Goal: Communication & Community: Share content

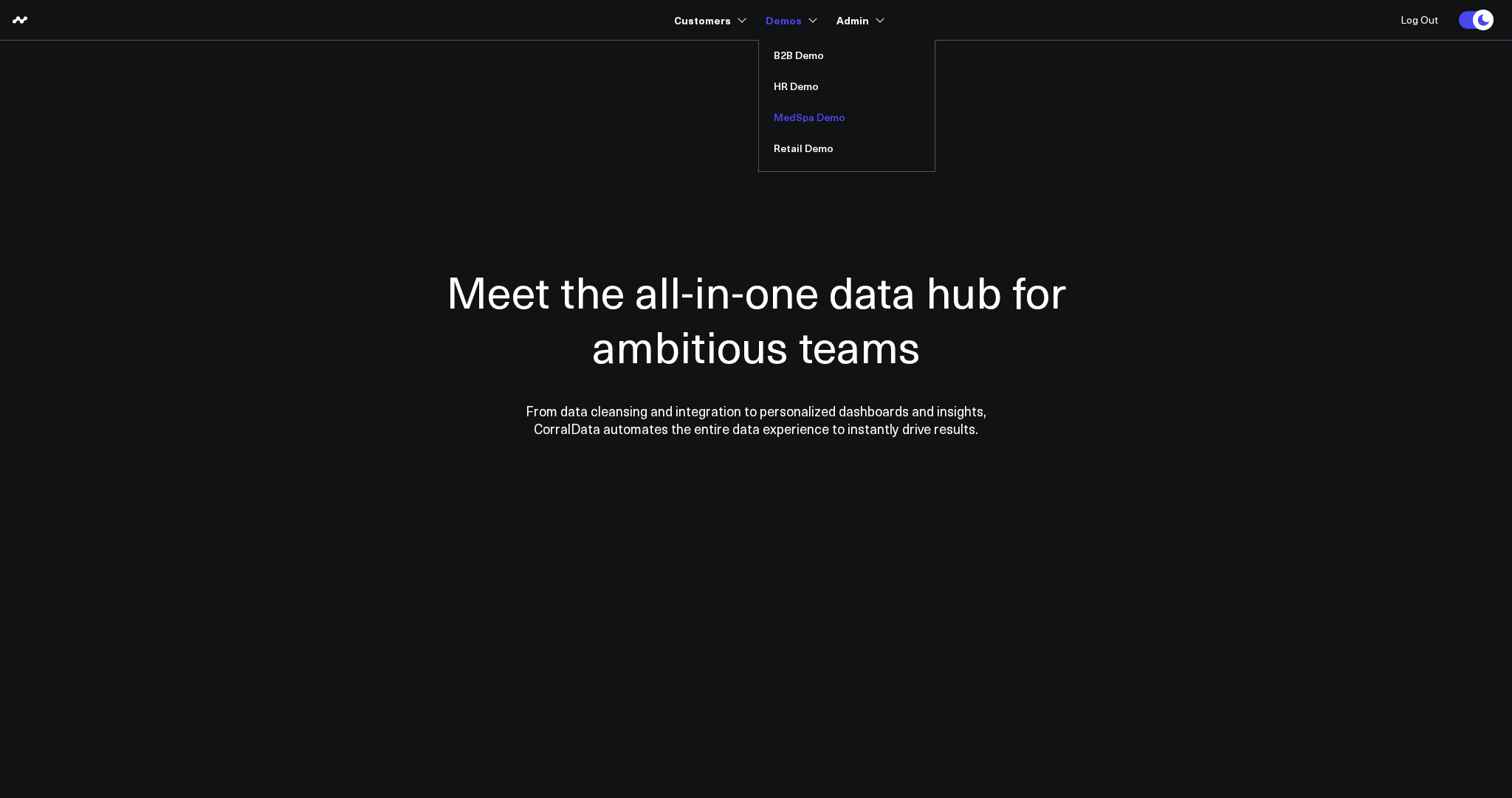
click at [795, 114] on link "MedSpa Demo" at bounding box center [847, 117] width 176 height 31
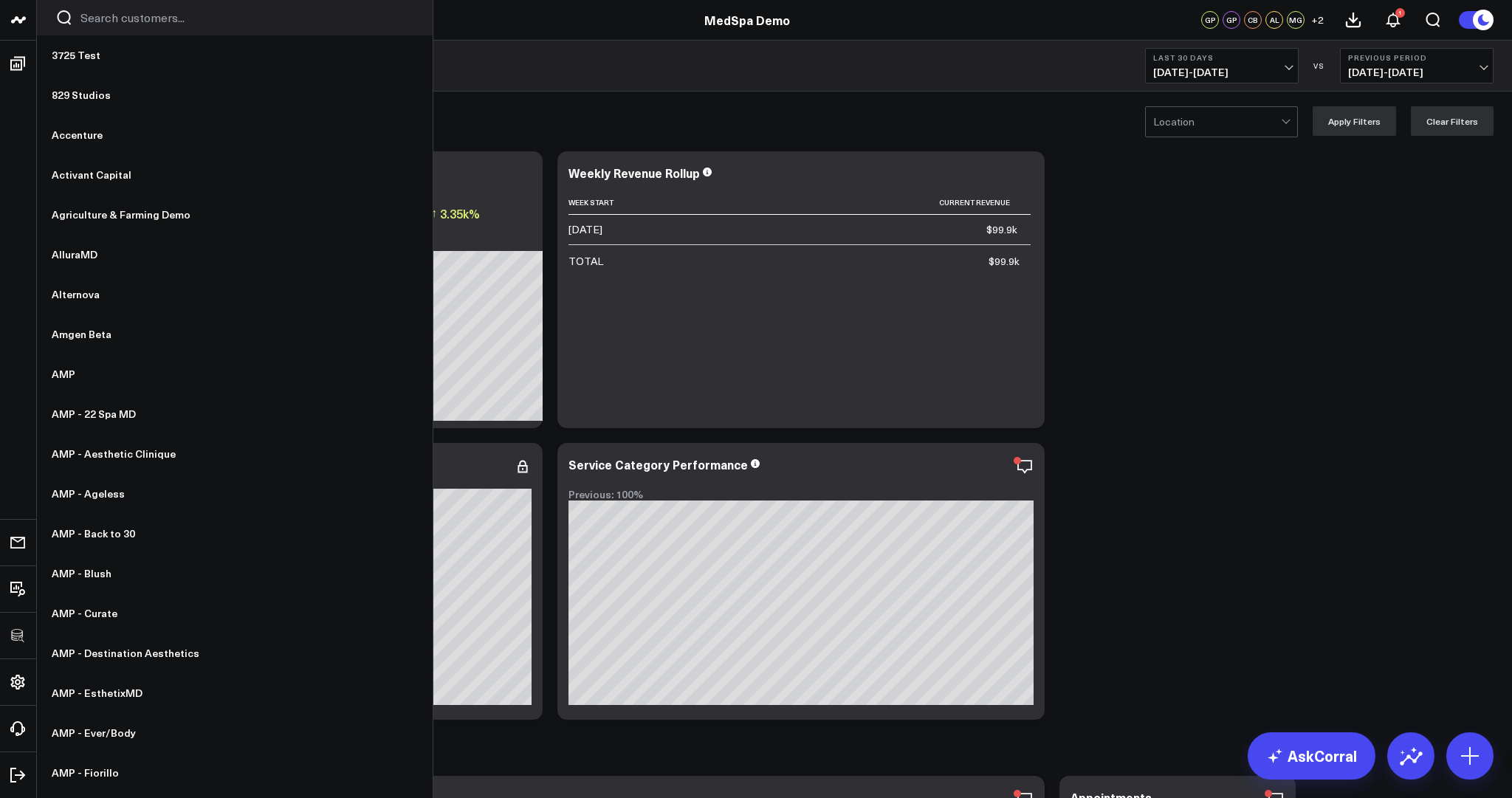
click at [150, 23] on input "Search customers input" at bounding box center [247, 17] width 333 height 16
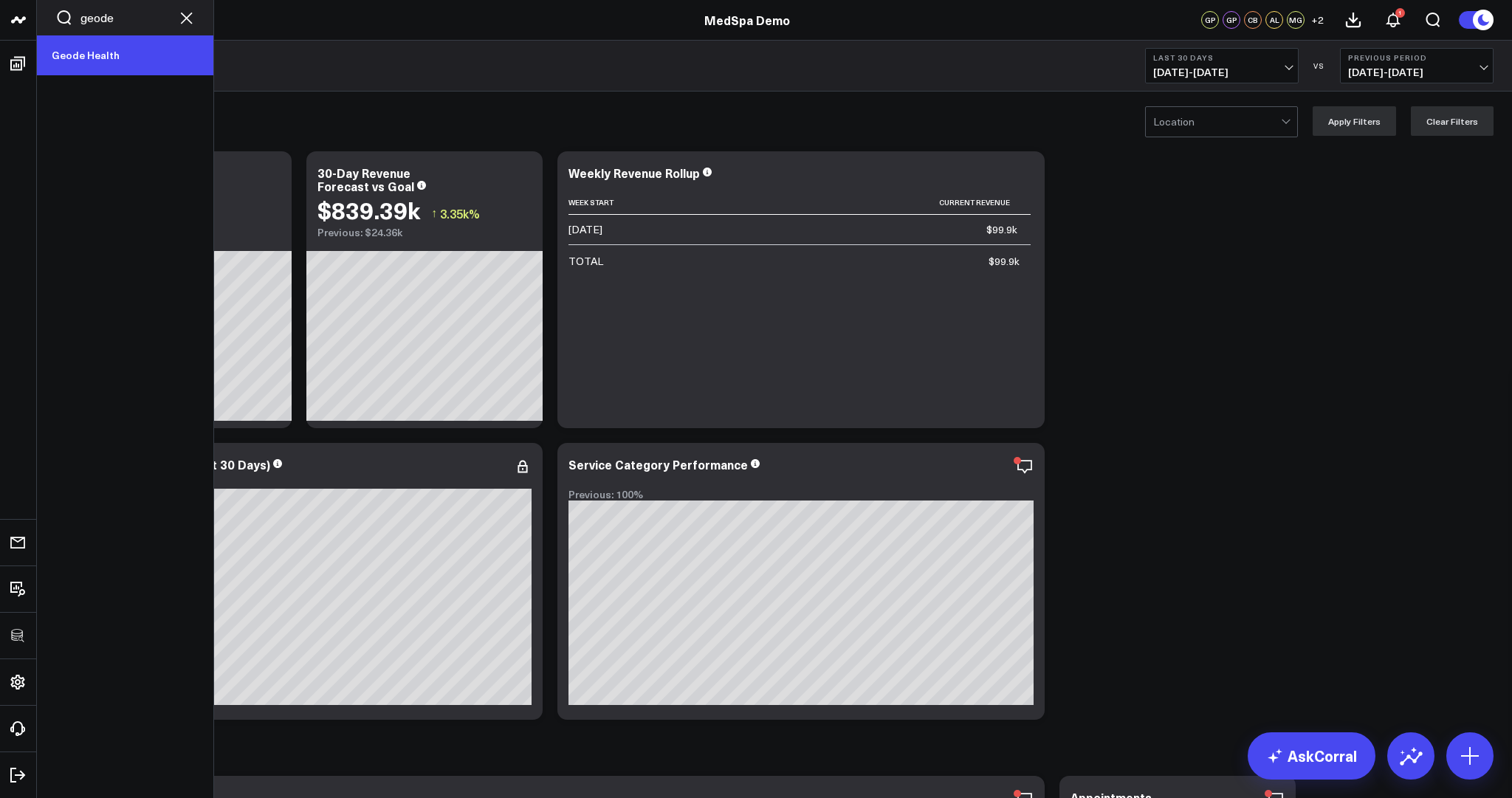
type input "geode"
click at [146, 53] on link "Geode Health" at bounding box center [124, 56] width 176 height 40
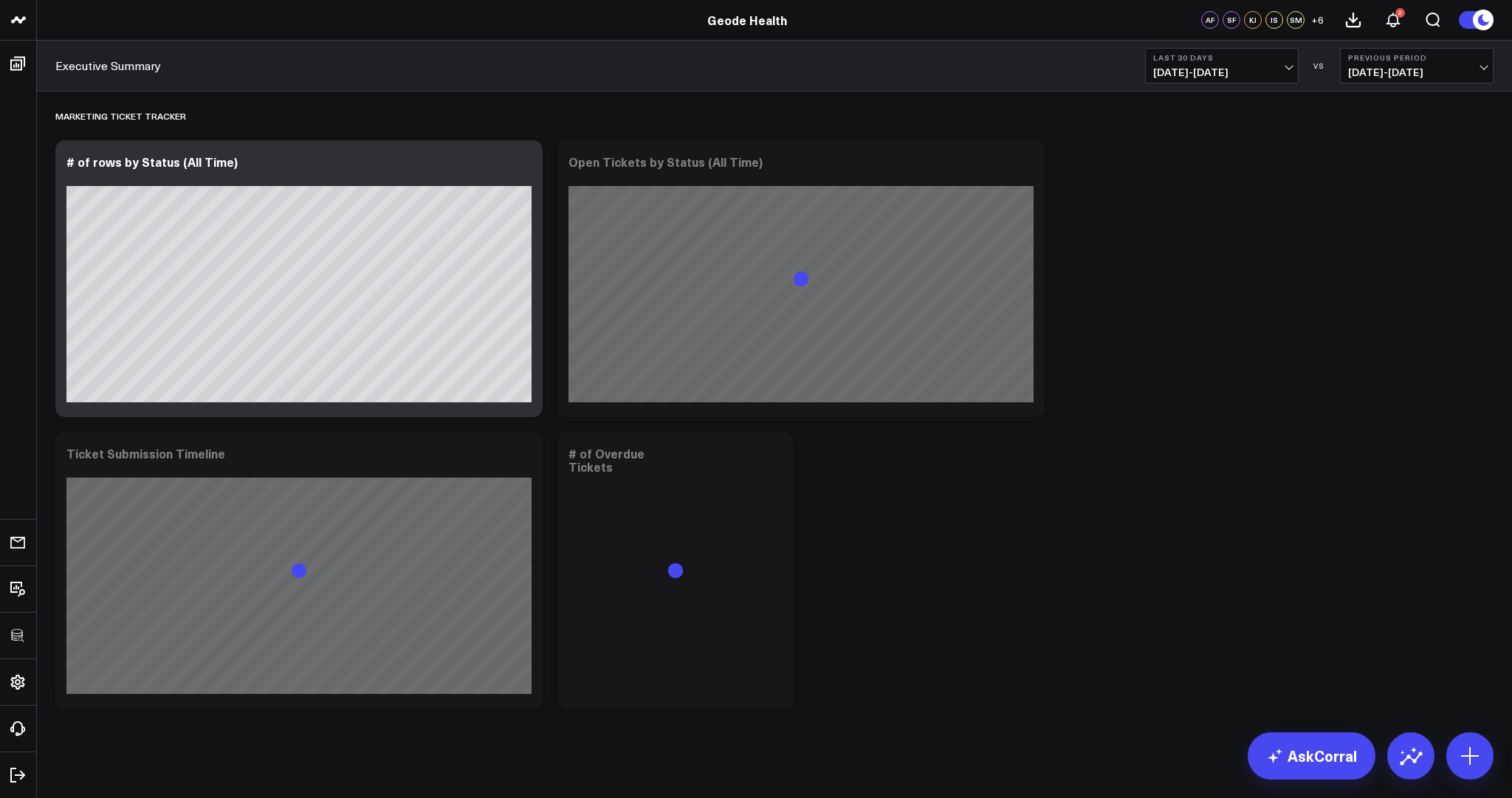
scroll to position [6, 0]
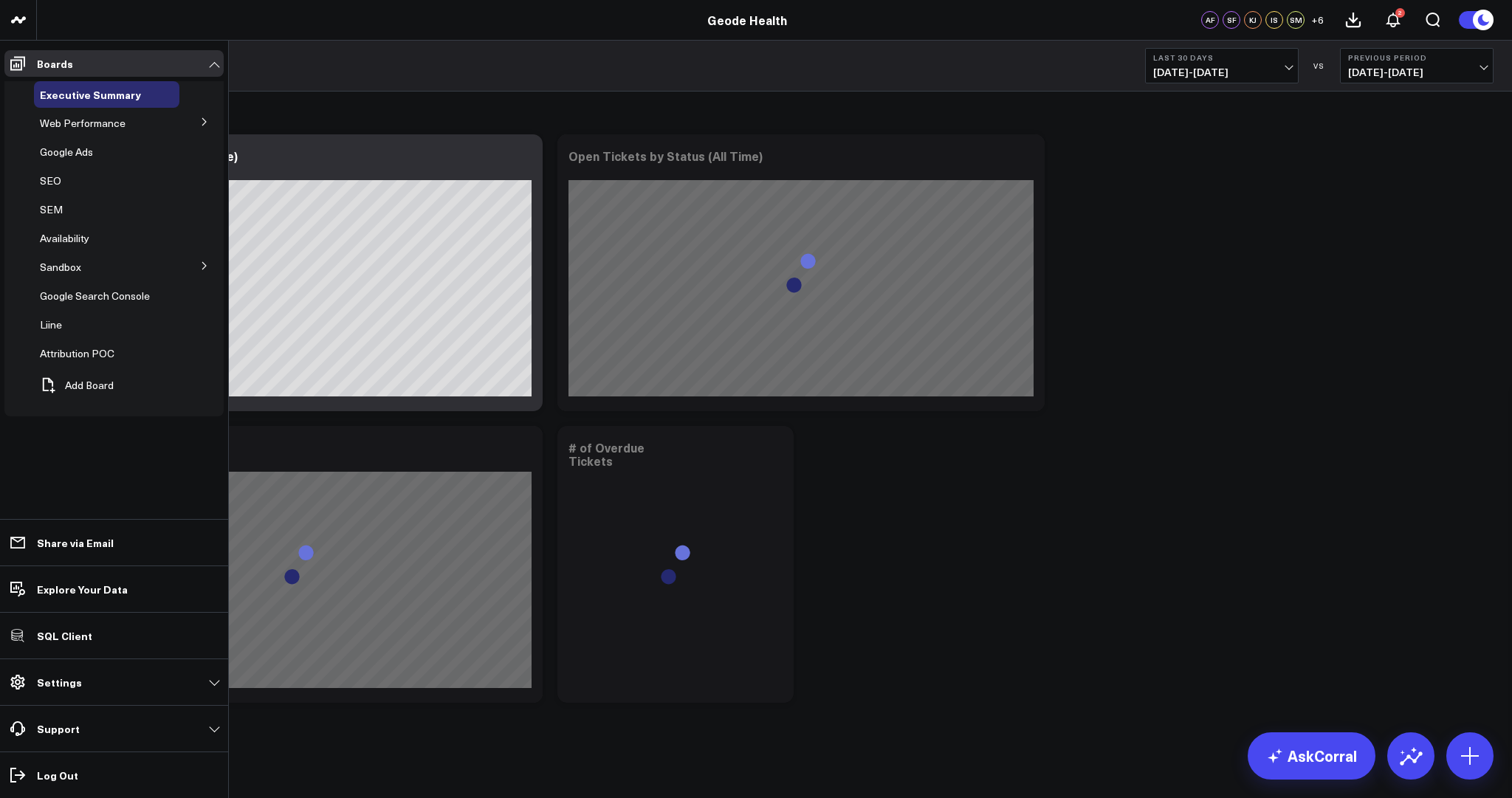
click at [85, 124] on span "Web Performance" at bounding box center [82, 122] width 86 height 14
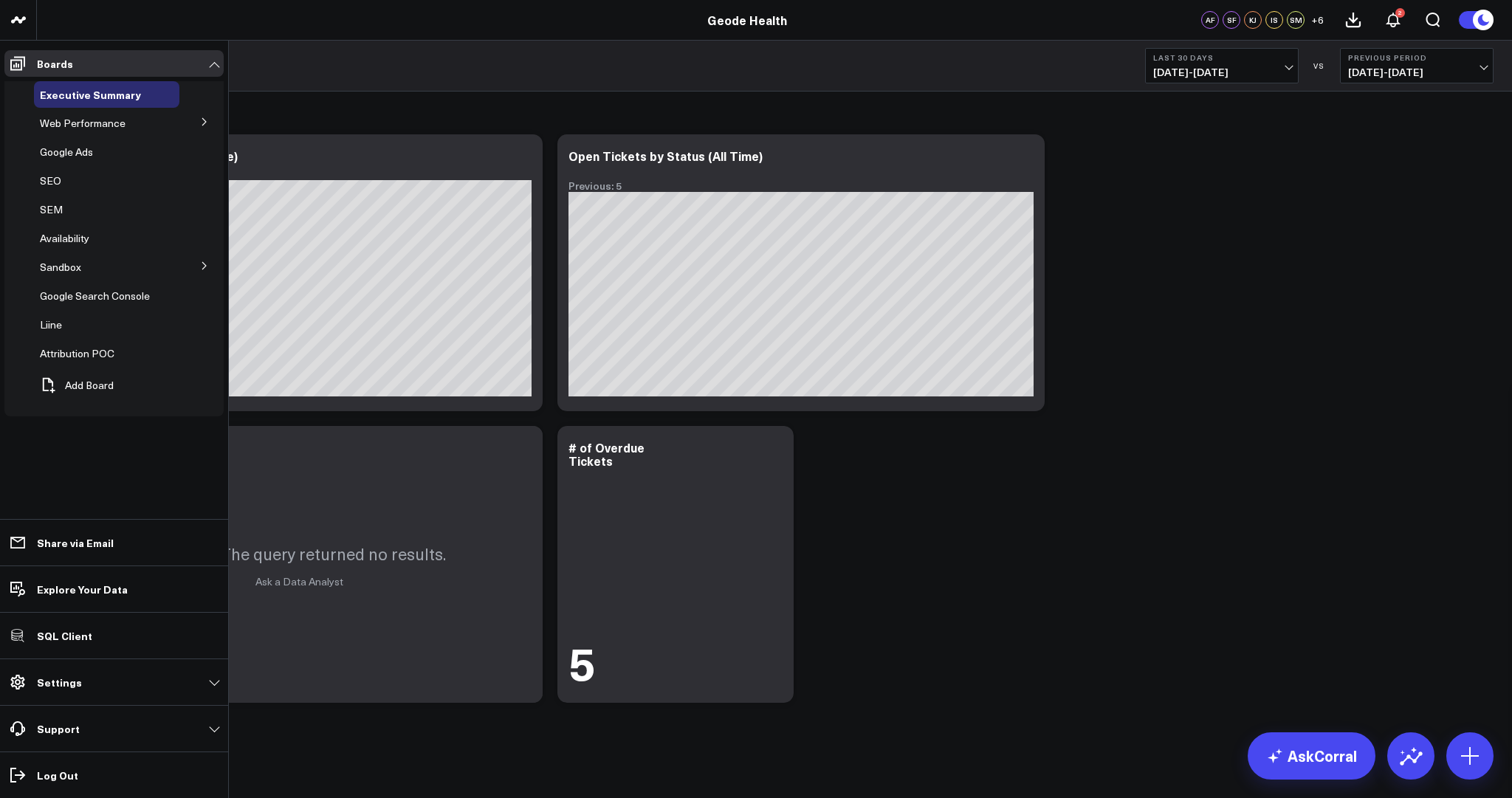
click at [204, 124] on icon at bounding box center [203, 122] width 8 height 8
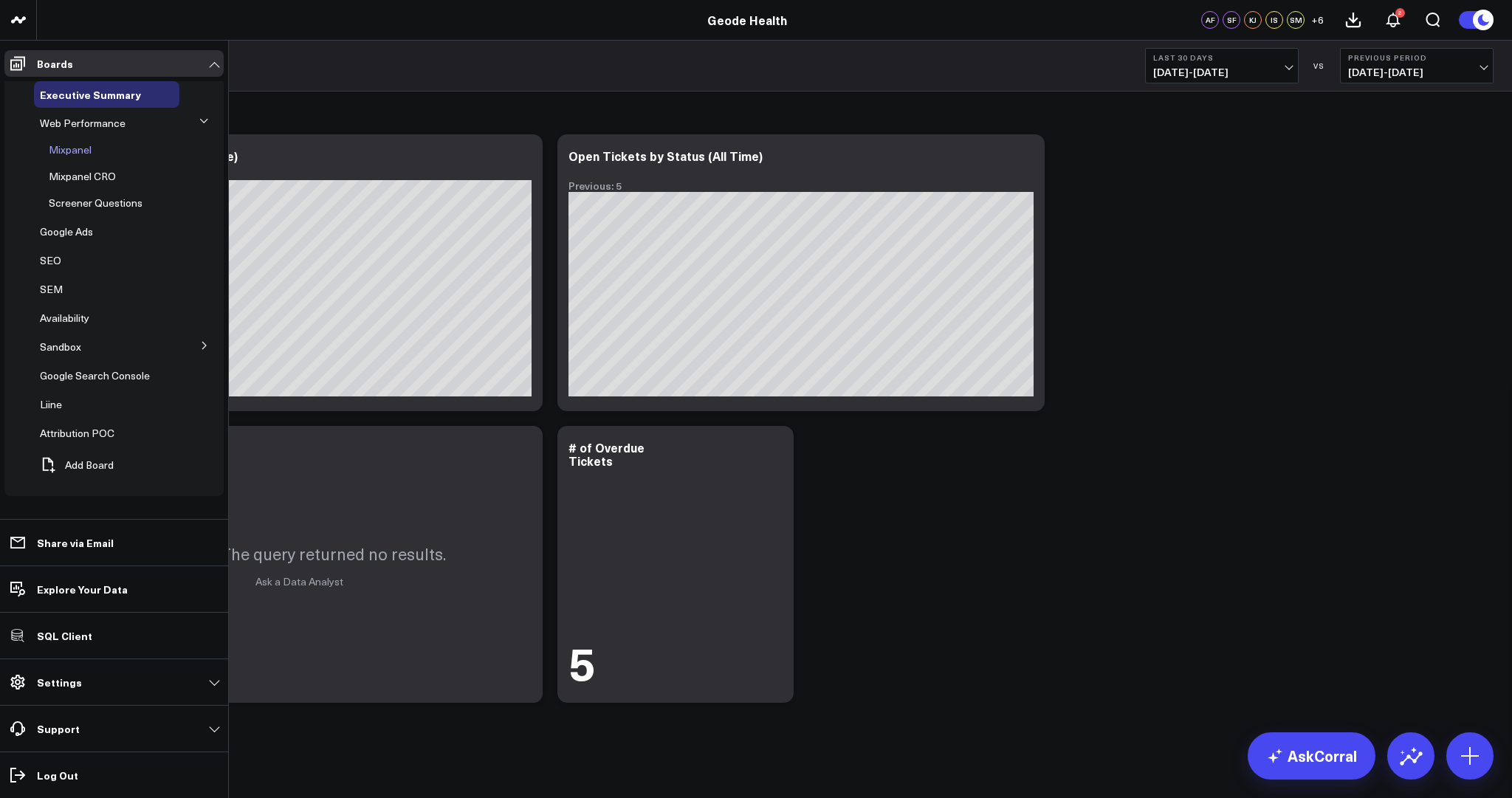
click at [64, 152] on span "Mixpanel" at bounding box center [70, 149] width 42 height 14
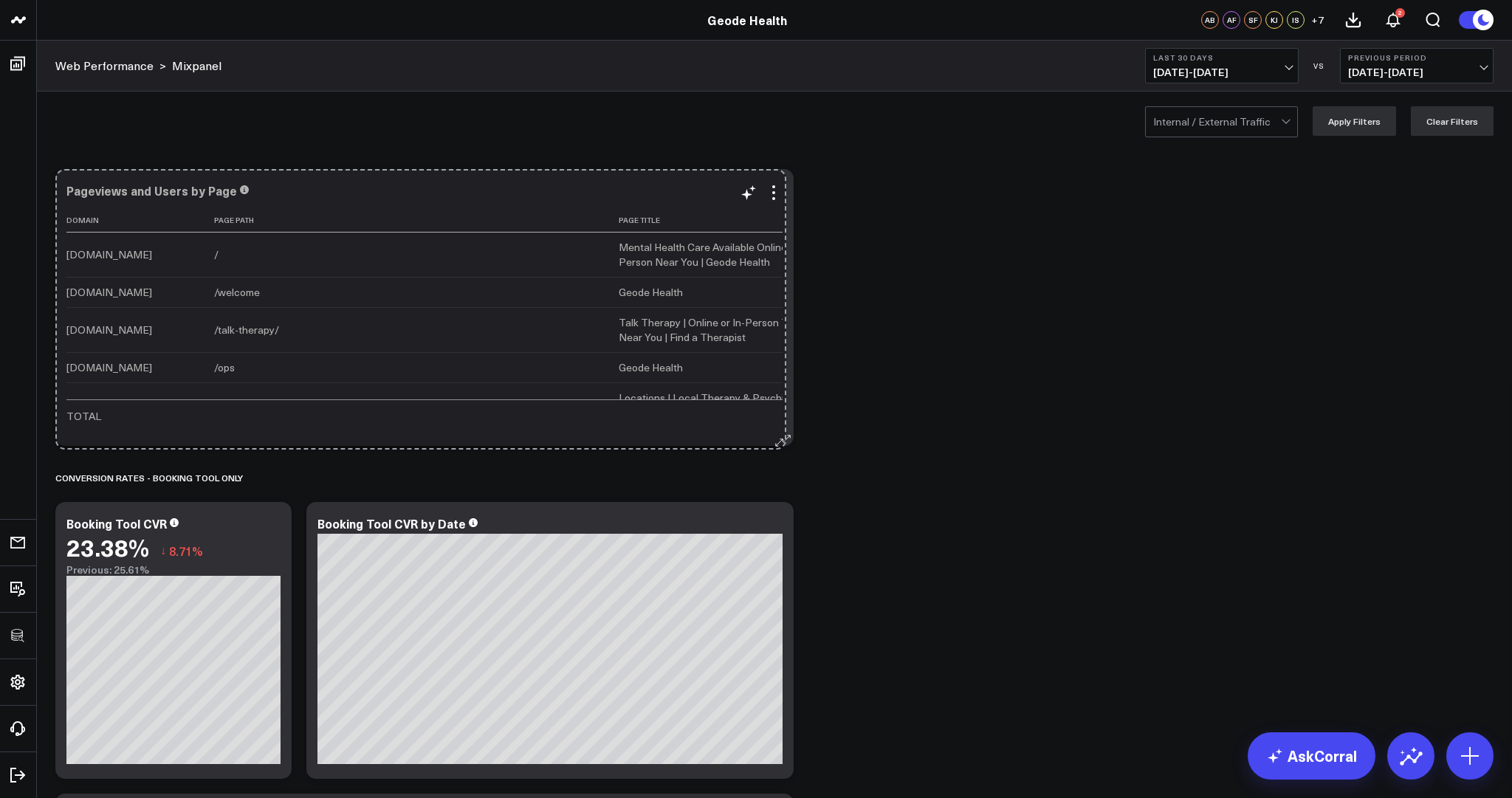
drag, startPoint x: 1033, startPoint y: 441, endPoint x: 775, endPoint y: 445, distance: 258.0
click at [775, 445] on div "Pageviews and Users by Page Domain Page Path Page Title Users Change Pageviews …" at bounding box center [425, 307] width 739 height 277
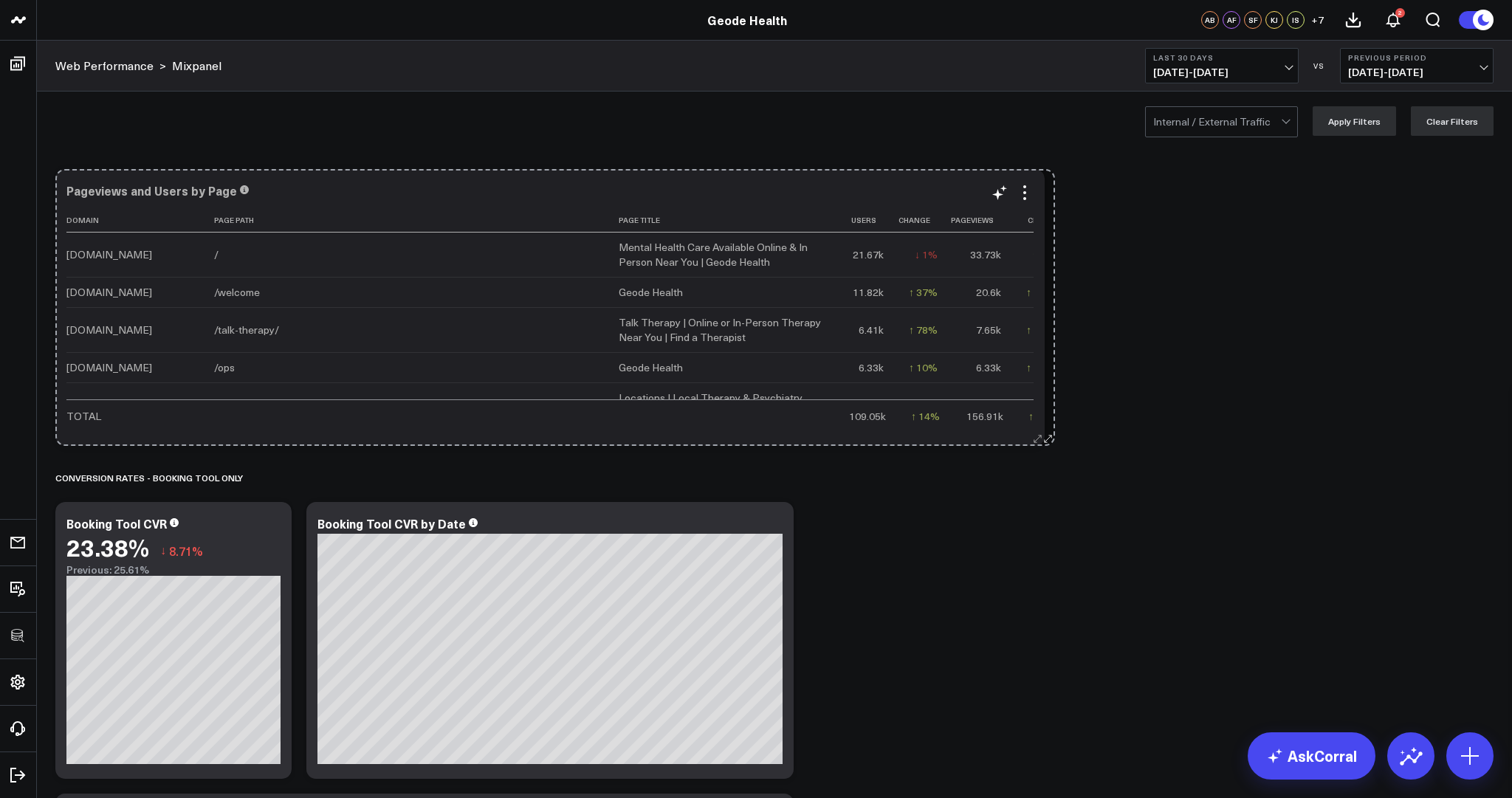
drag, startPoint x: 780, startPoint y: 436, endPoint x: 1042, endPoint y: 415, distance: 262.8
click at [1042, 415] on div "Pageviews and Users by Page Domain Page Path Page Title Users Change Pageviews …" at bounding box center [550, 307] width 989 height 277
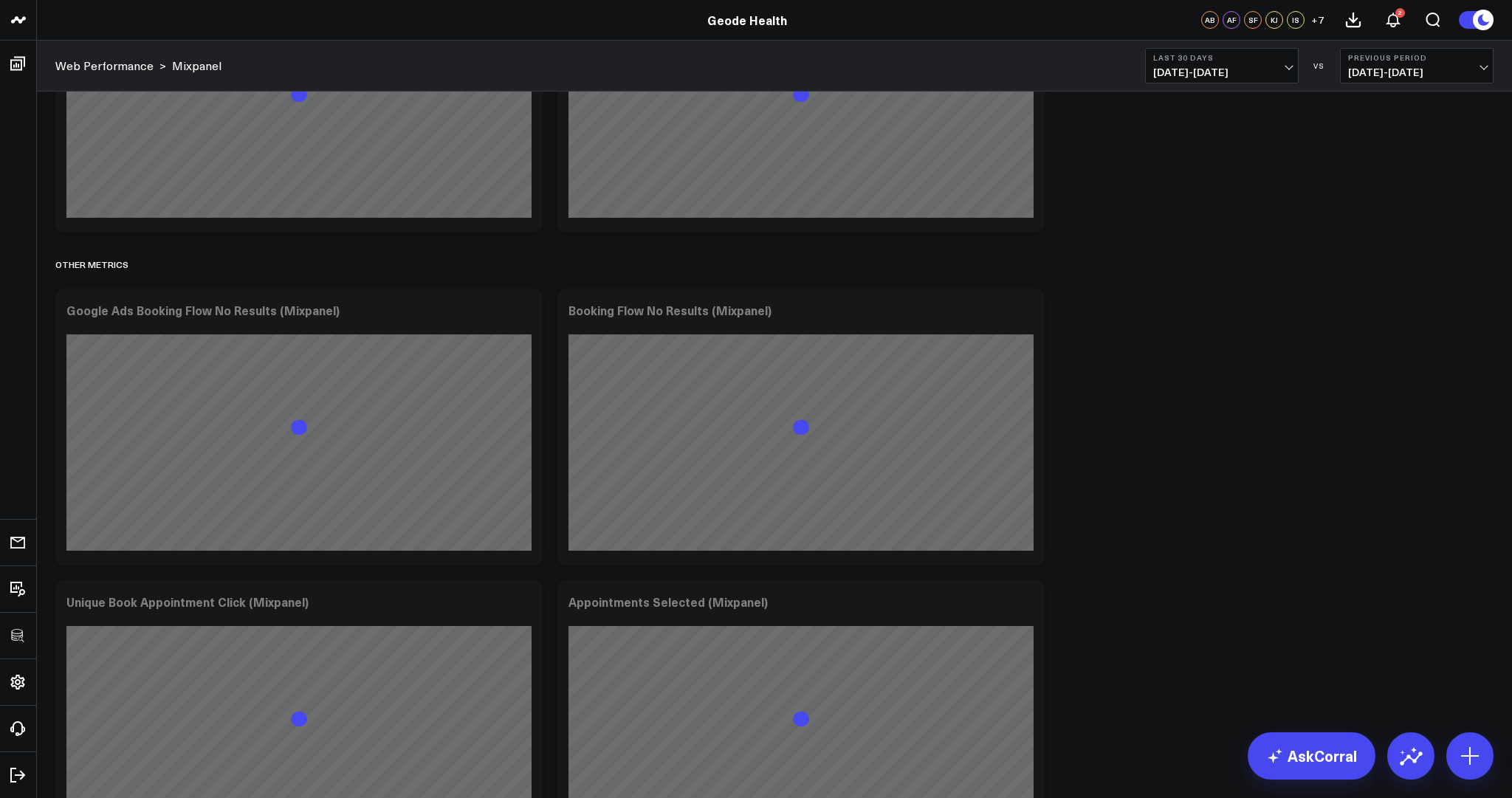
scroll to position [1754, 0]
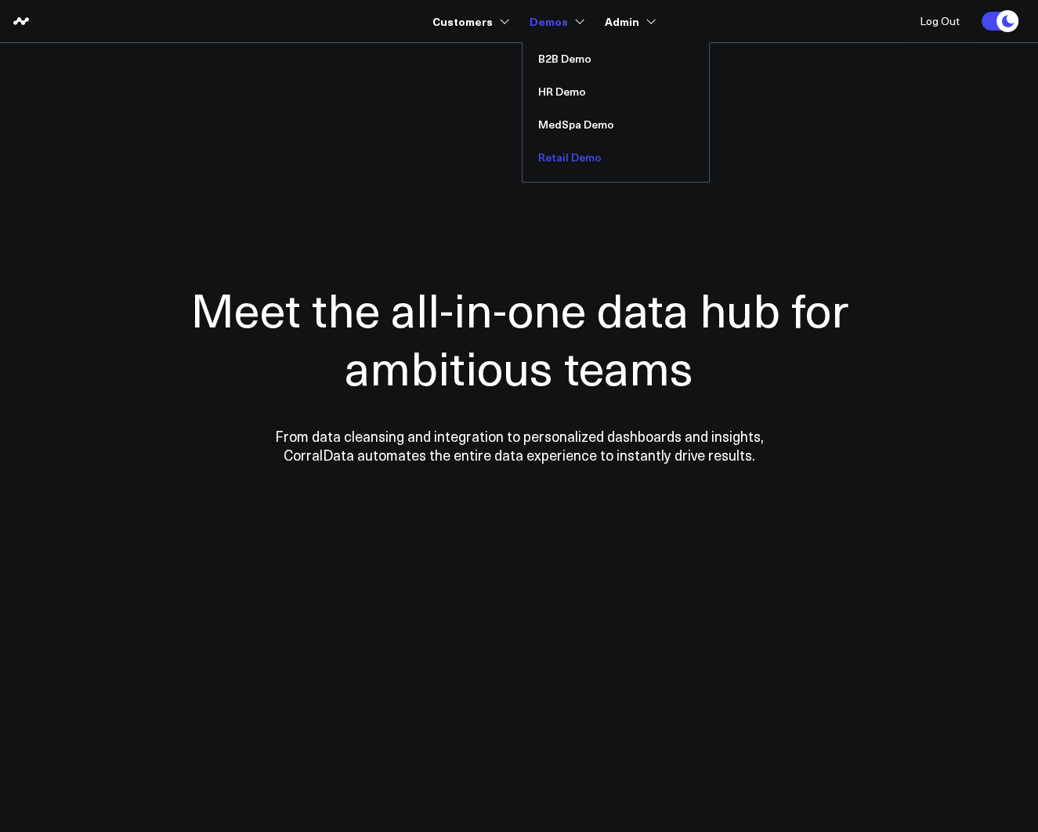
click at [573, 153] on link "Retail Demo" at bounding box center [616, 157] width 187 height 33
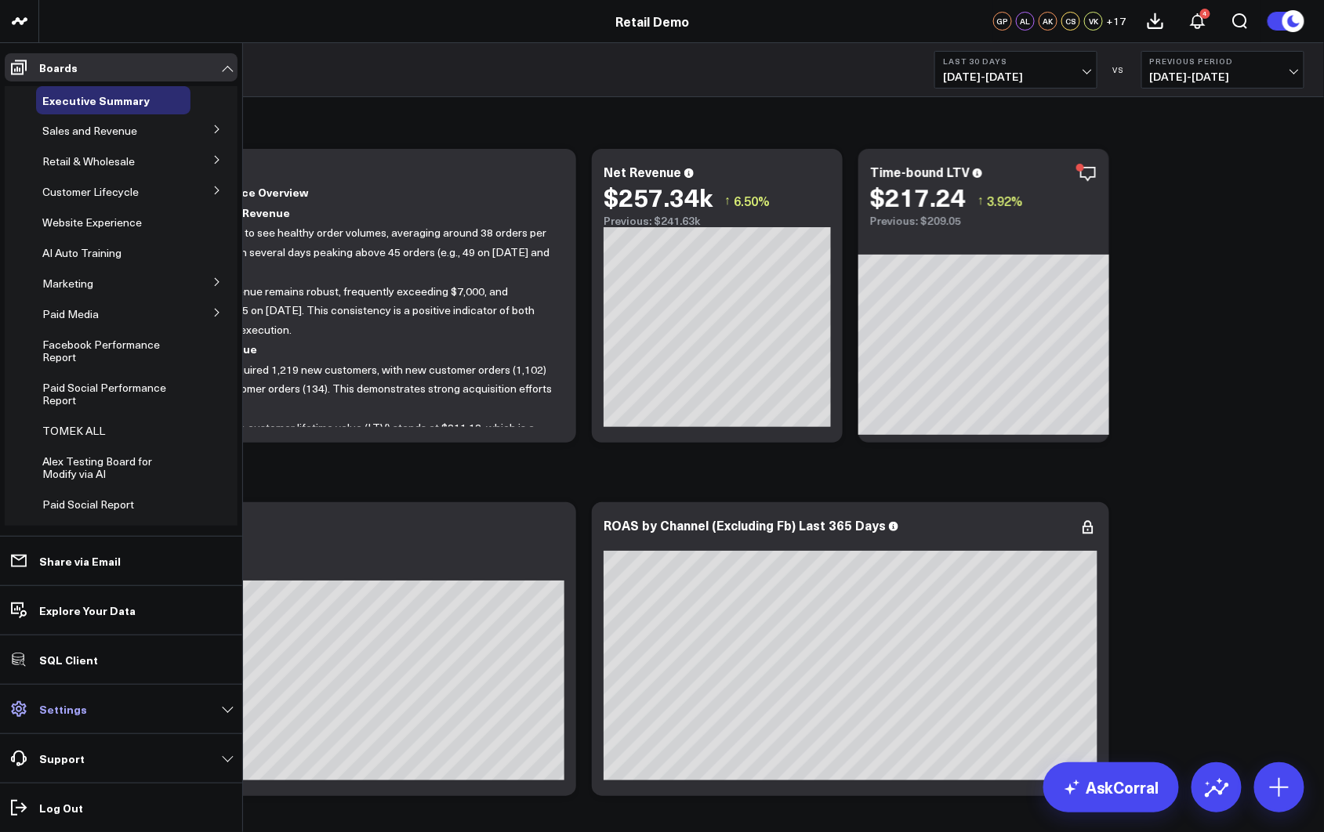
click at [47, 710] on p "Settings" at bounding box center [63, 709] width 48 height 13
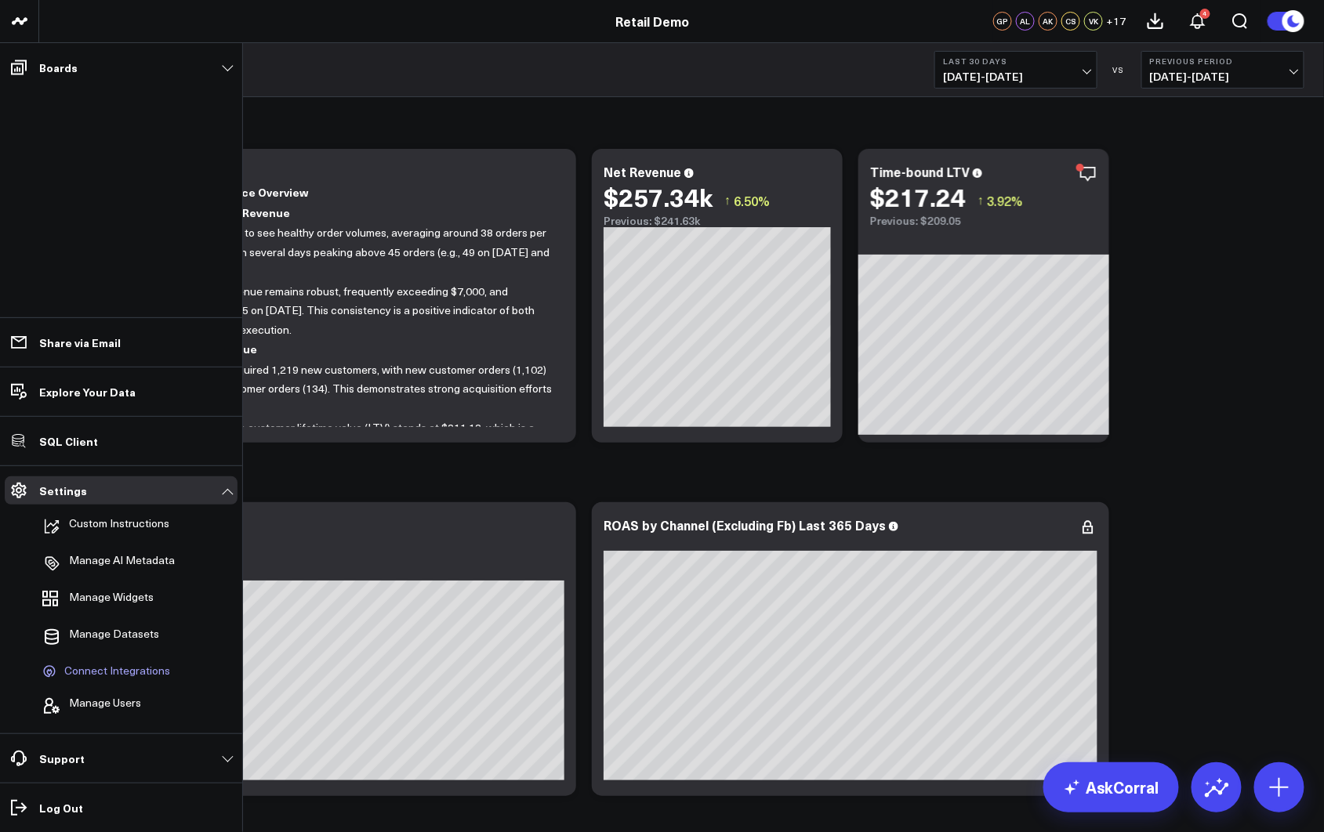
click at [118, 678] on span "Connect Integrations" at bounding box center [117, 672] width 106 height 14
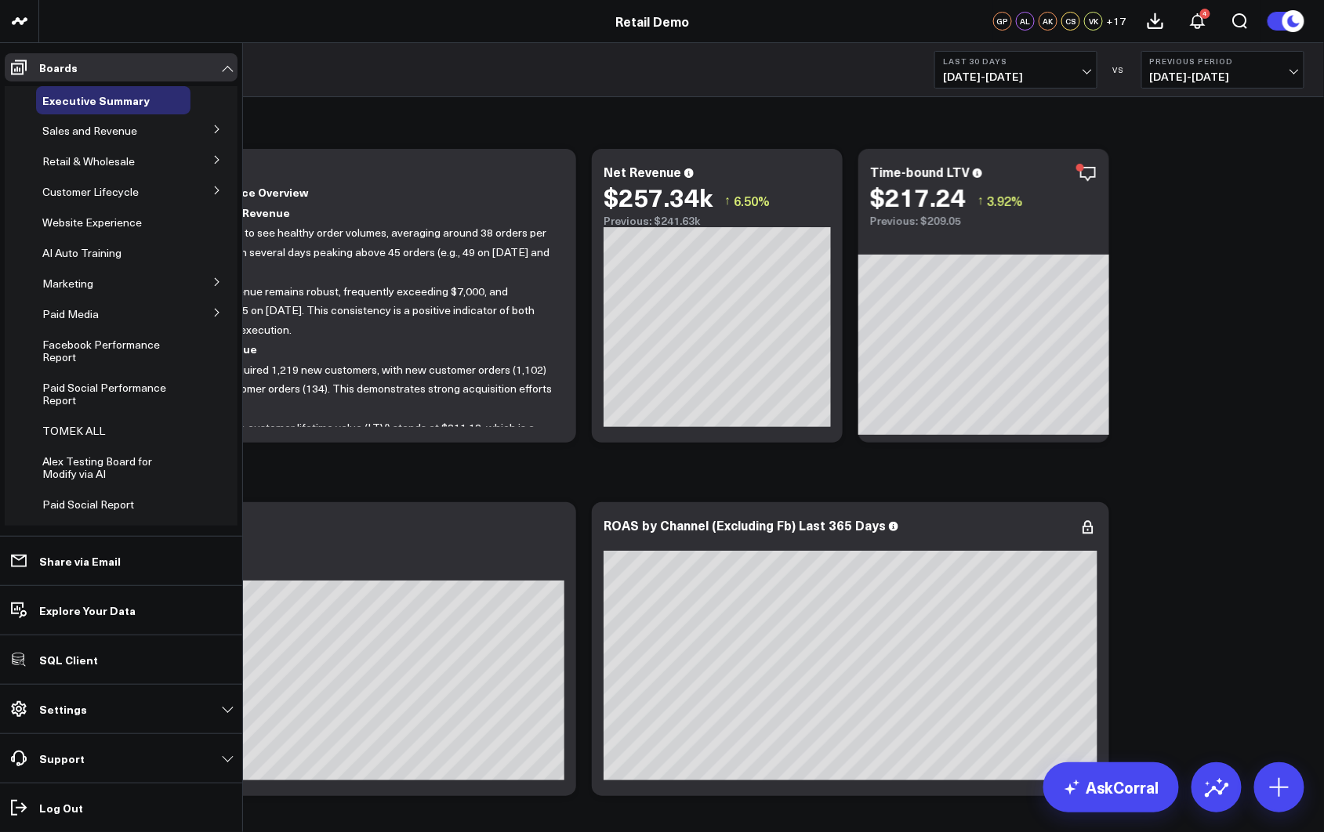
click at [212, 129] on icon at bounding box center [216, 129] width 9 height 9
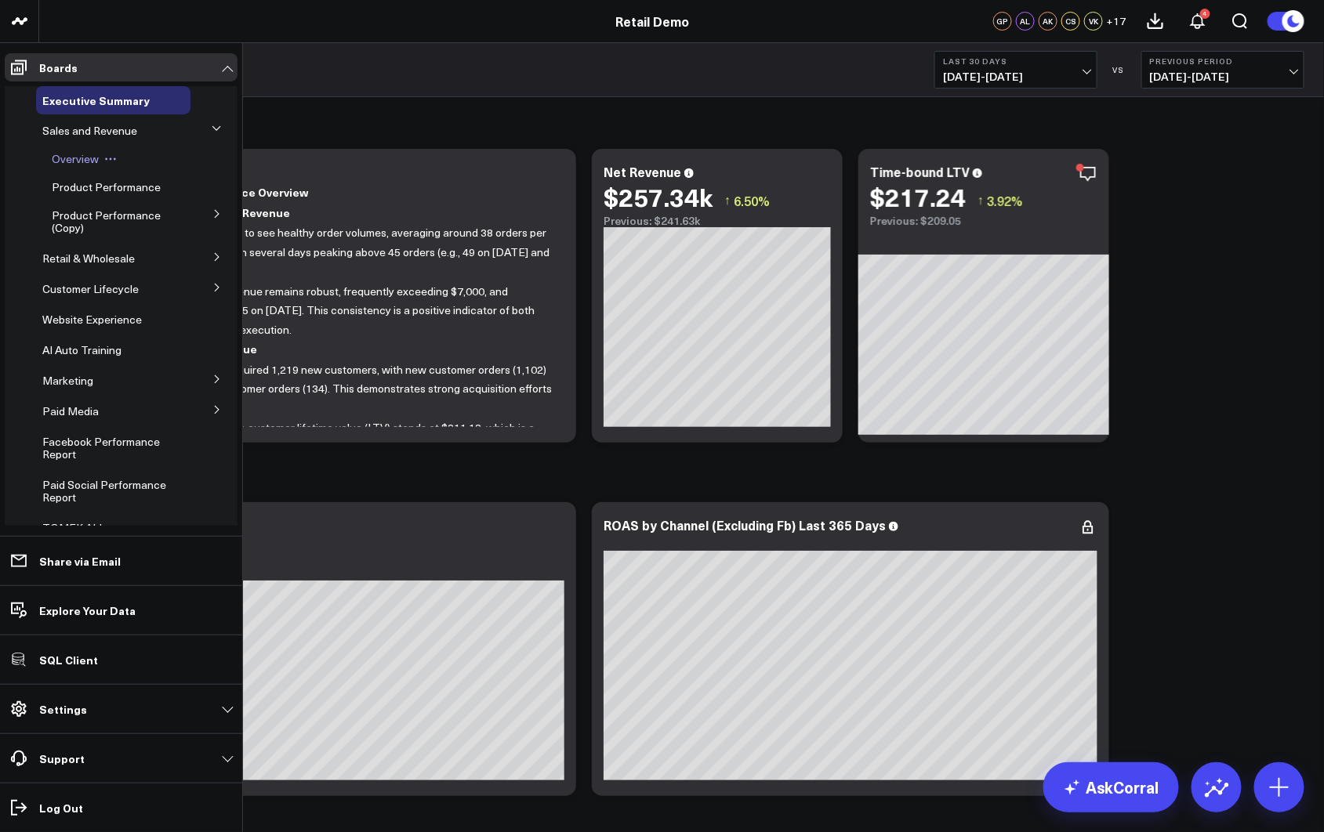
click at [74, 160] on span "Overview" at bounding box center [75, 158] width 47 height 15
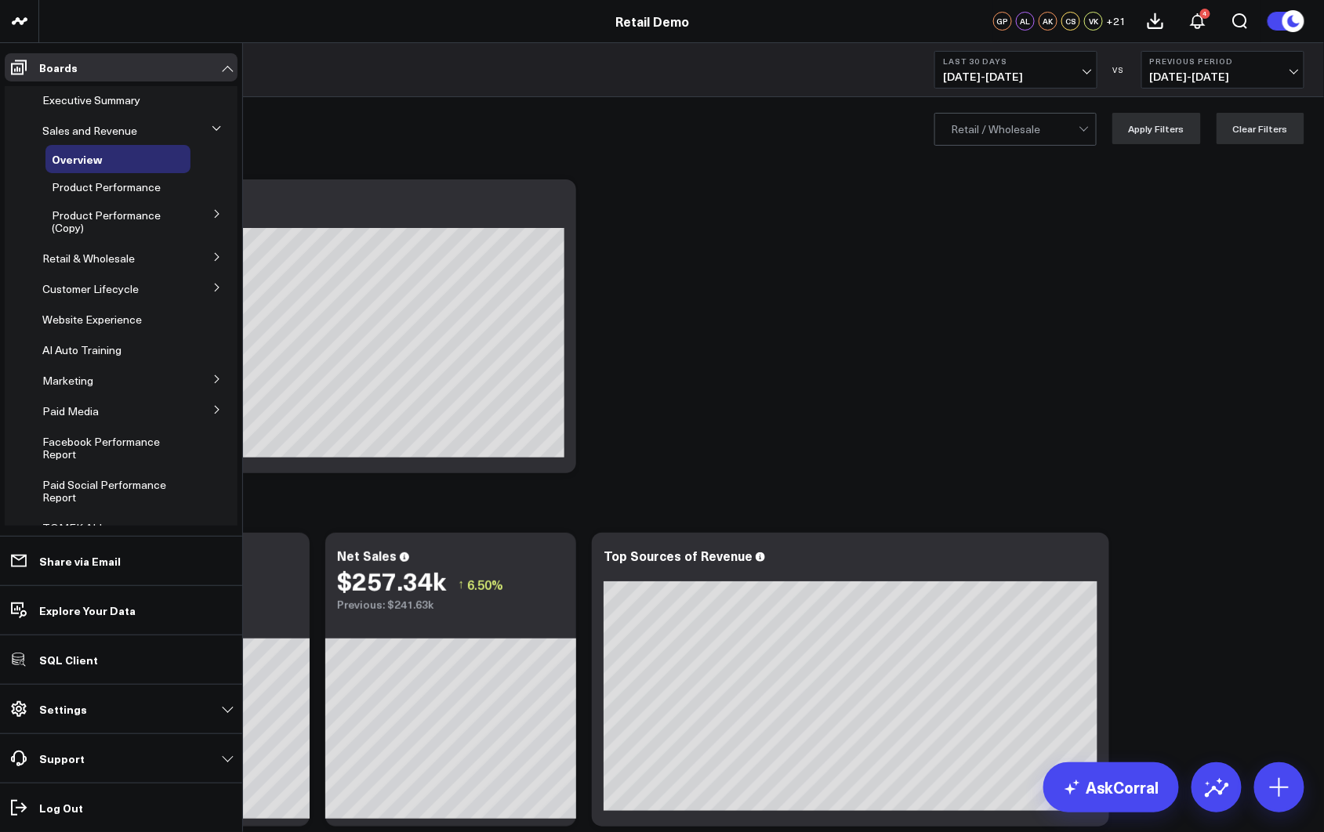
click at [212, 256] on icon at bounding box center [216, 256] width 9 height 9
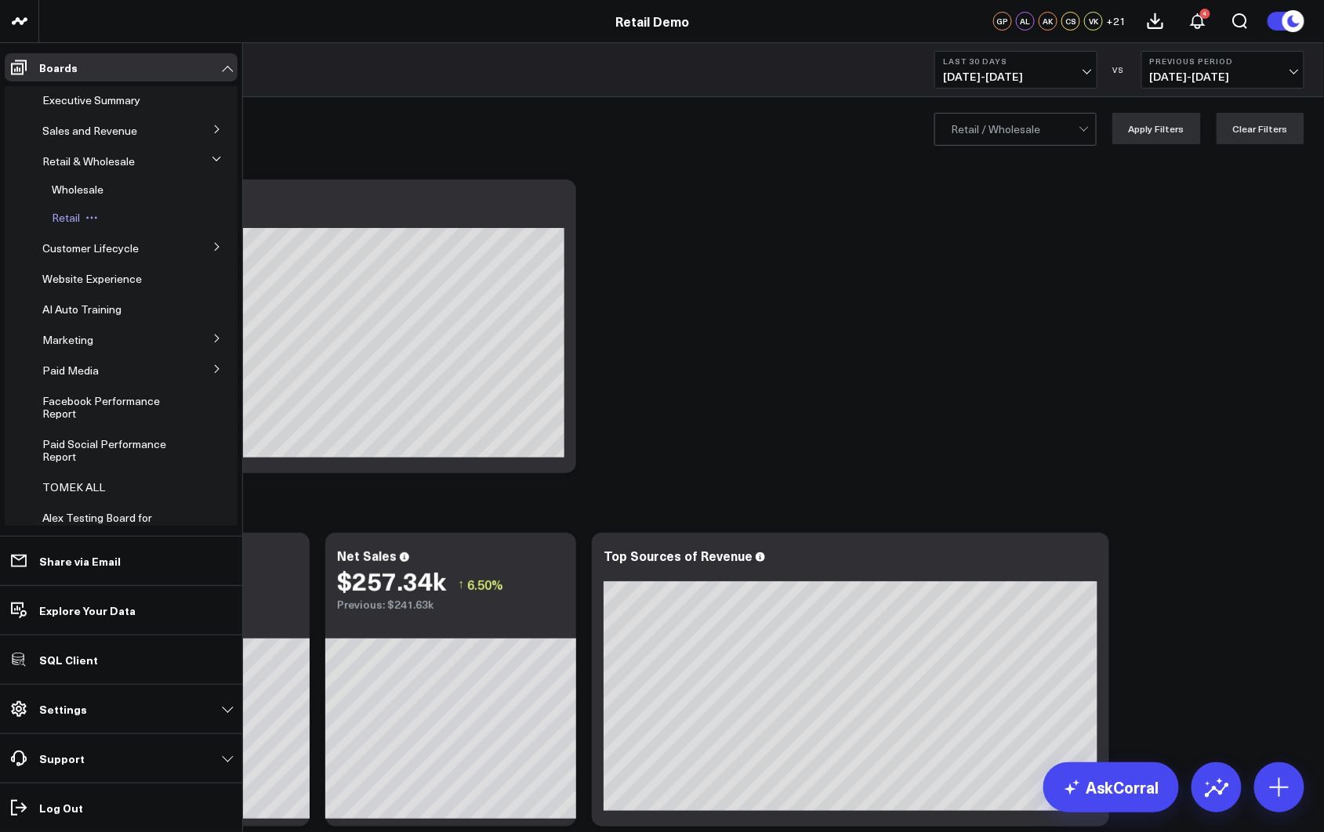
click at [62, 216] on span "Retail" at bounding box center [66, 217] width 28 height 15
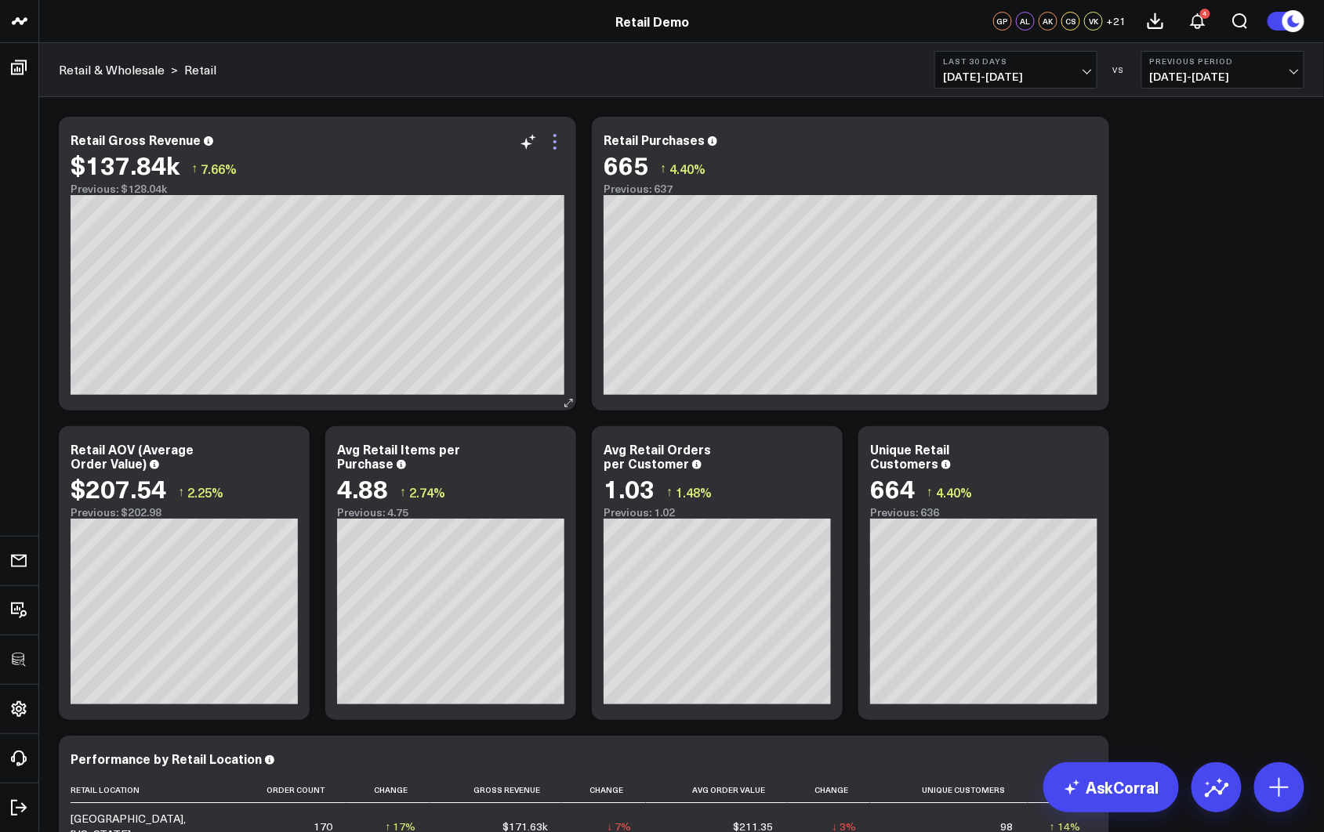
click at [553, 139] on icon at bounding box center [555, 141] width 19 height 19
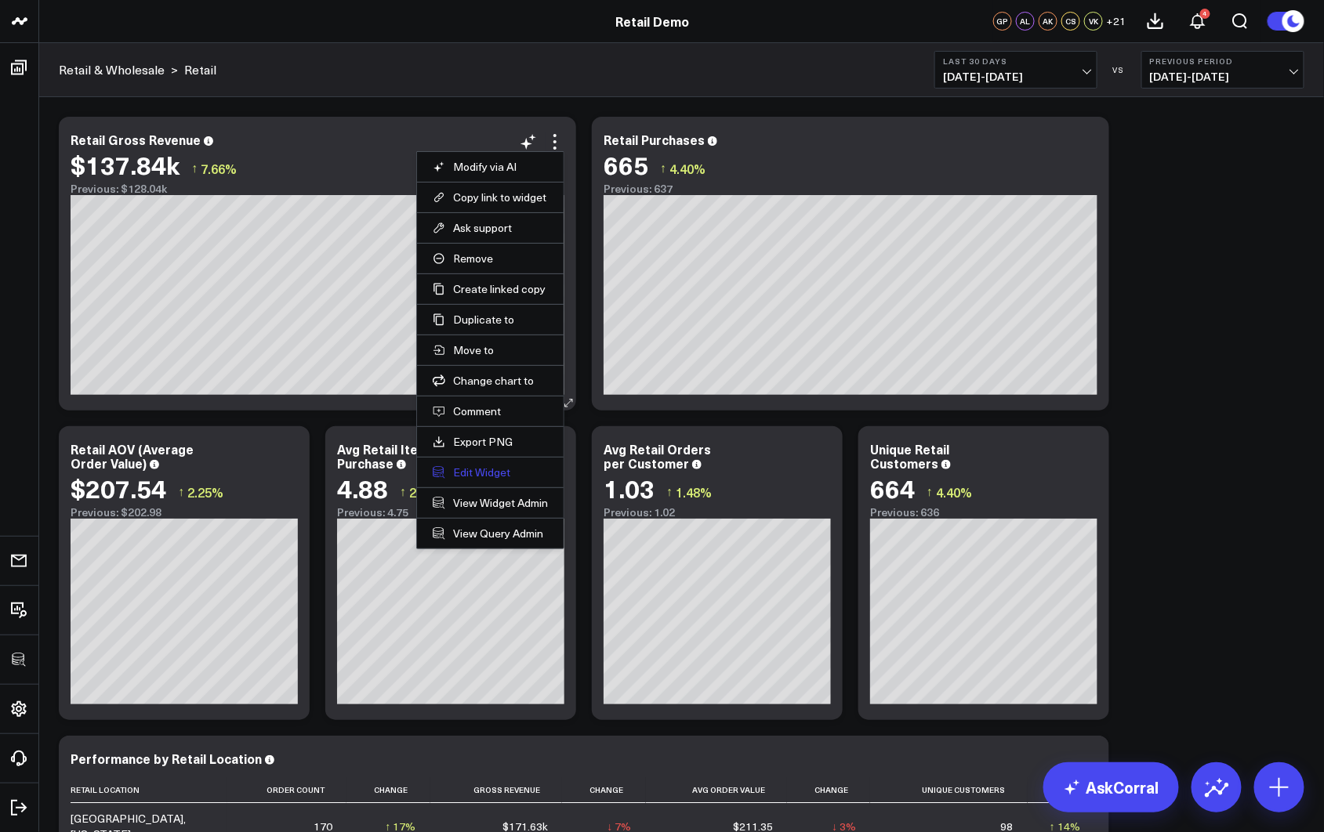
click at [477, 468] on button "Edit Widget" at bounding box center [490, 473] width 115 height 14
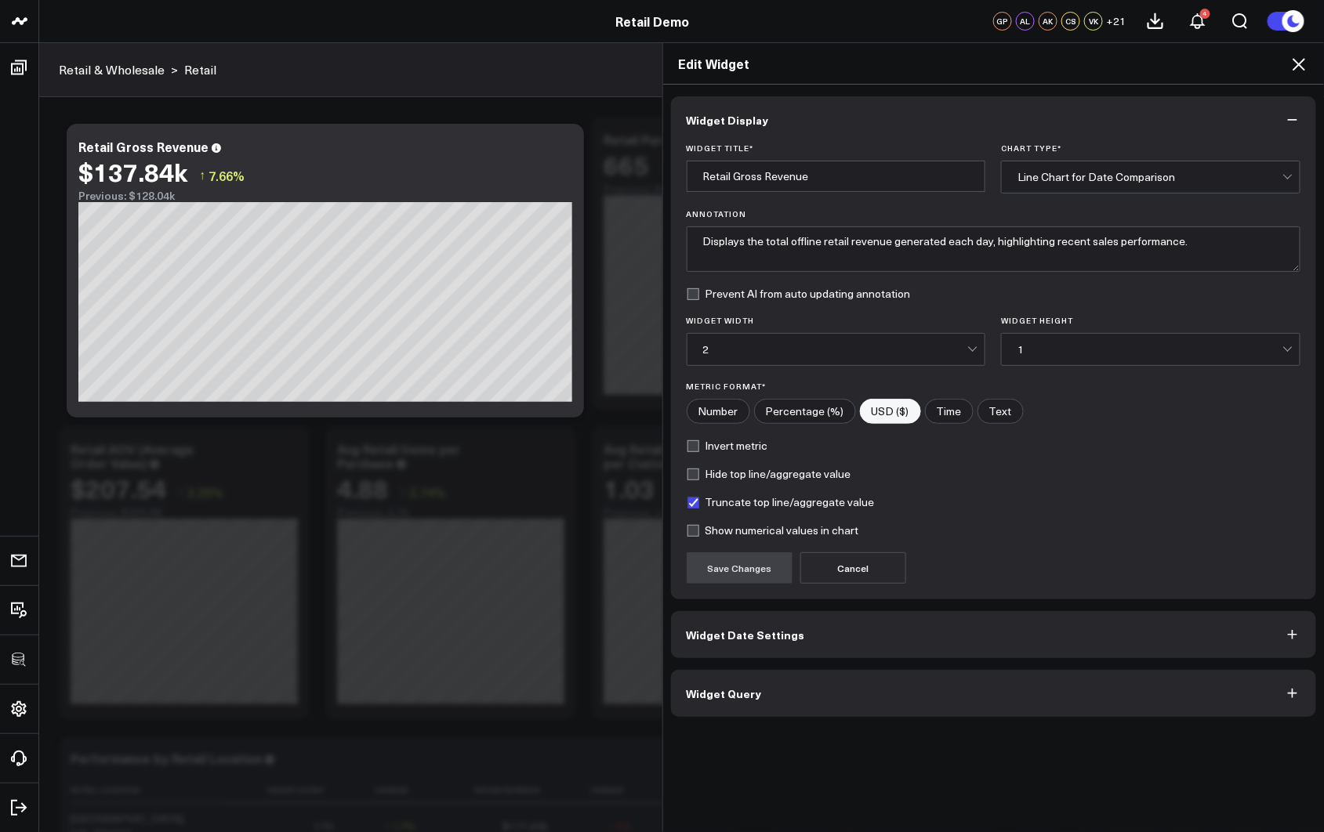
click at [748, 700] on button "Widget Query" at bounding box center [994, 693] width 646 height 47
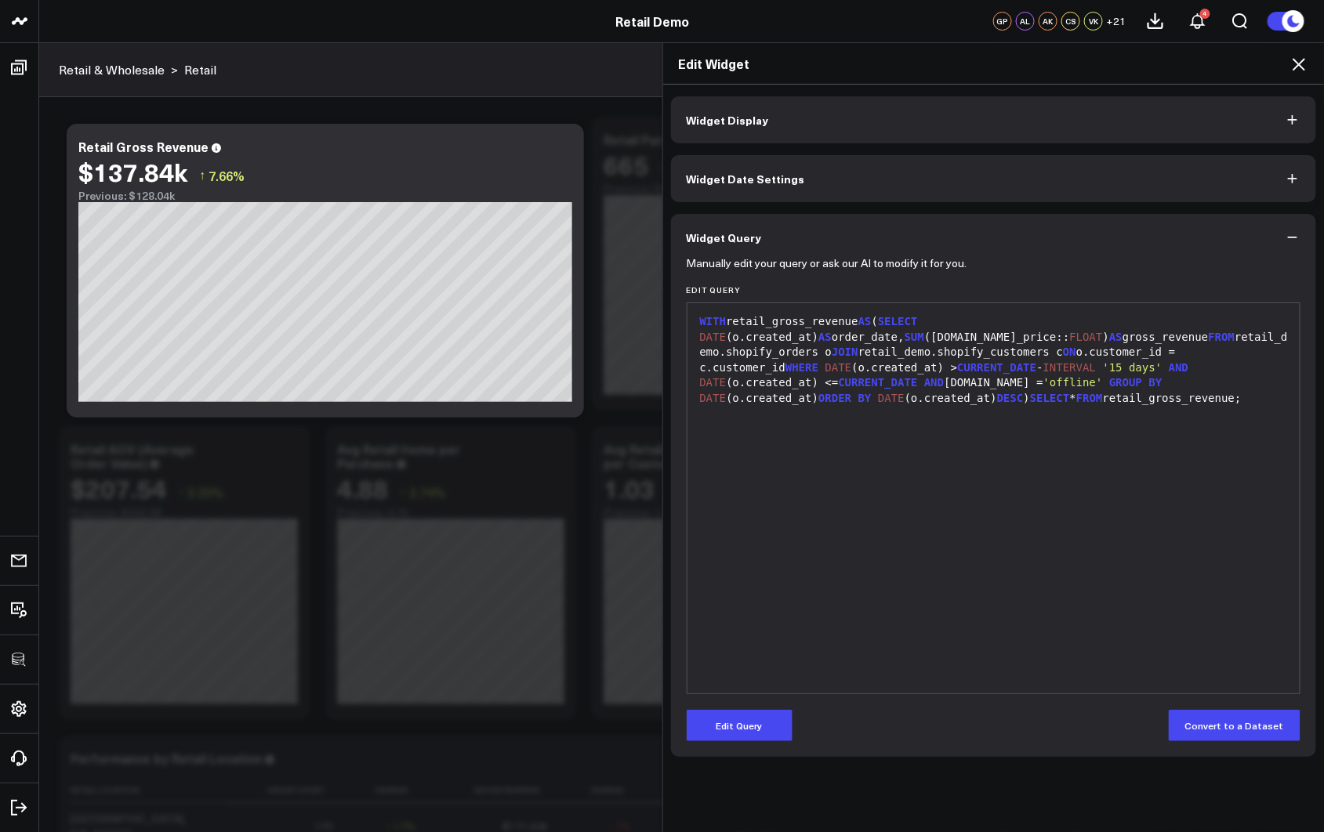
click at [1038, 68] on icon at bounding box center [1298, 64] width 19 height 19
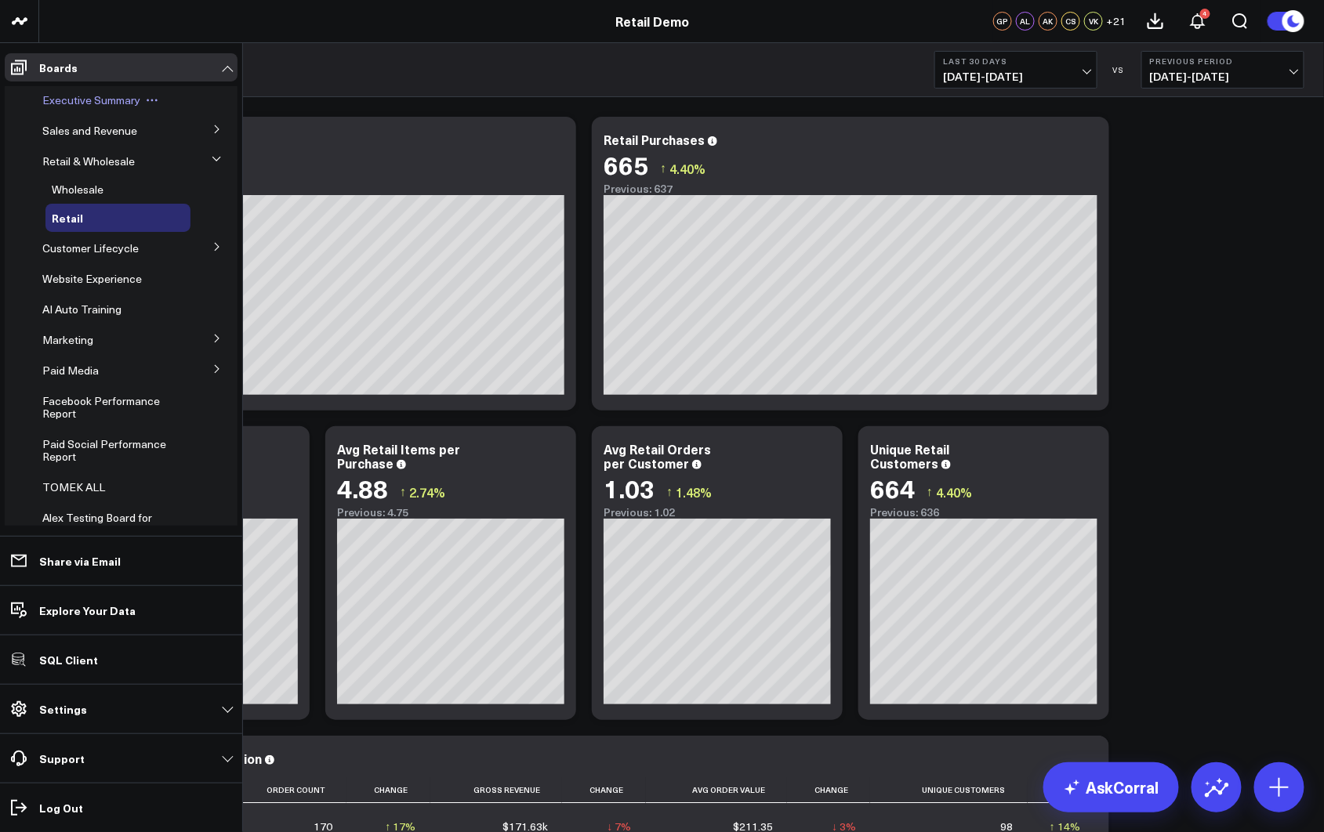
click at [56, 97] on span "Executive Summary" at bounding box center [91, 99] width 98 height 15
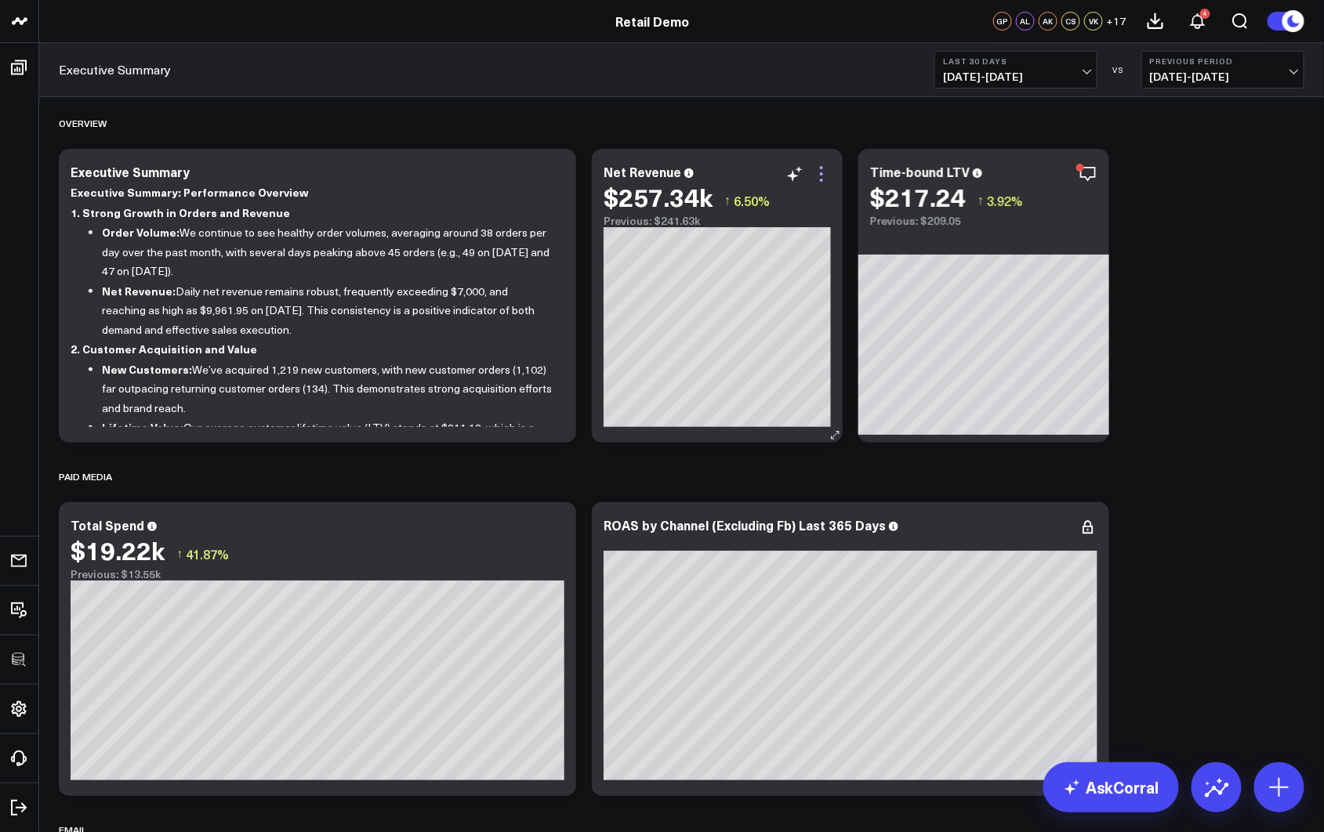
click at [821, 173] on icon at bounding box center [821, 173] width 3 height 3
click at [1038, 176] on icon "button" at bounding box center [1034, 174] width 19 height 19
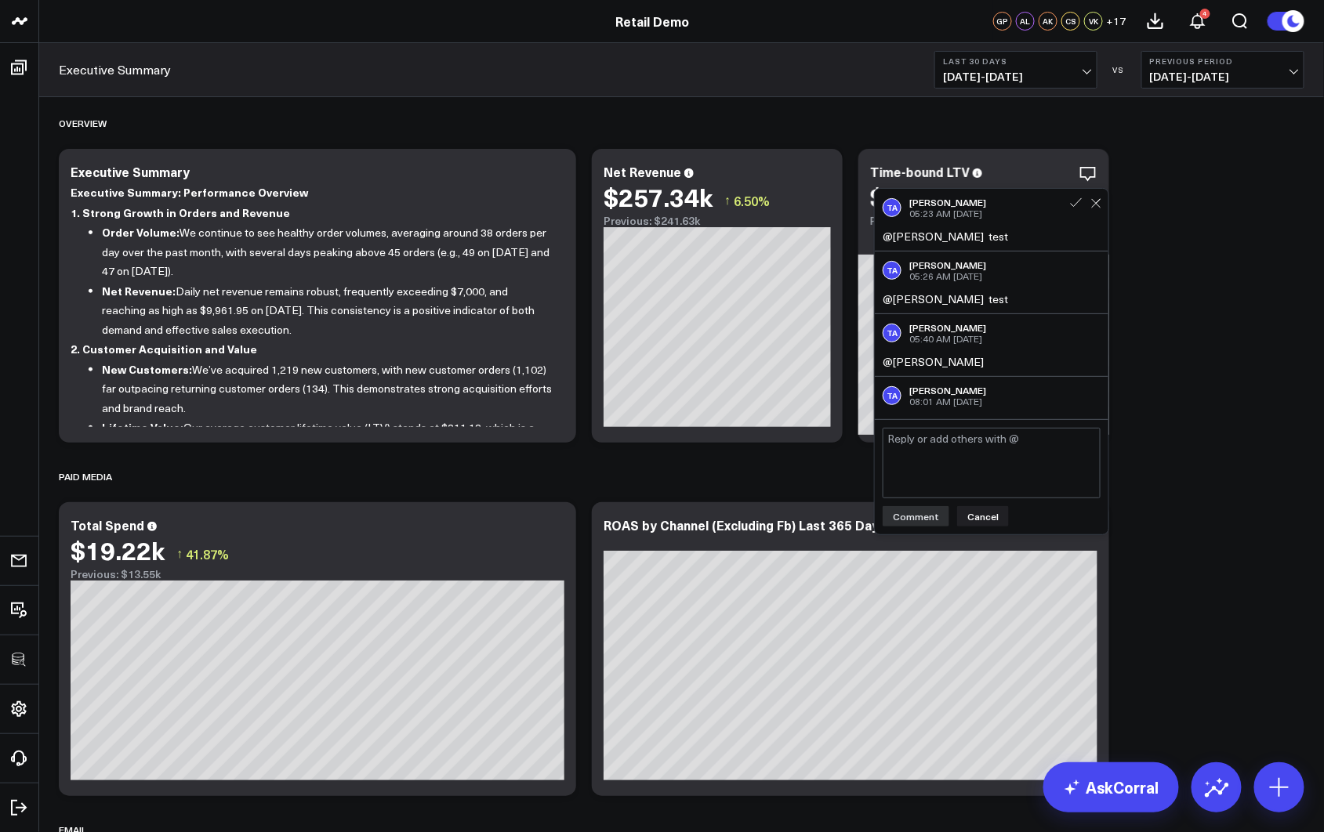
scroll to position [19, 0]
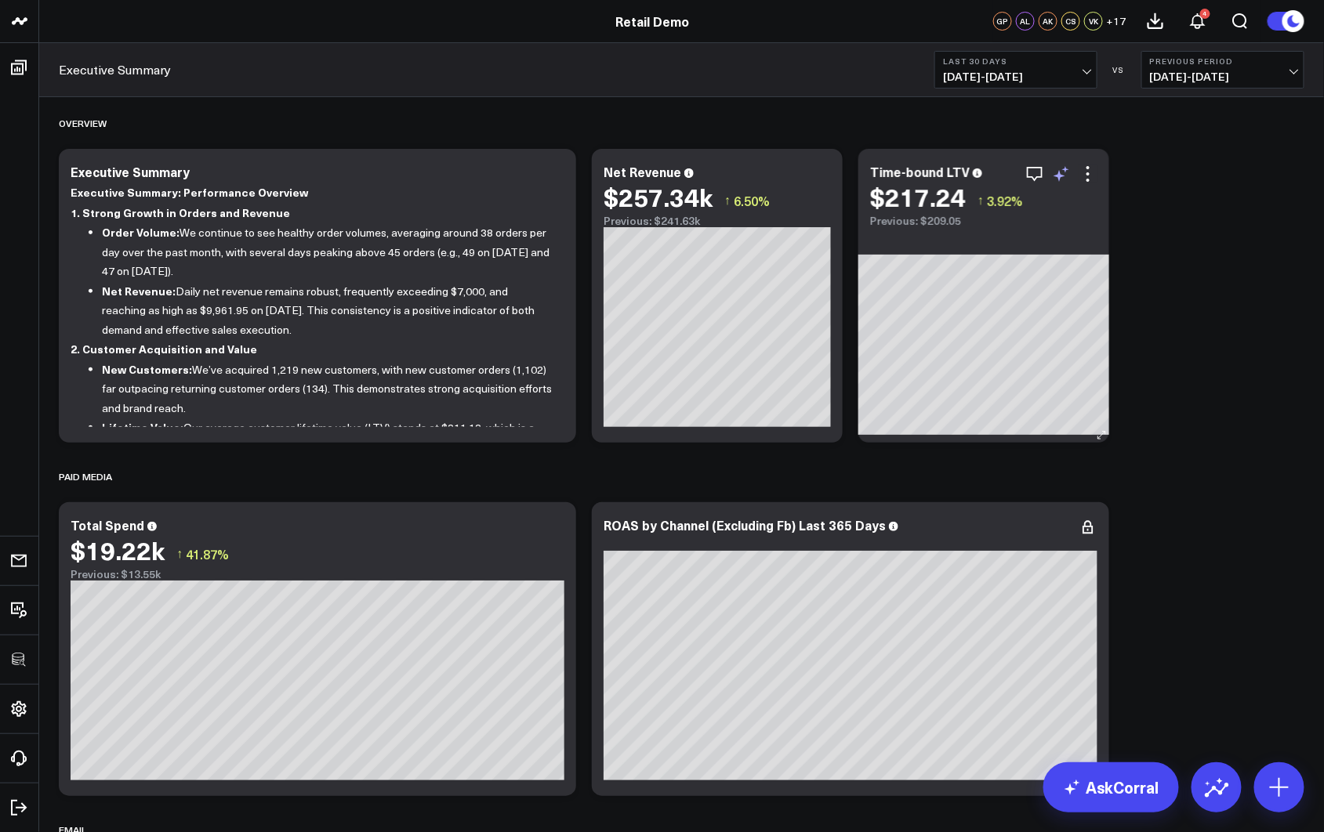
click at [1038, 173] on icon at bounding box center [1061, 174] width 19 height 19
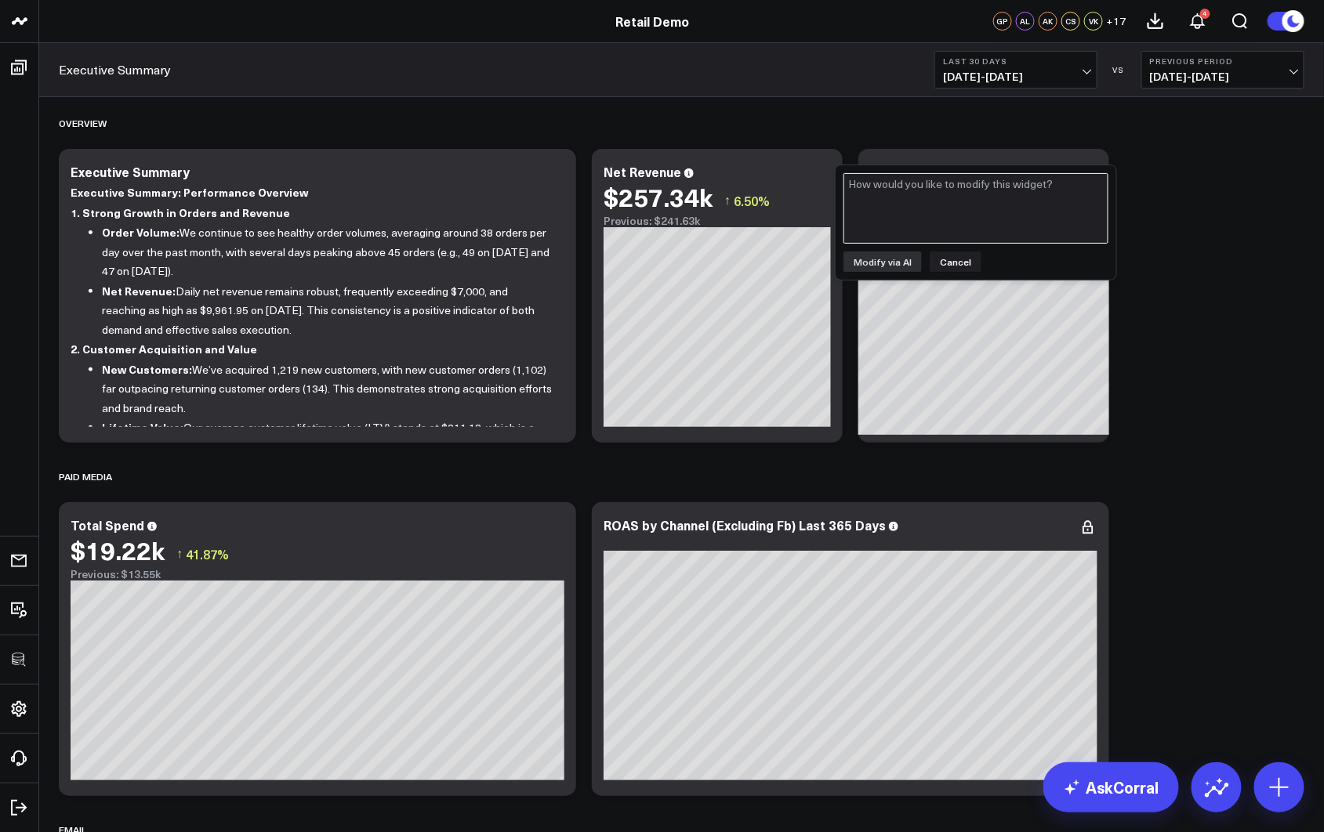
click at [951, 205] on textarea at bounding box center [975, 208] width 265 height 71
click at [948, 259] on button "Cancel" at bounding box center [956, 262] width 52 height 20
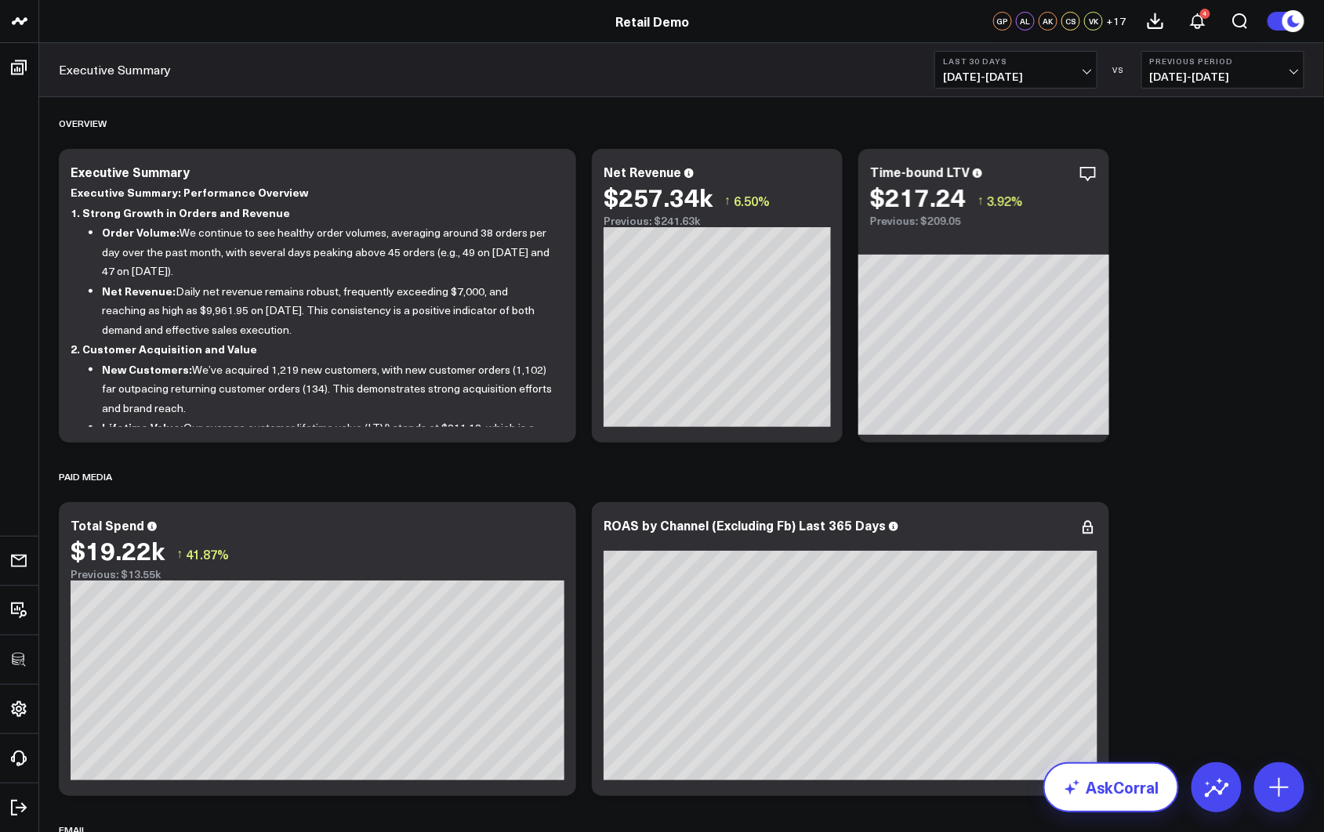
click at [1038, 800] on link "AskCorral" at bounding box center [1111, 788] width 136 height 50
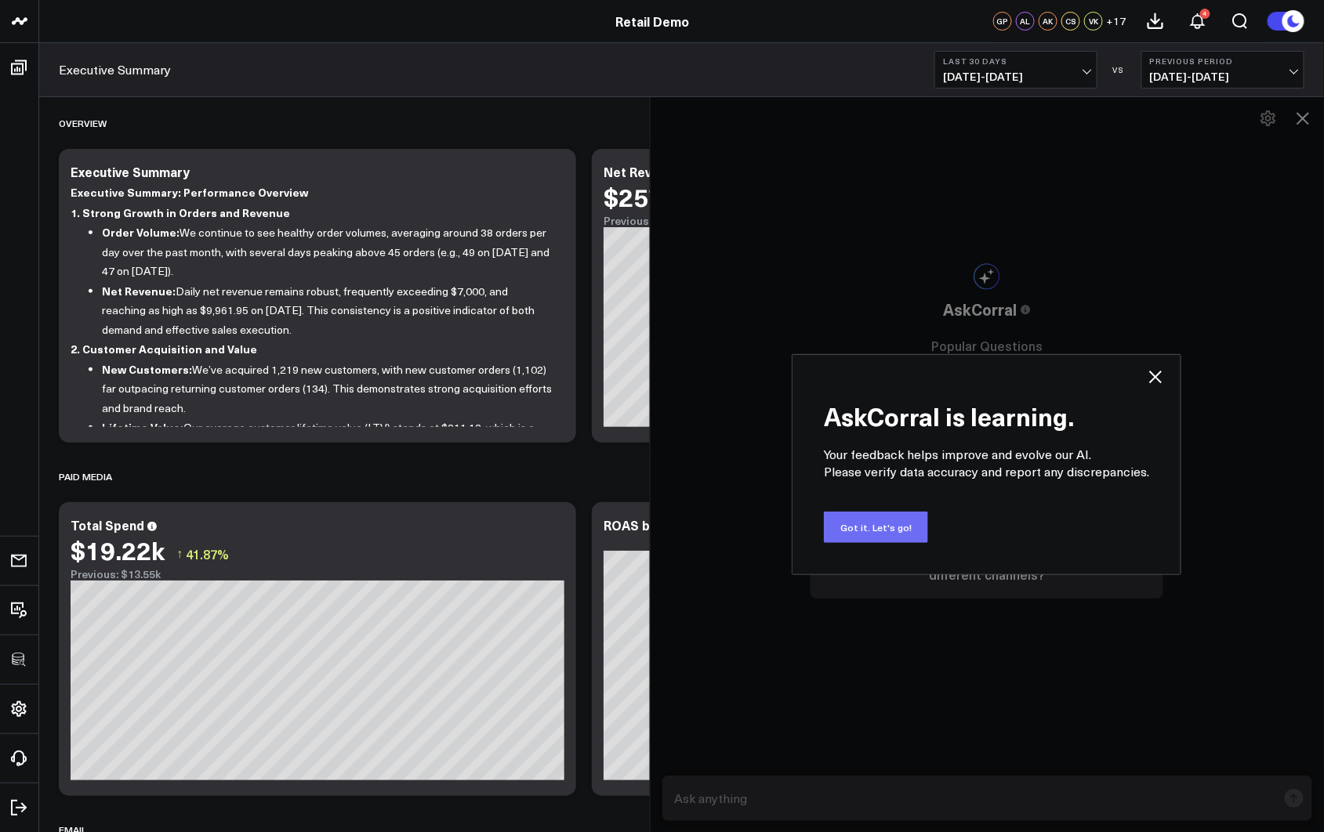
click at [850, 525] on button "Got it. Let's go!" at bounding box center [876, 527] width 104 height 31
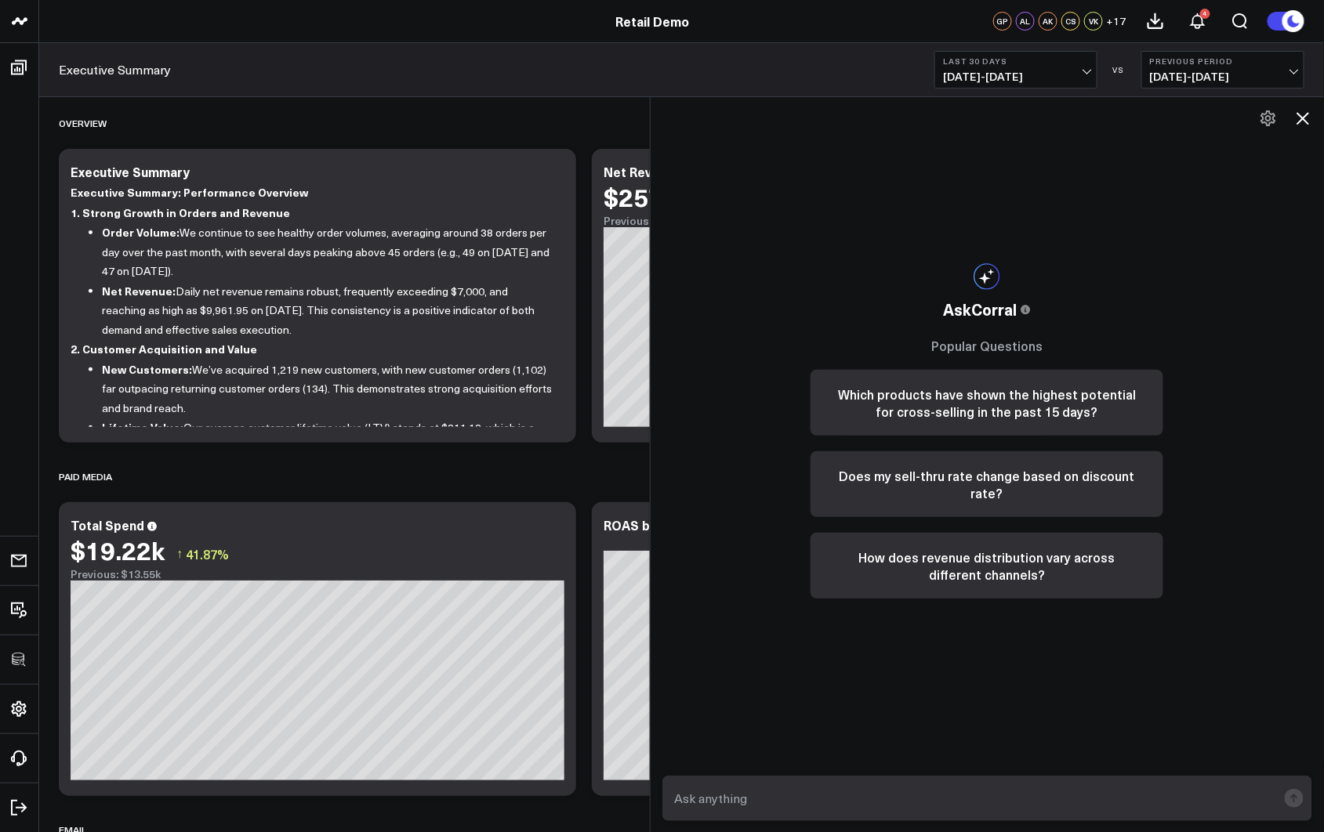
click at [748, 789] on textarea at bounding box center [974, 799] width 607 height 28
type textarea "what are my top sources of revenue over the past 90 days?"
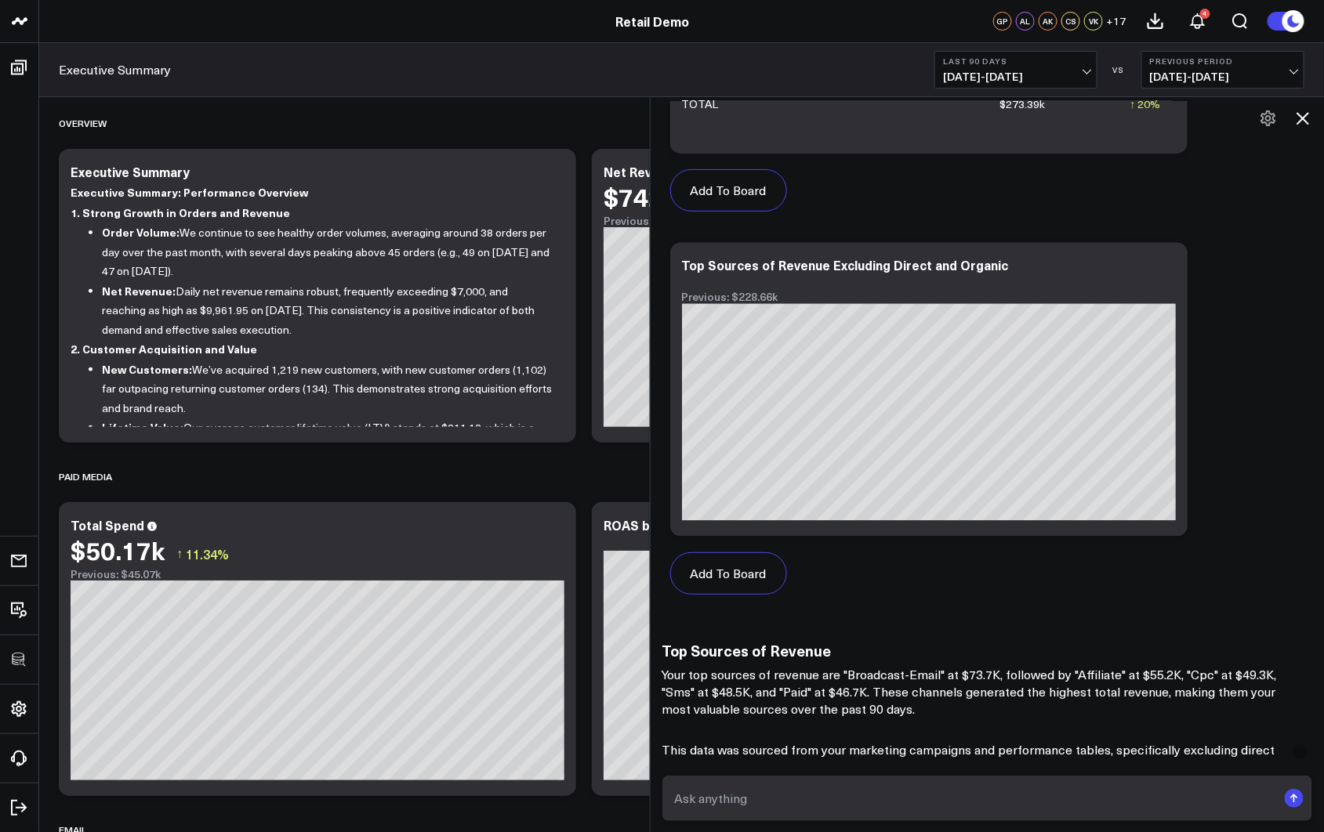
scroll to position [1235, 0]
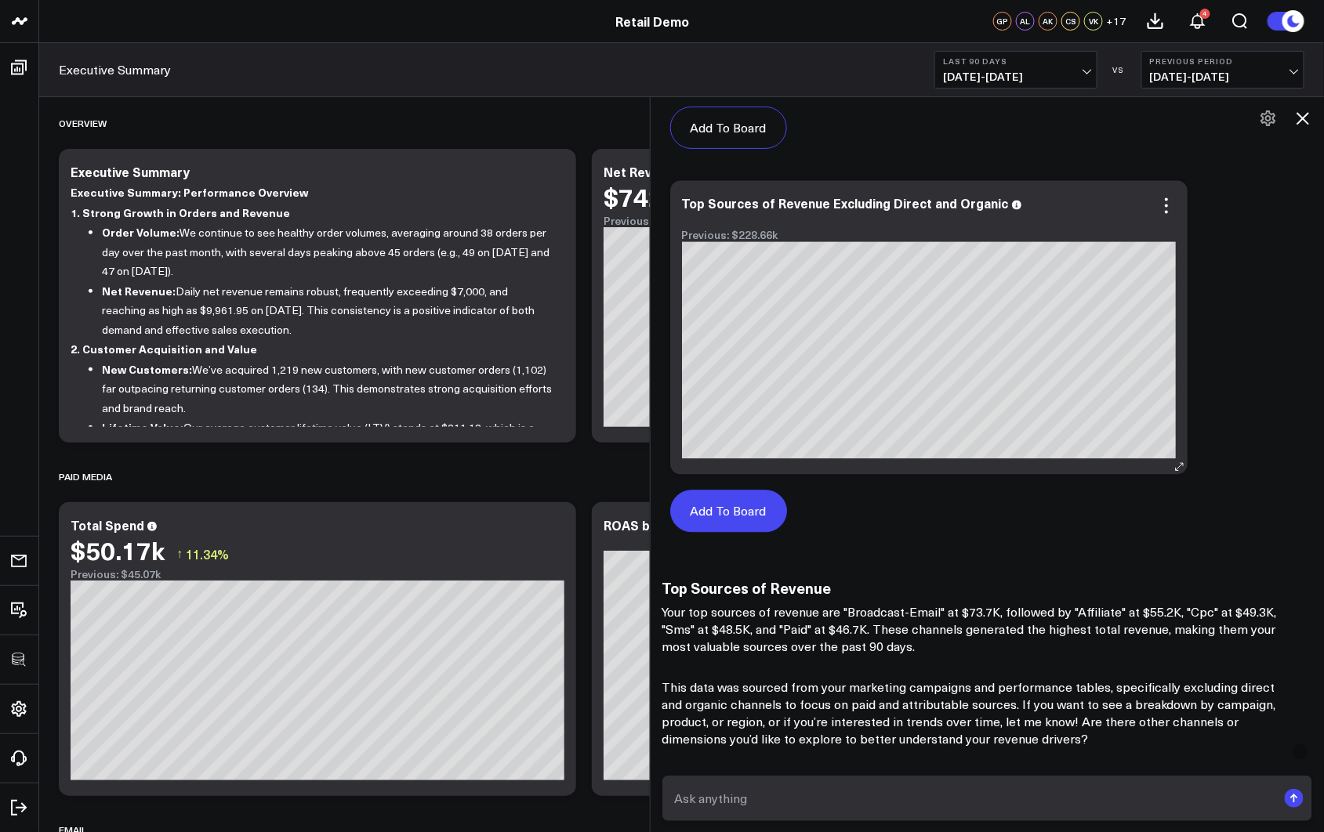
click at [742, 506] on button "Add To Board" at bounding box center [728, 511] width 117 height 42
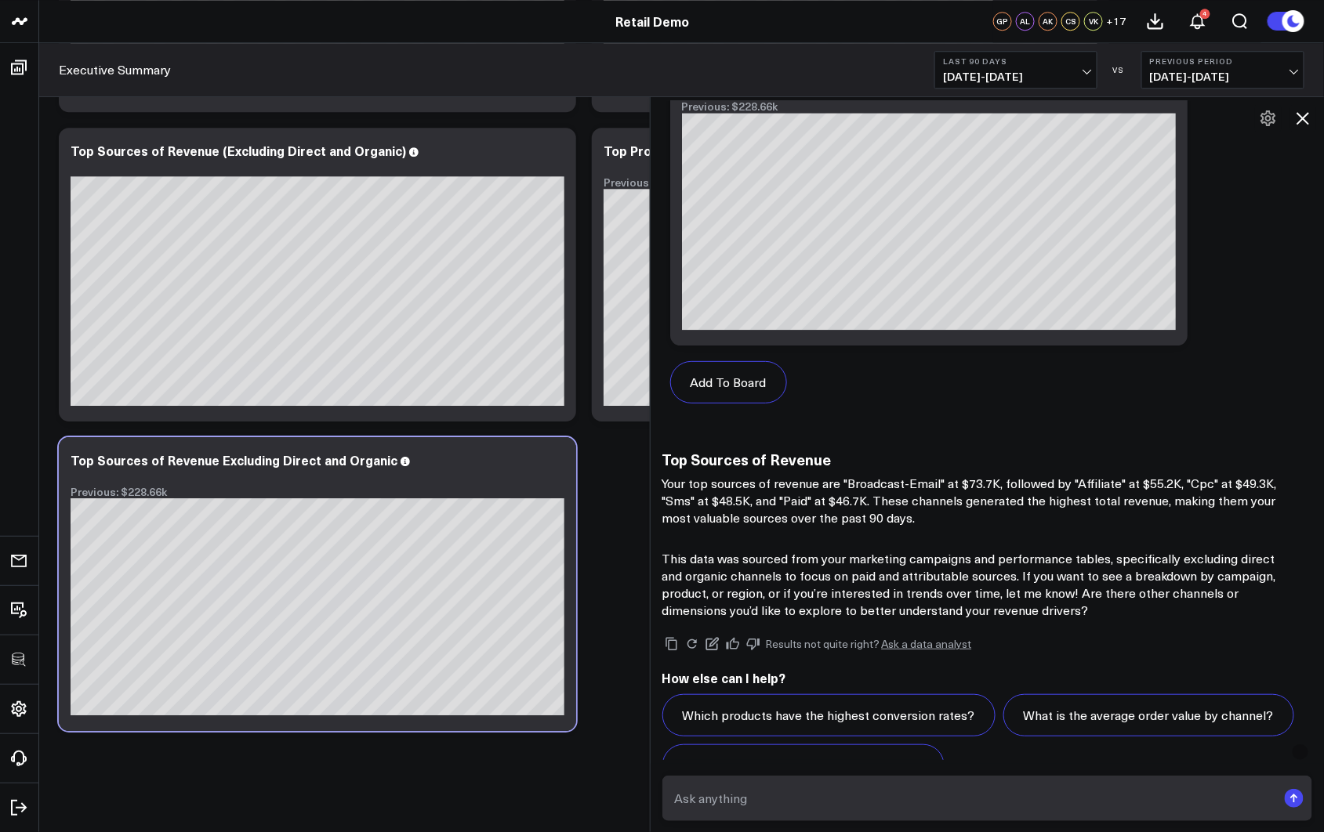
scroll to position [1405, 0]
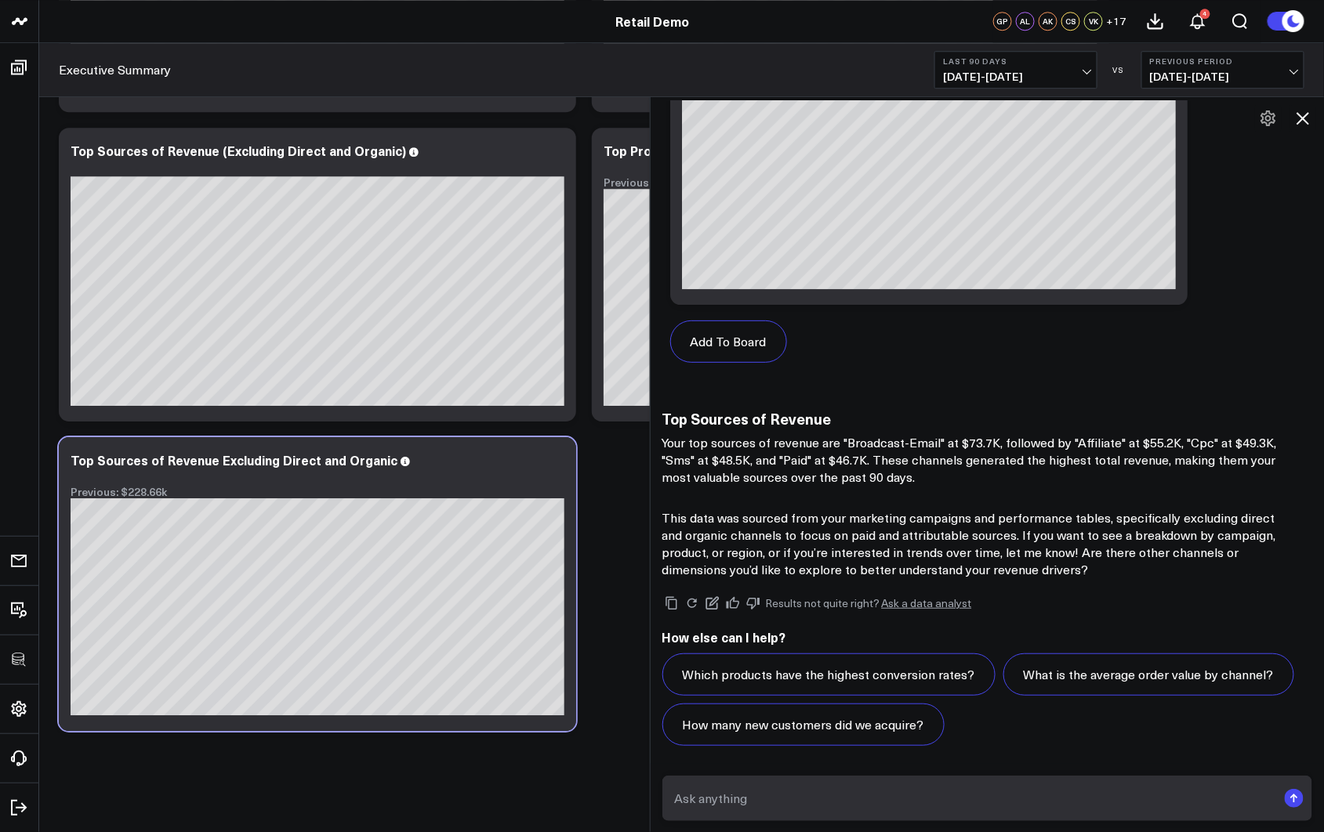
click at [734, 800] on textarea at bounding box center [974, 799] width 607 height 28
click at [923, 801] on textarea "what is my ltv:cac for these soruces?" at bounding box center [974, 799] width 607 height 28
type textarea "what is my ltv:cac for these sources?"
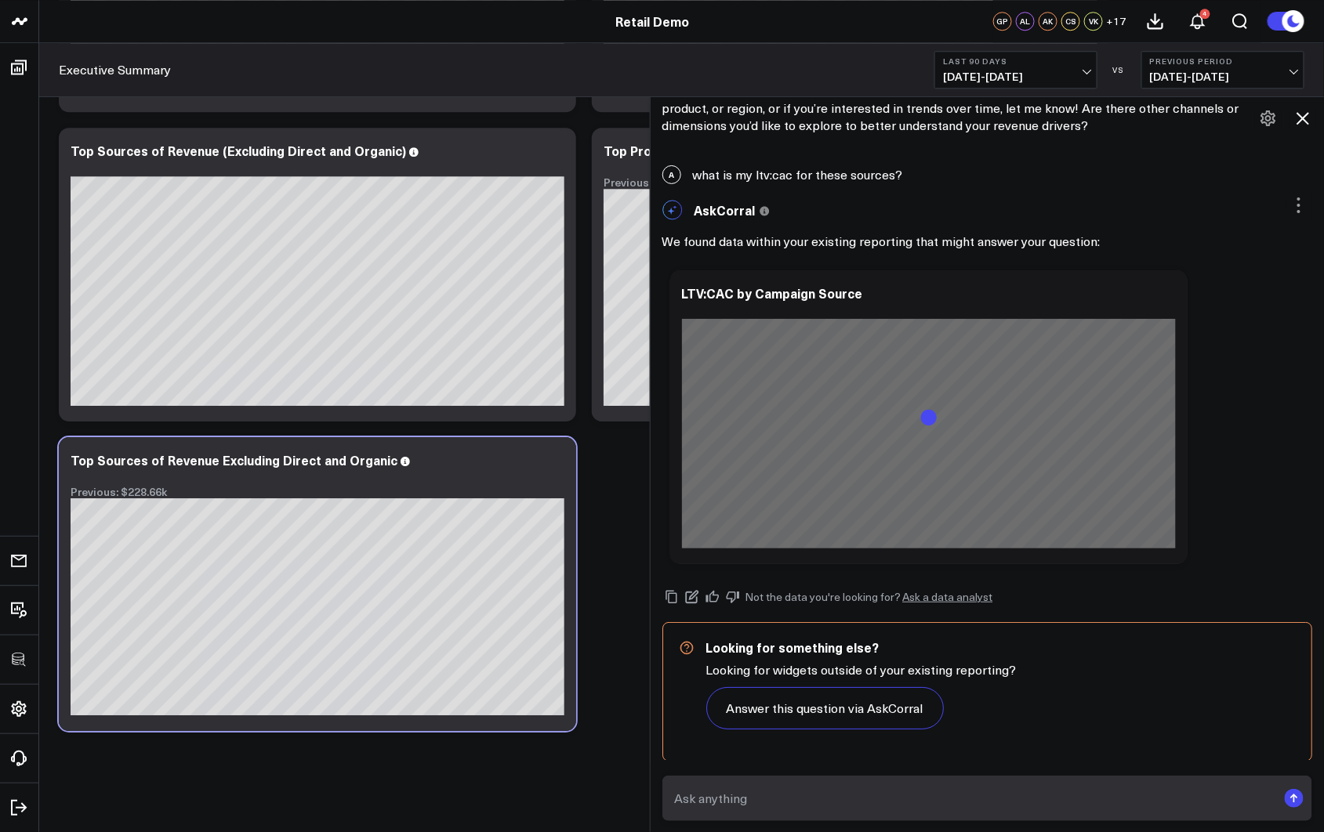
scroll to position [1849, 0]
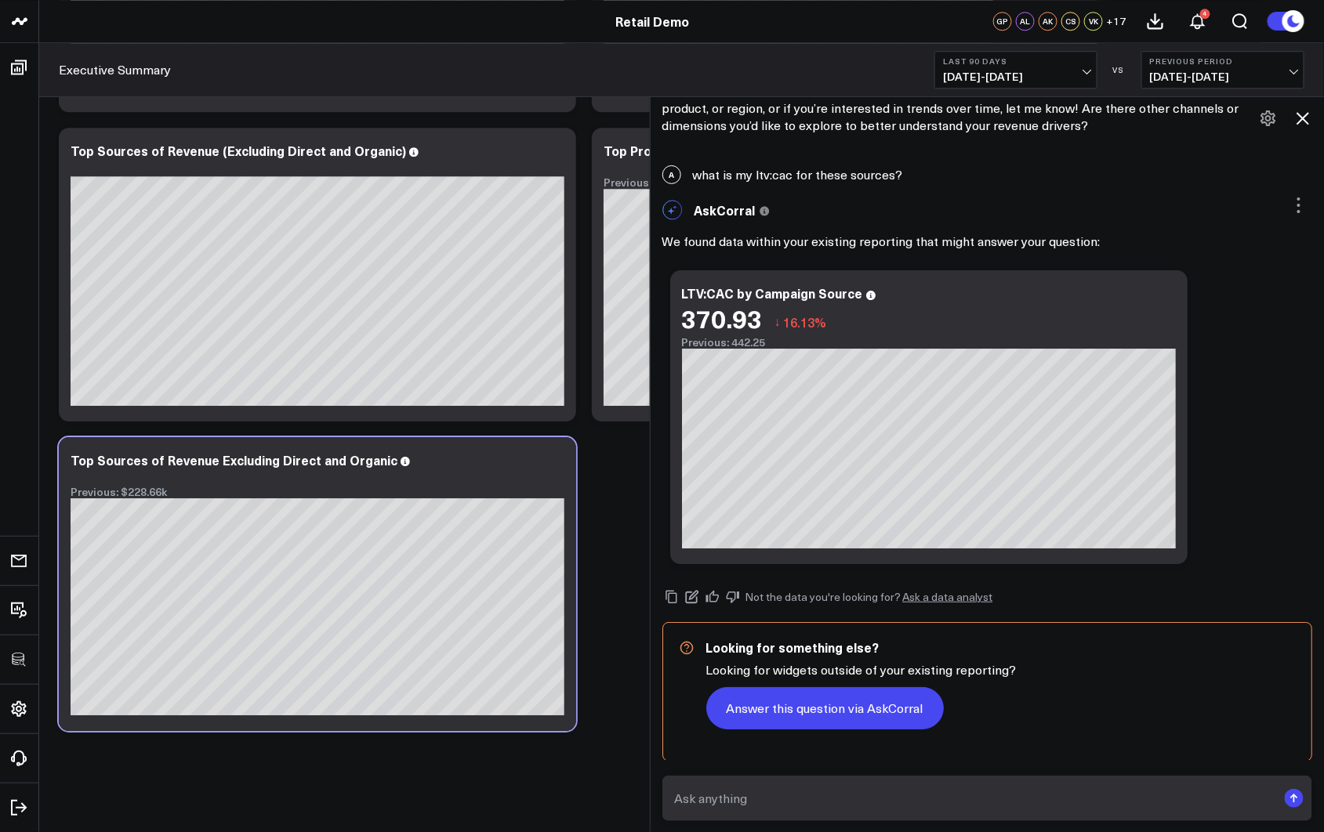
click at [865, 711] on button "Answer this question via AskCorral" at bounding box center [824, 708] width 237 height 42
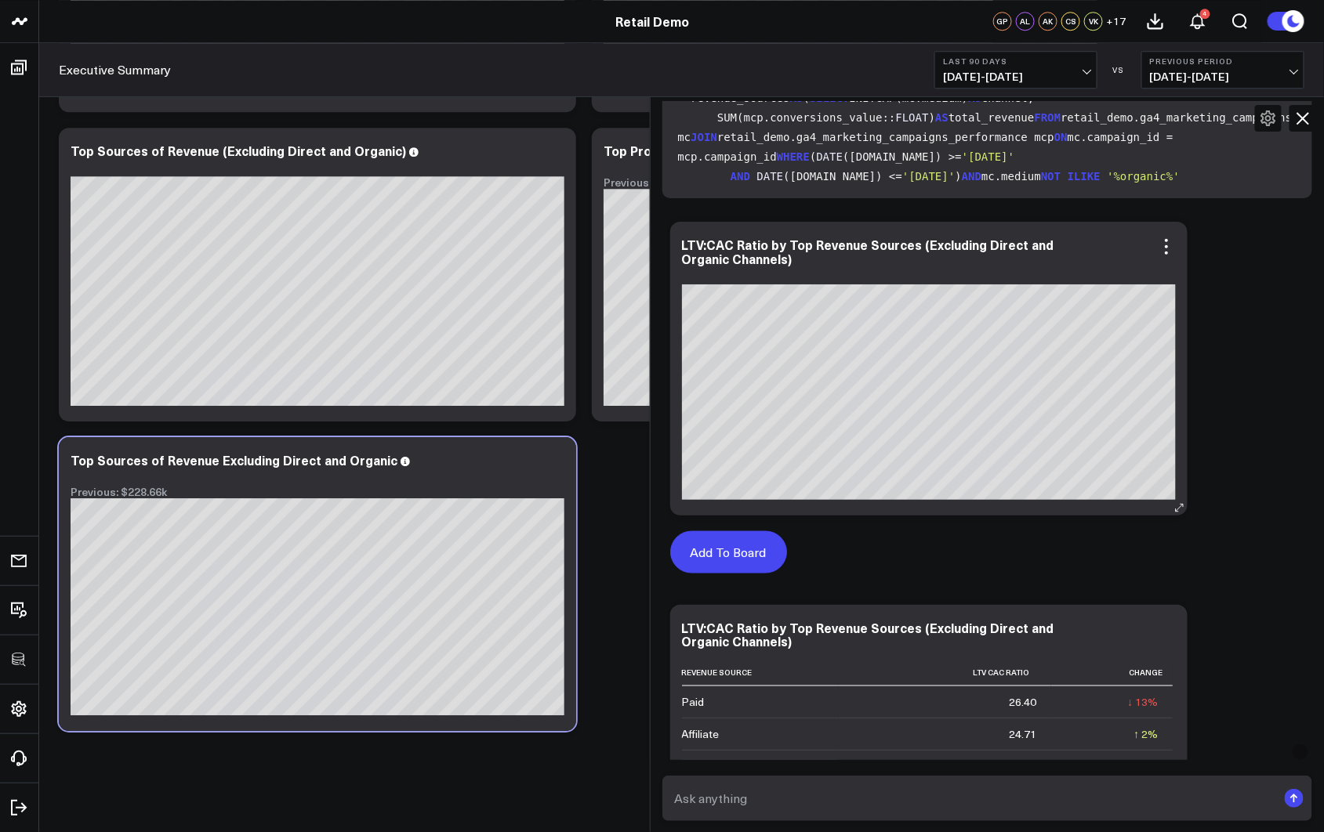
scroll to position [2770, 0]
click at [741, 559] on button "Add To Board" at bounding box center [728, 553] width 117 height 42
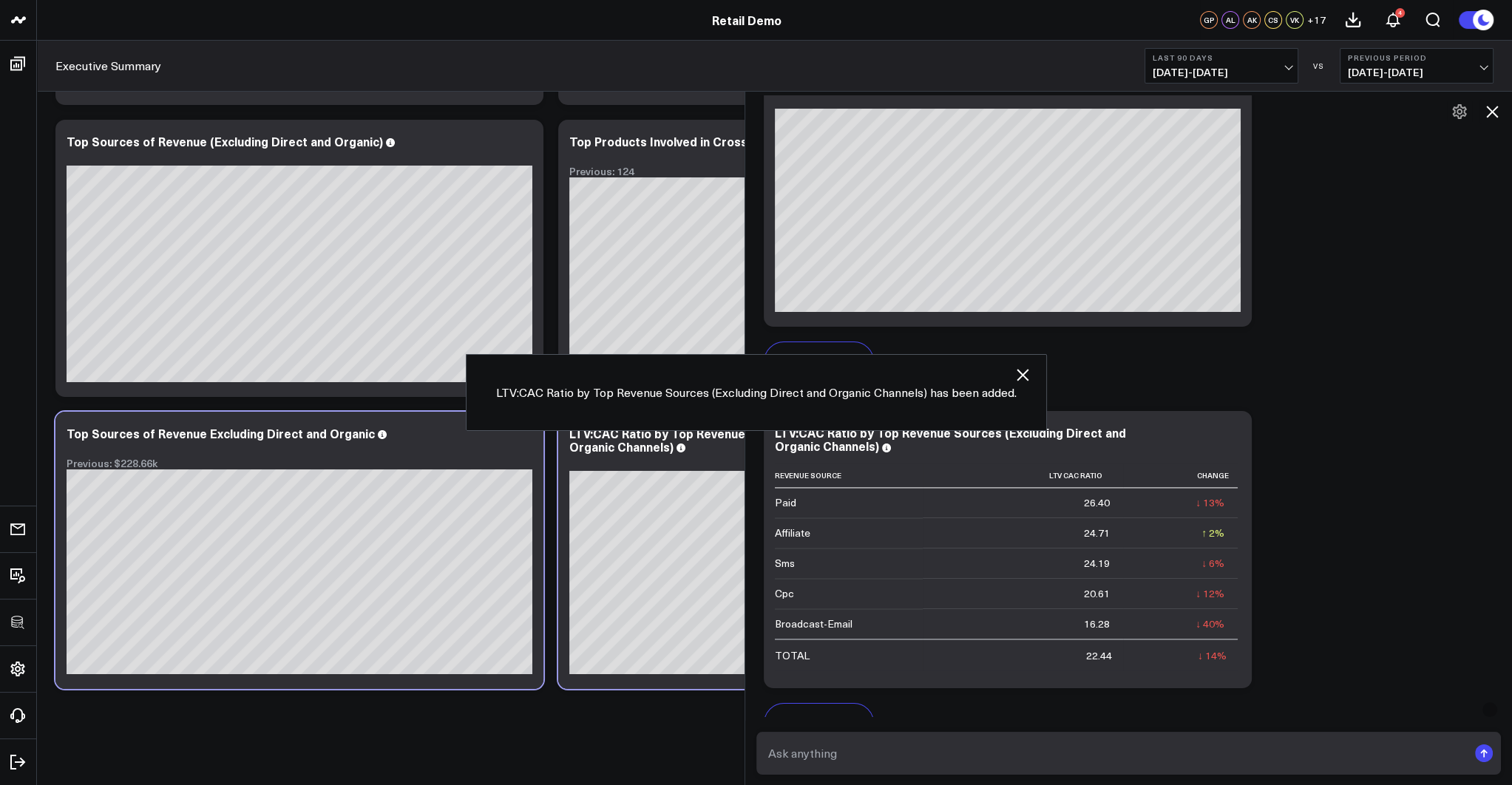
scroll to position [7447, 0]
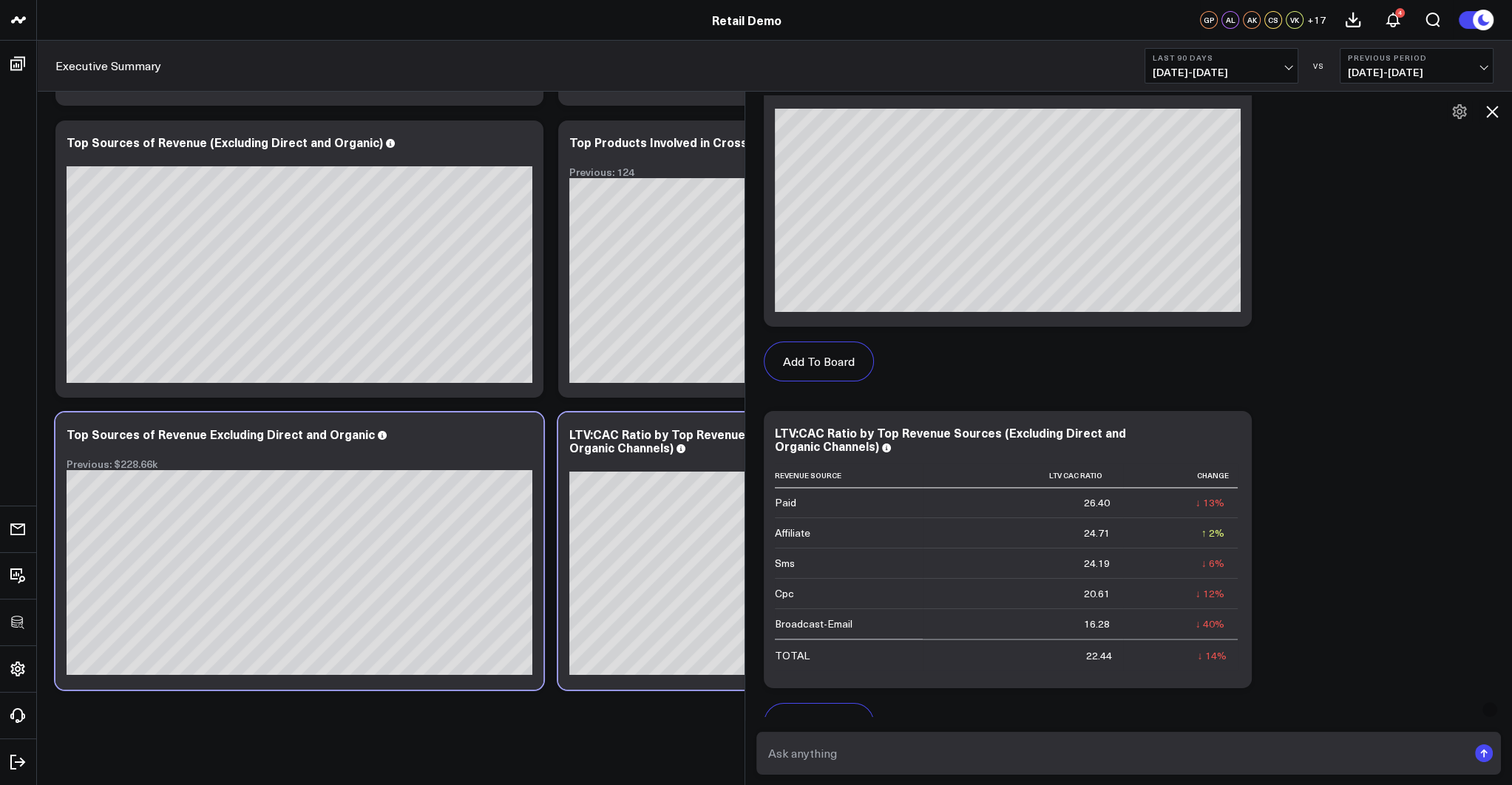
click at [979, 111] on icon at bounding box center [1491, 111] width 18 height 18
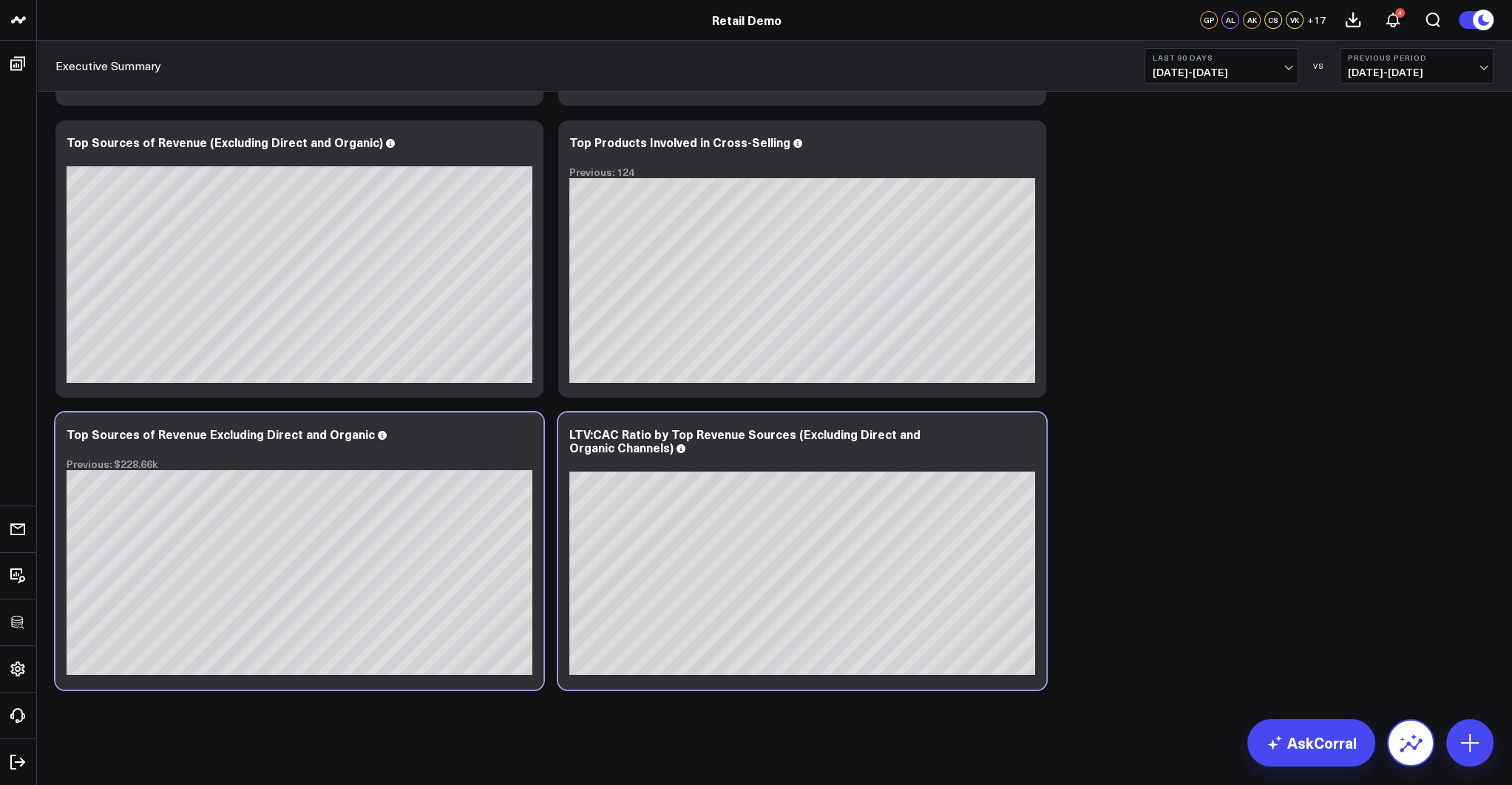
click at [979, 748] on icon at bounding box center [1410, 743] width 24 height 24
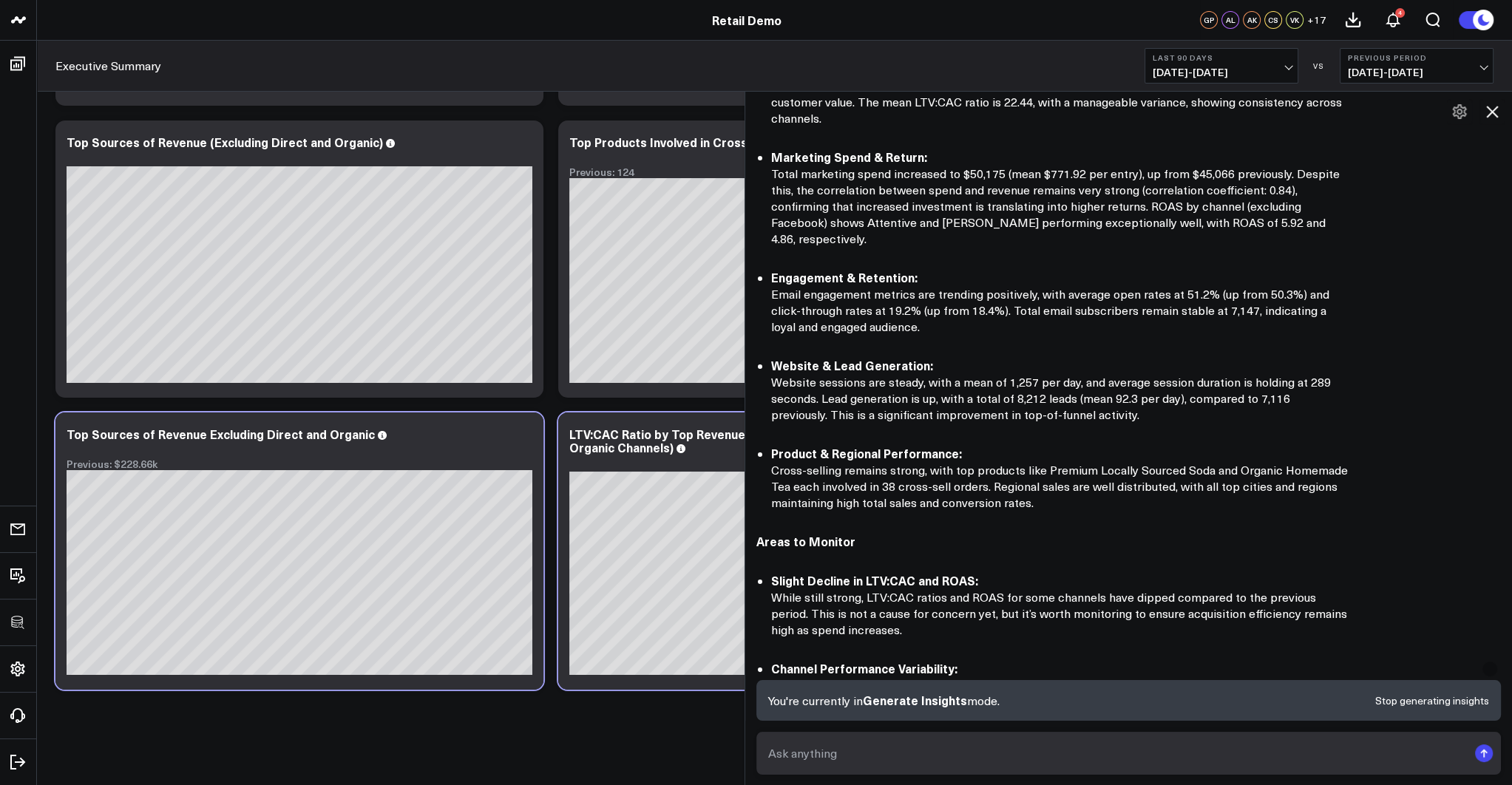
scroll to position [312, 0]
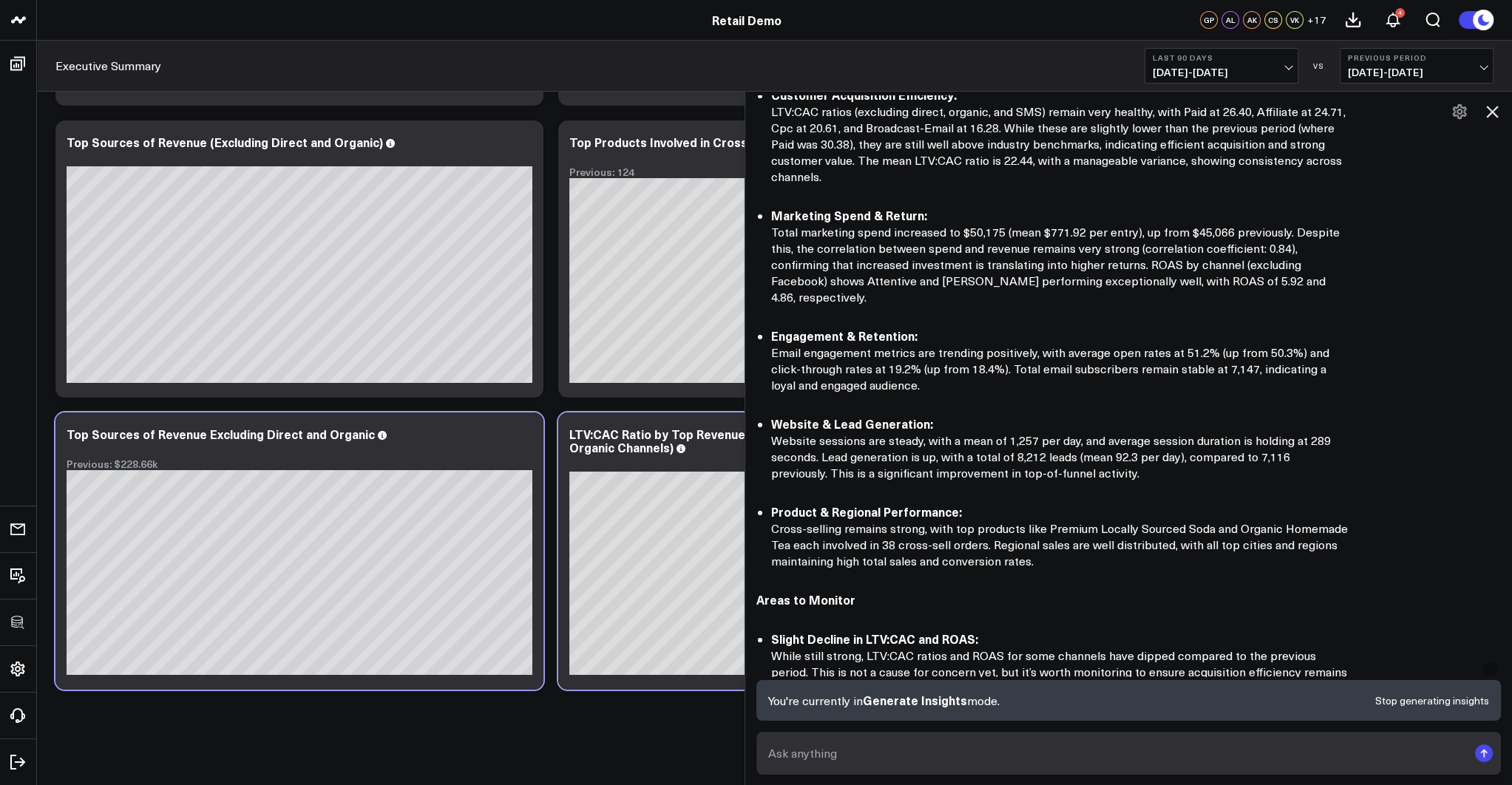
click at [844, 746] on textarea at bounding box center [1116, 754] width 704 height 26
click at [979, 118] on icon at bounding box center [1491, 111] width 18 height 18
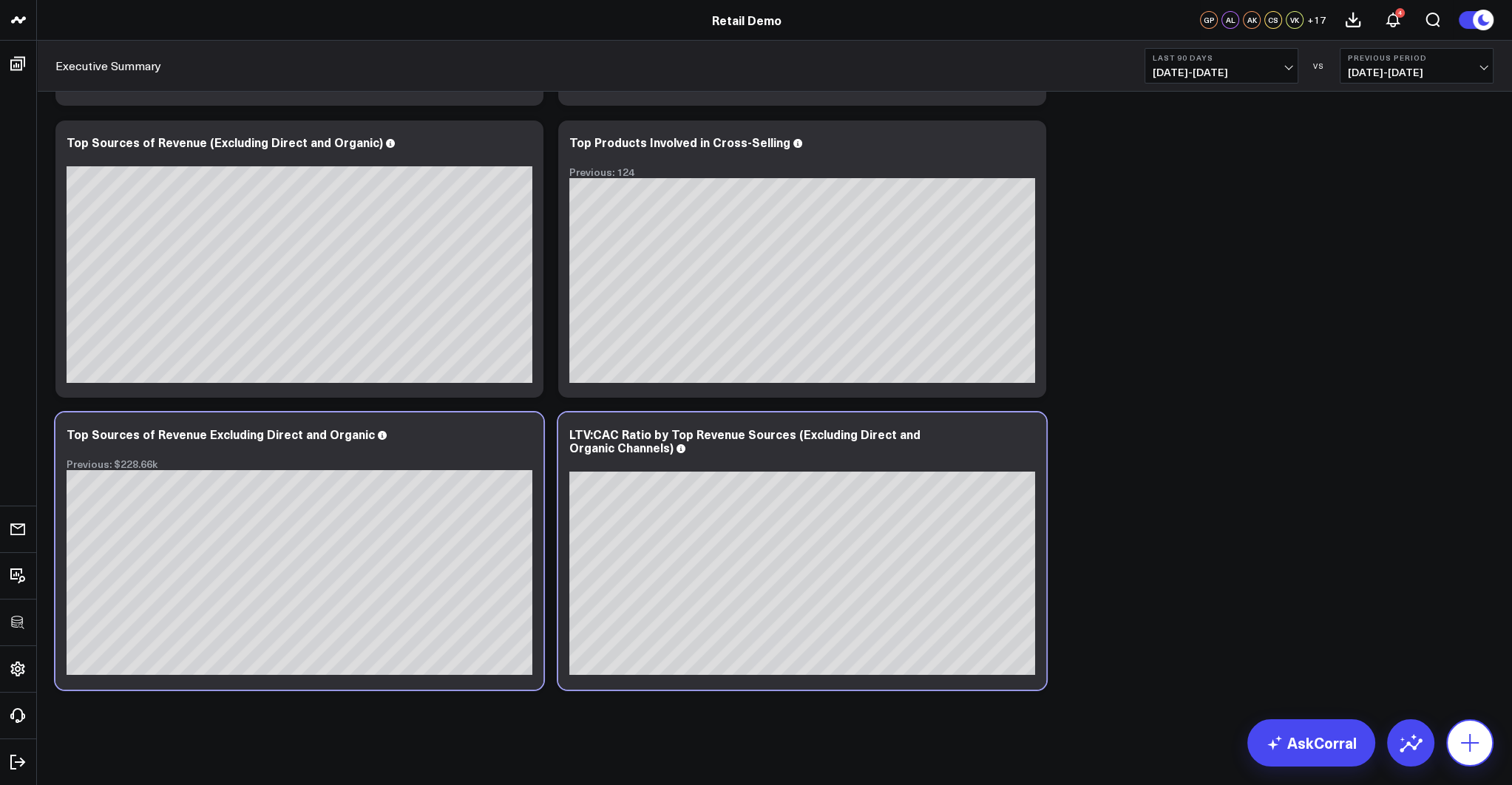
click at [979, 738] on icon at bounding box center [1470, 743] width 24 height 24
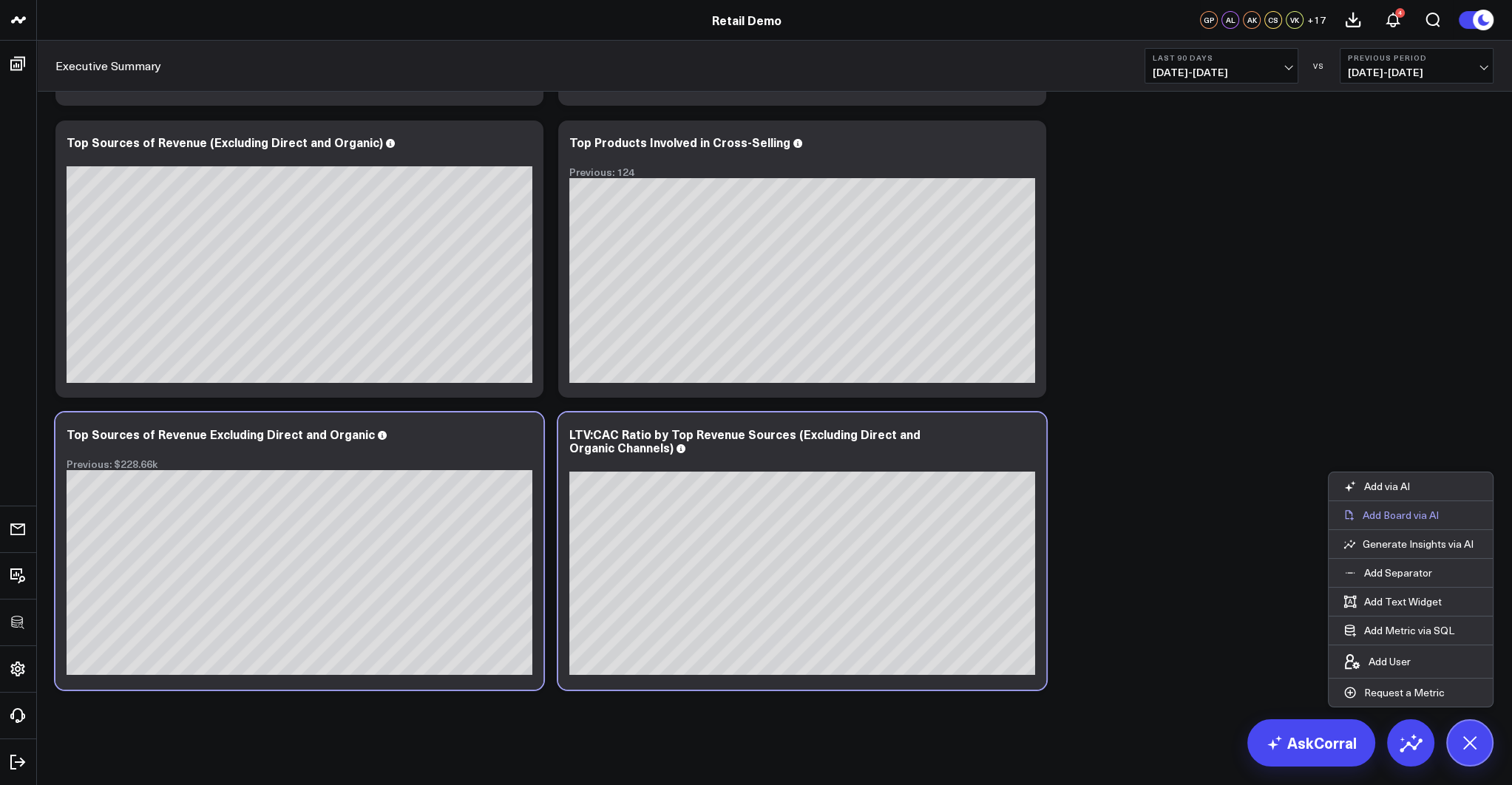
click at [979, 518] on p "Add Board via AI" at bounding box center [1400, 515] width 76 height 13
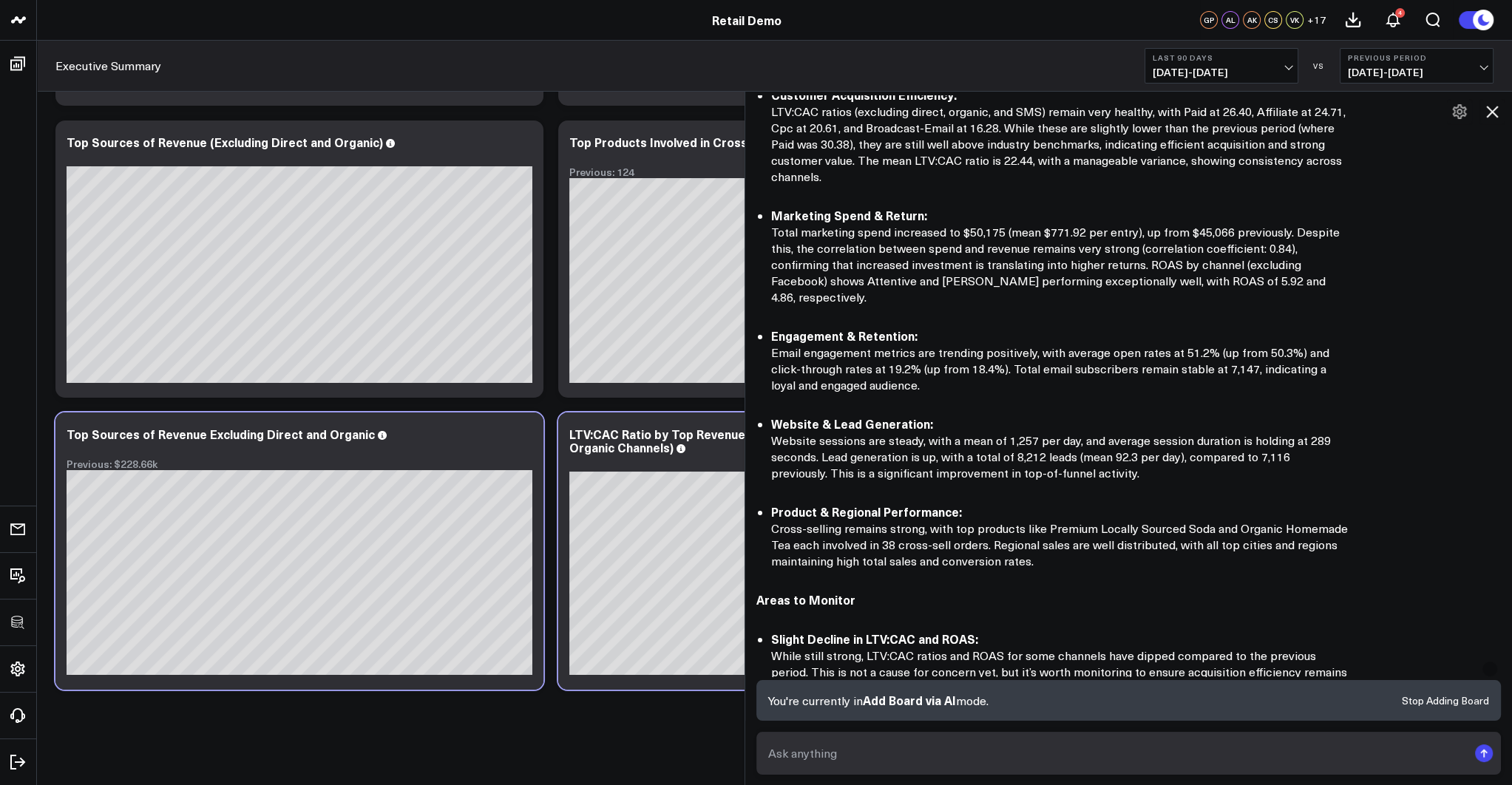
click at [929, 753] on textarea at bounding box center [1116, 754] width 704 height 26
type textarea "build me my paid social reporting"
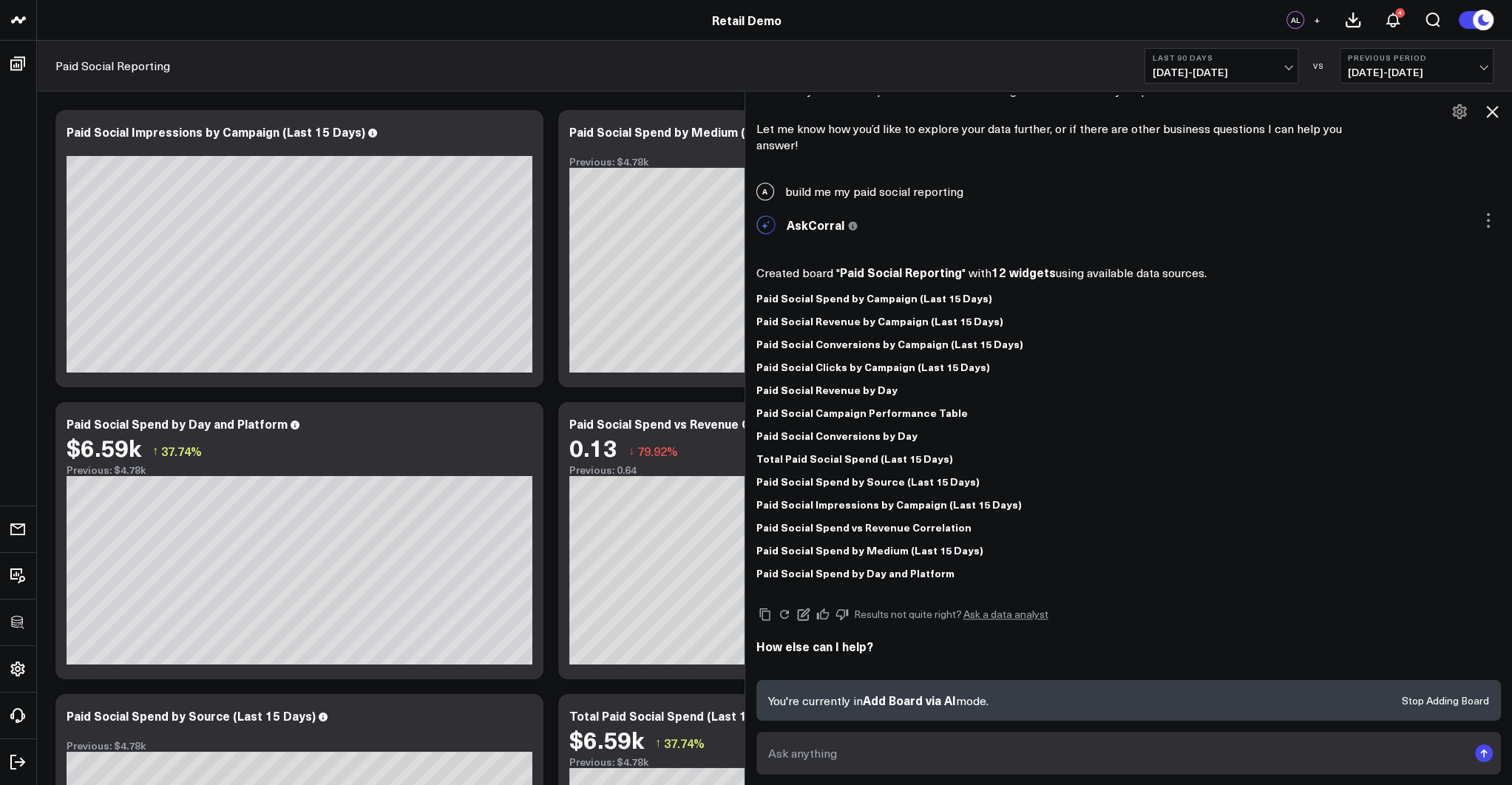
scroll to position [1383, 0]
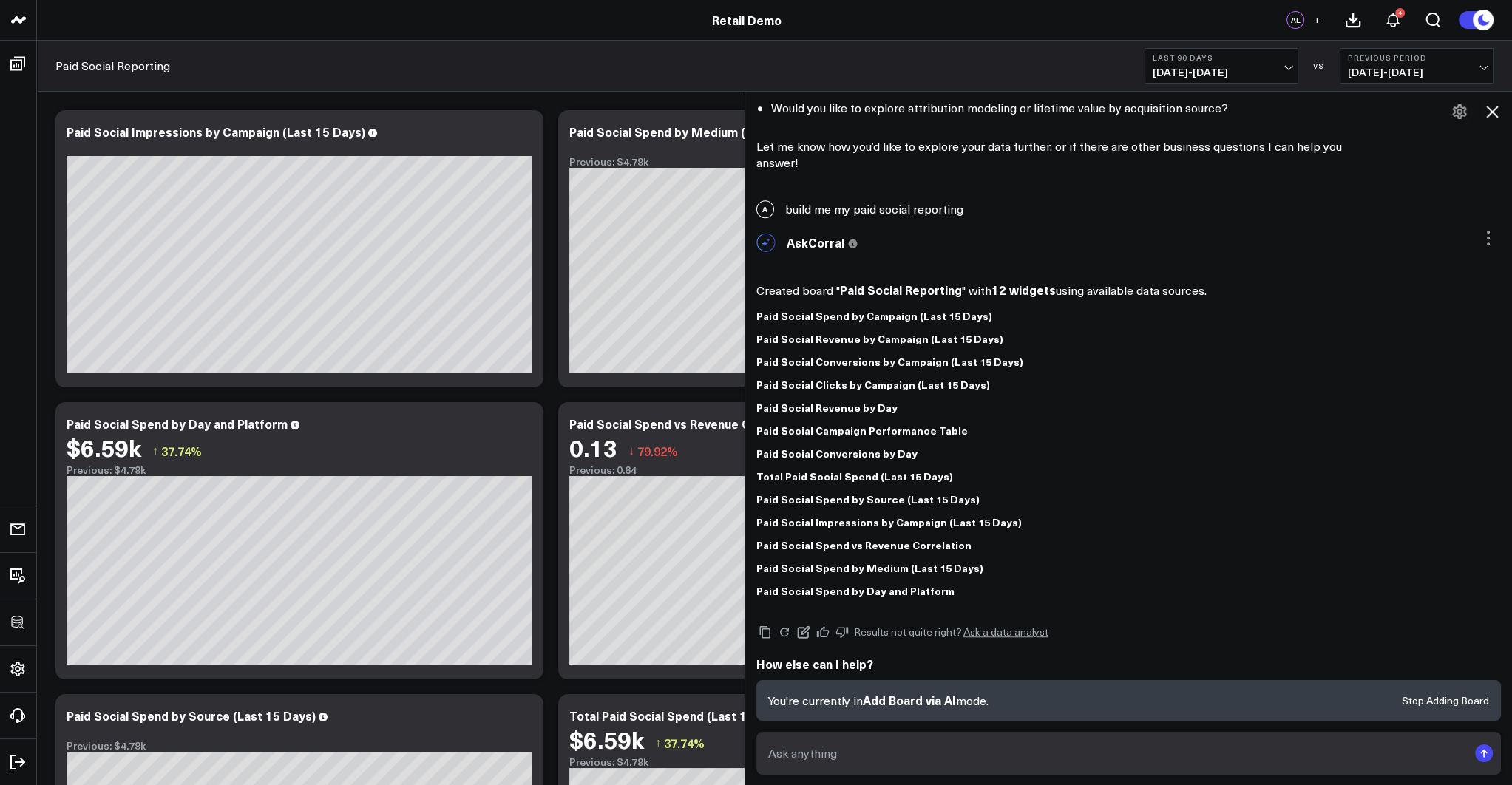
click at [979, 113] on icon at bounding box center [1491, 111] width 12 height 12
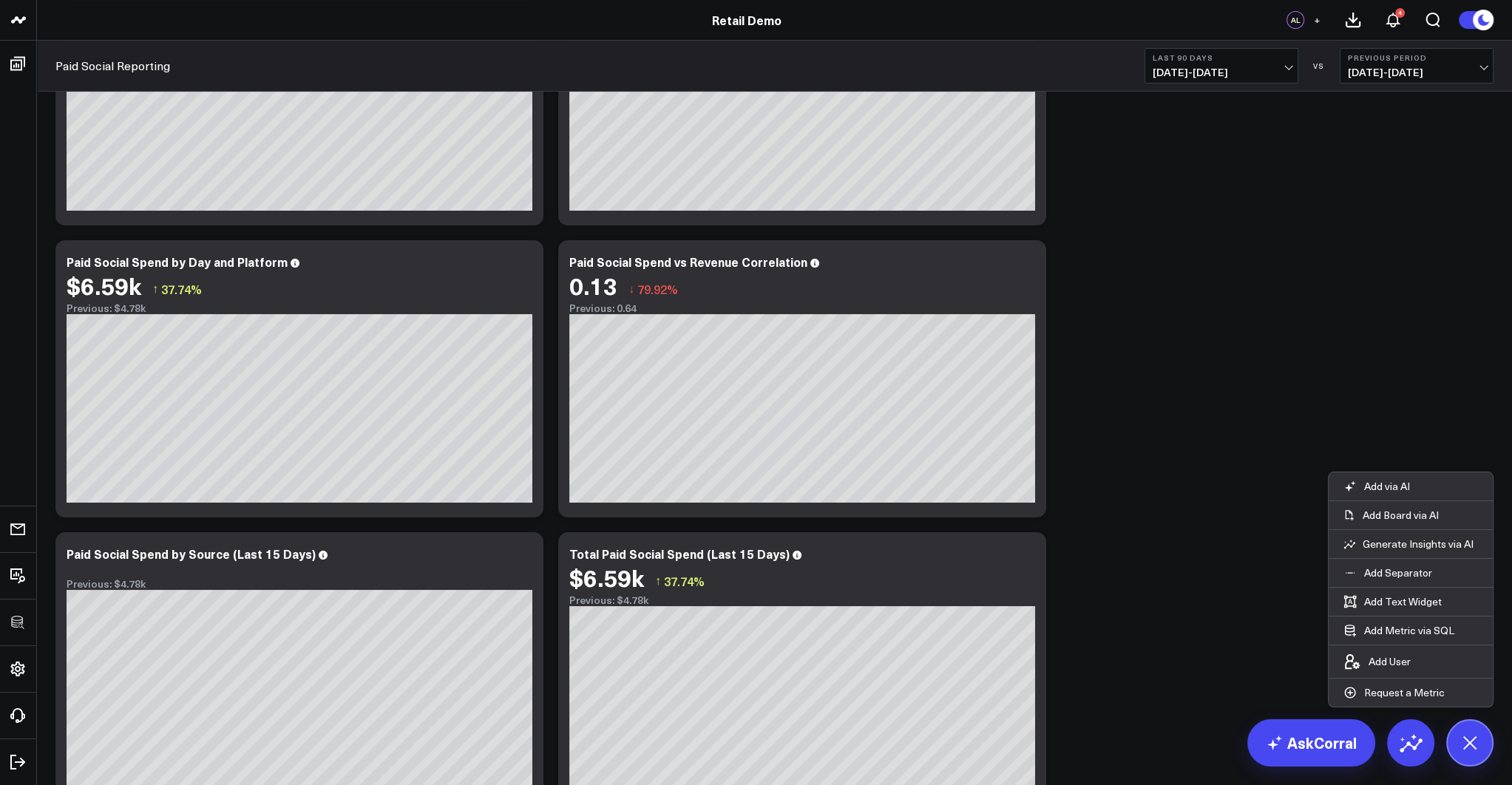
scroll to position [0, 0]
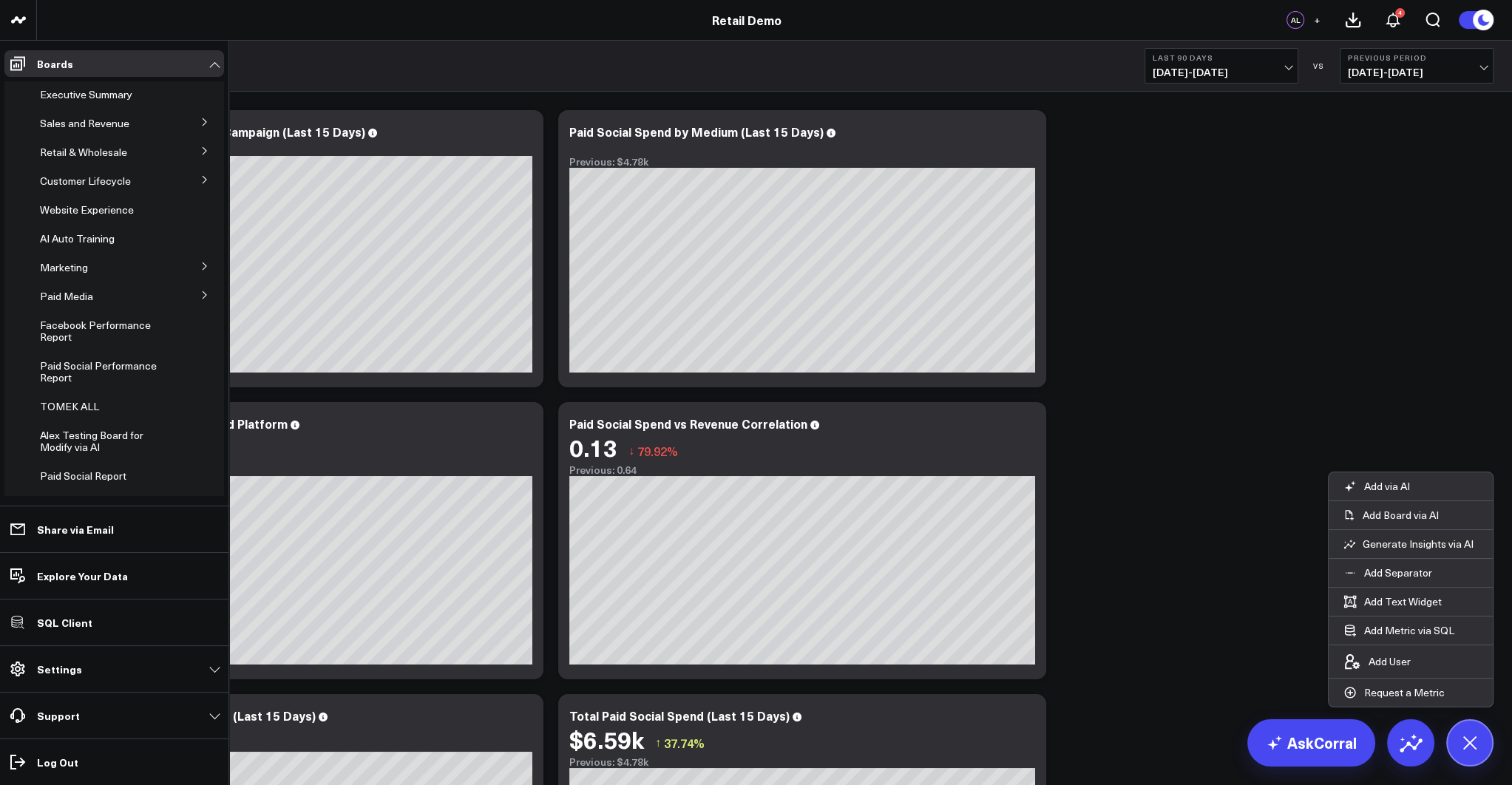
click at [75, 672] on p "Settings" at bounding box center [59, 669] width 45 height 12
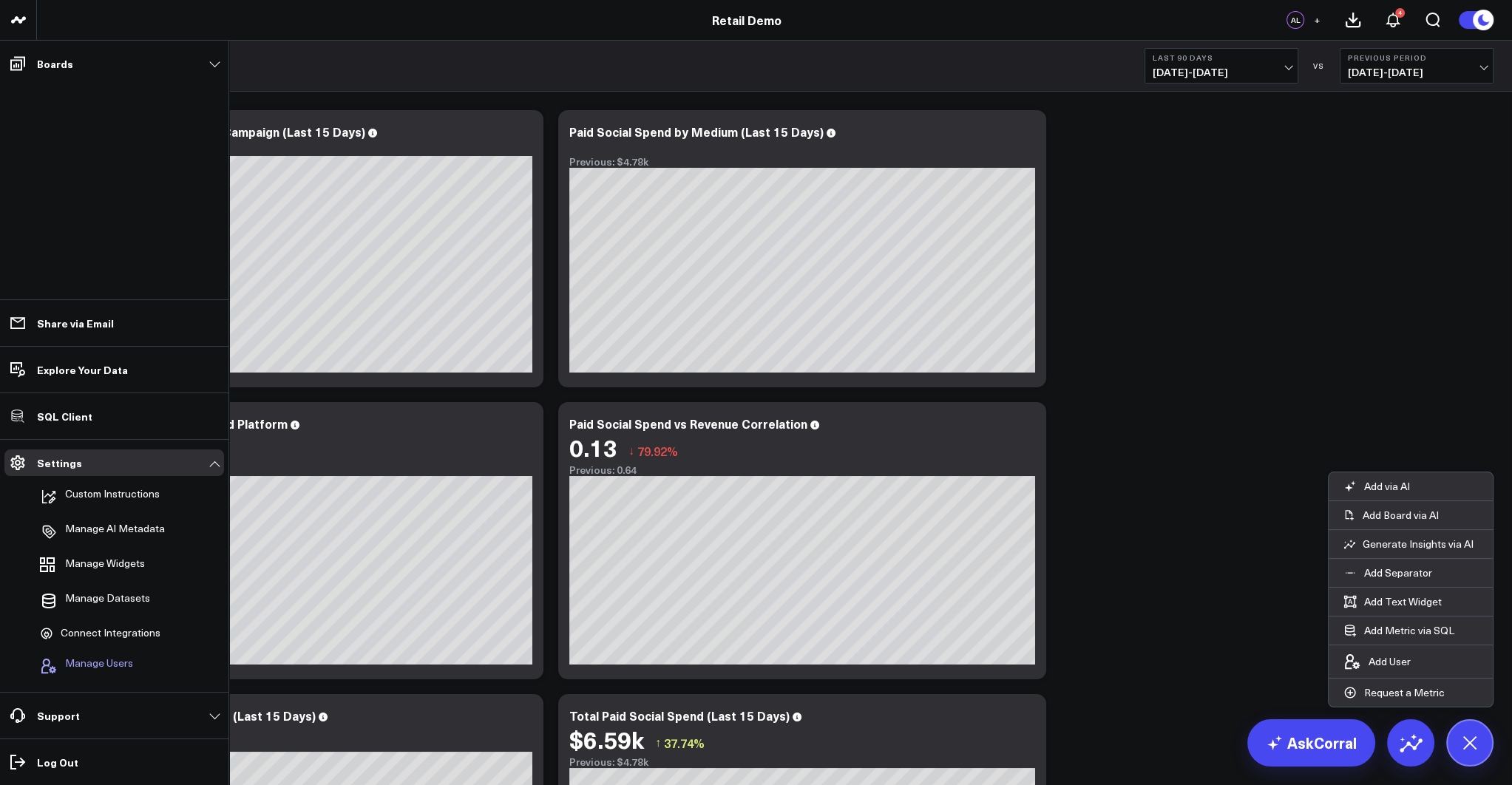
click at [88, 668] on span "Manage Users" at bounding box center [99, 666] width 68 height 18
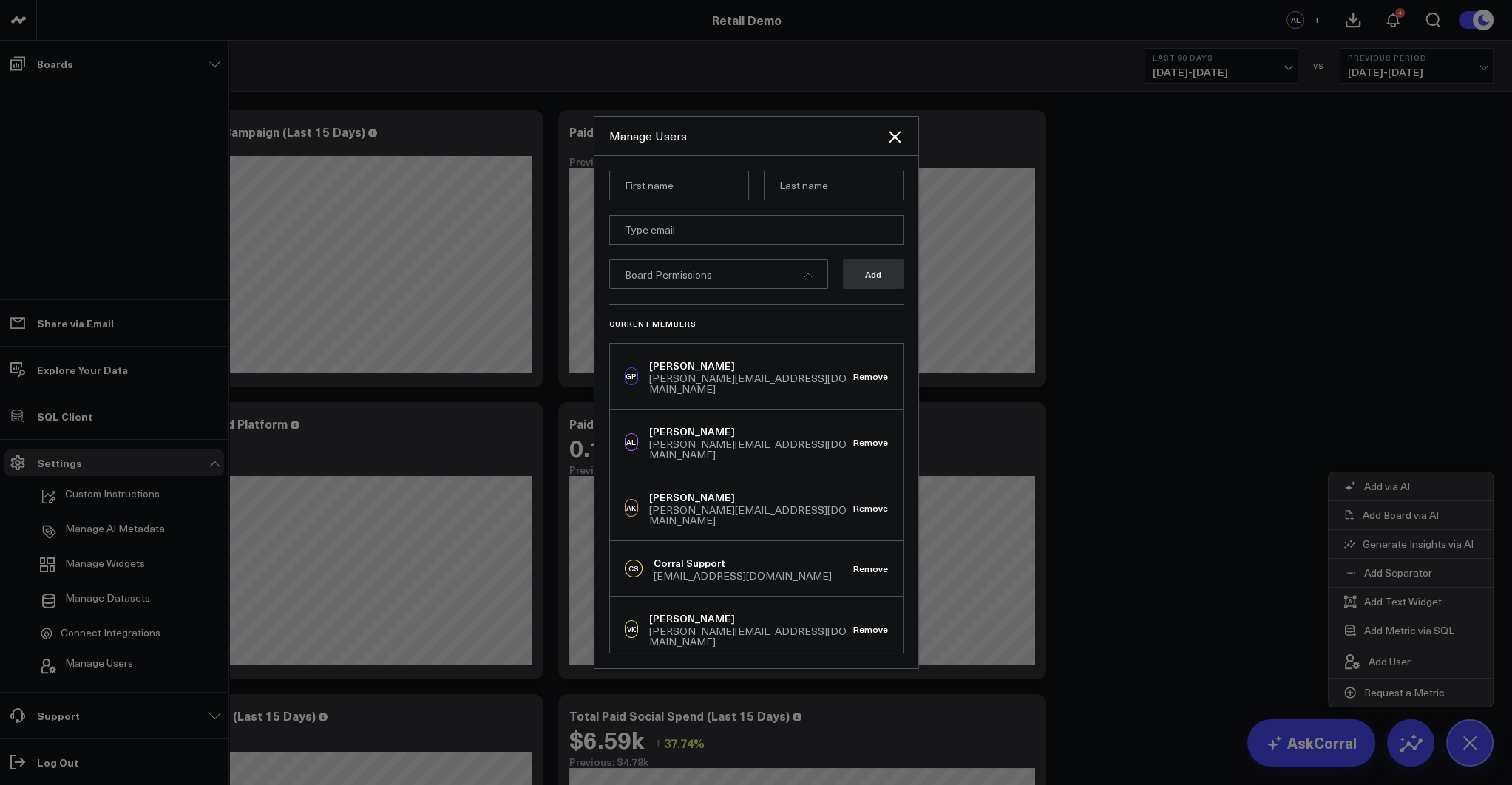
click at [695, 280] on span "Board Permissions" at bounding box center [668, 275] width 87 height 14
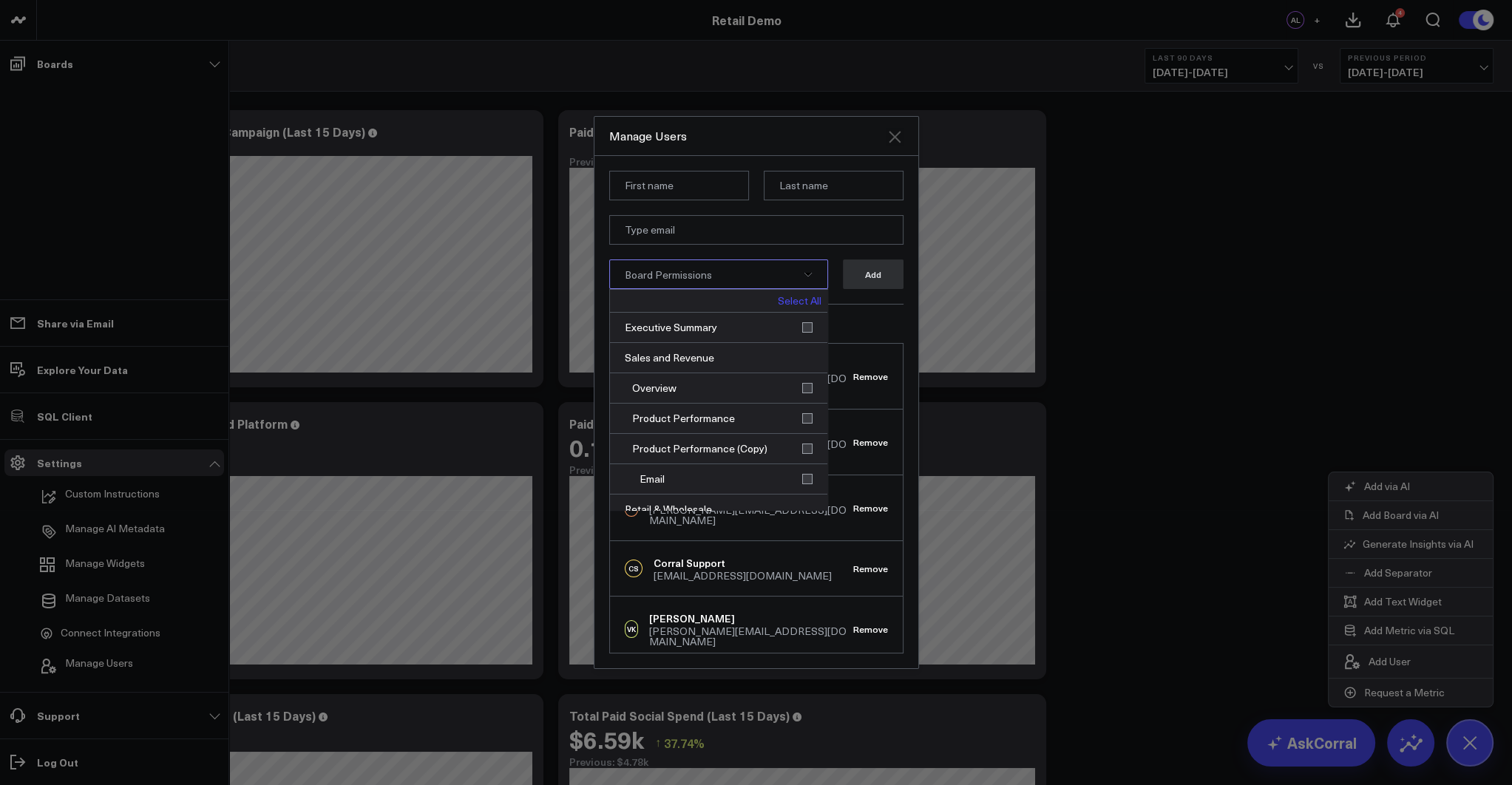
click at [891, 139] on icon "Close" at bounding box center [894, 137] width 12 height 12
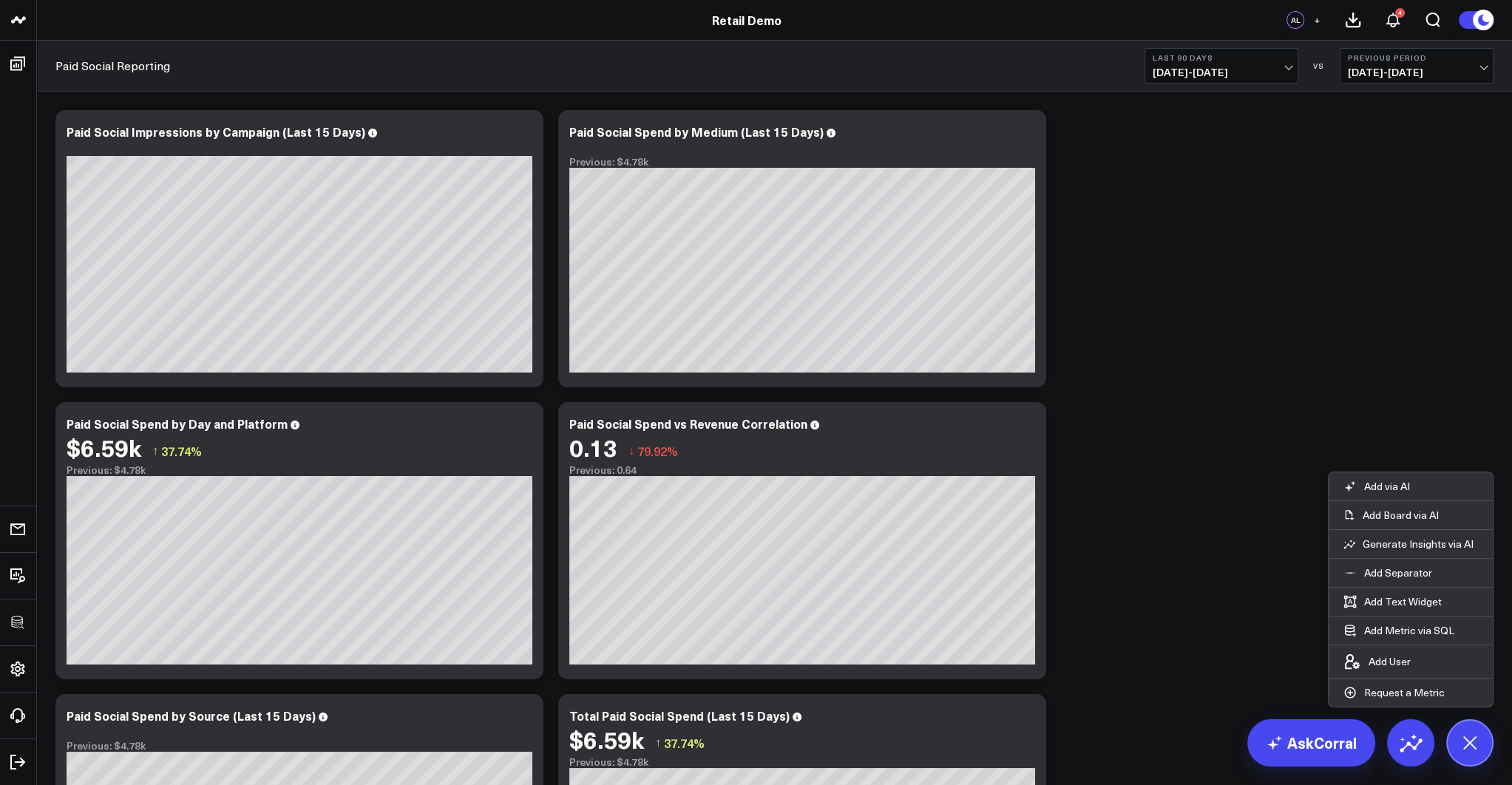
click at [979, 734] on button at bounding box center [1470, 743] width 47 height 47
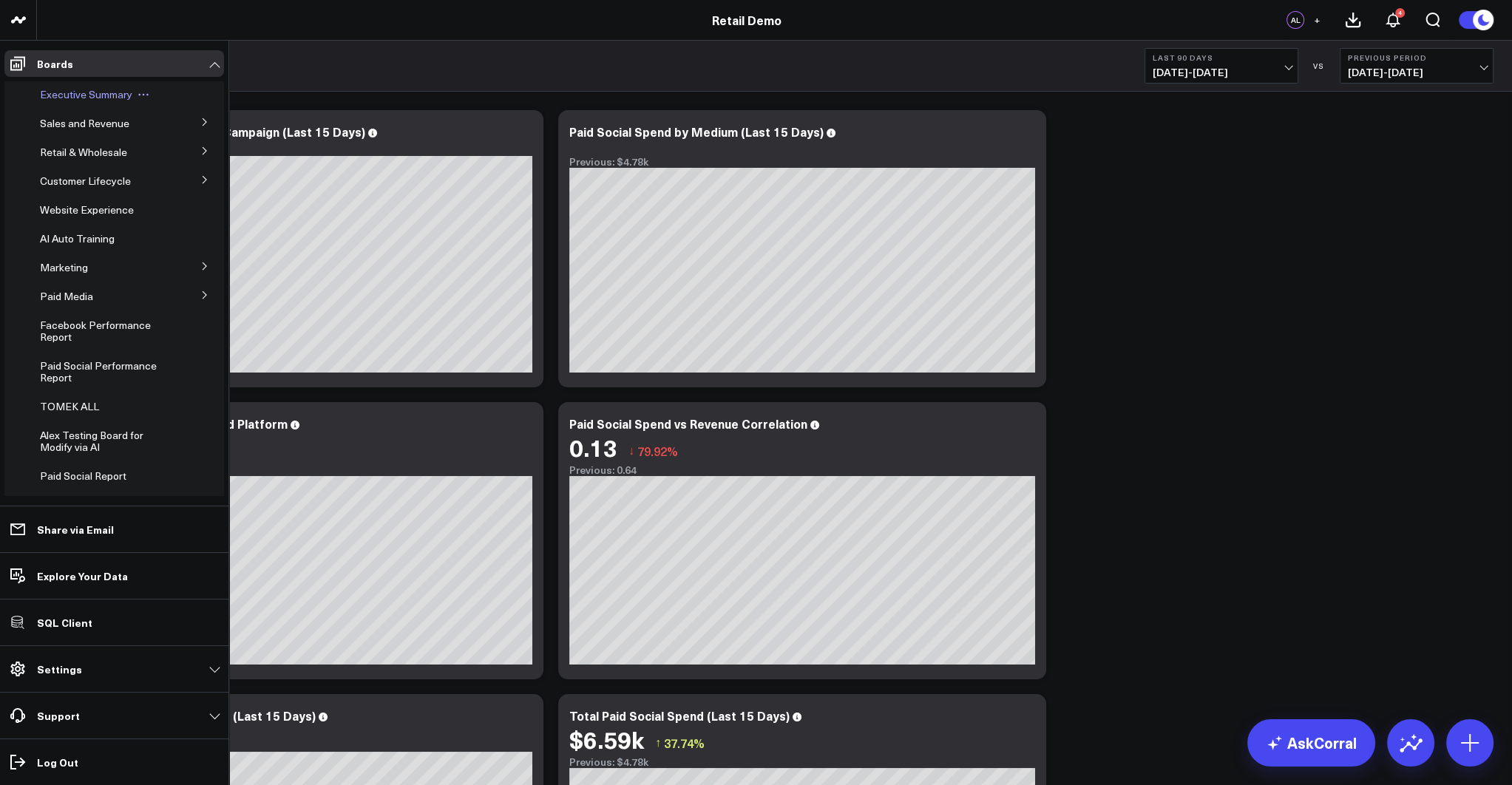
click at [53, 91] on span "Executive Summary" at bounding box center [86, 93] width 92 height 14
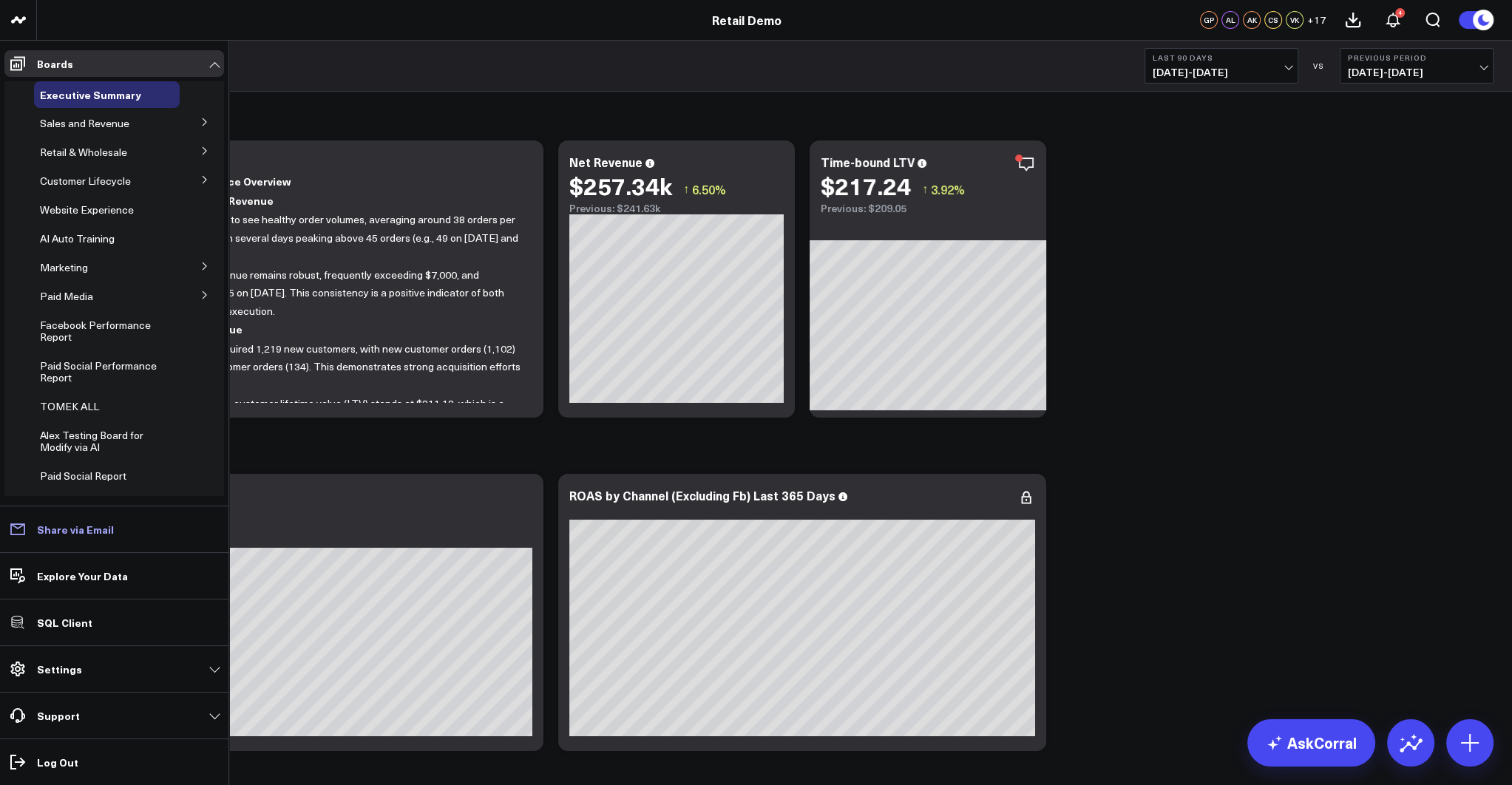
click at [69, 532] on p "Share via Email" at bounding box center [75, 529] width 77 height 12
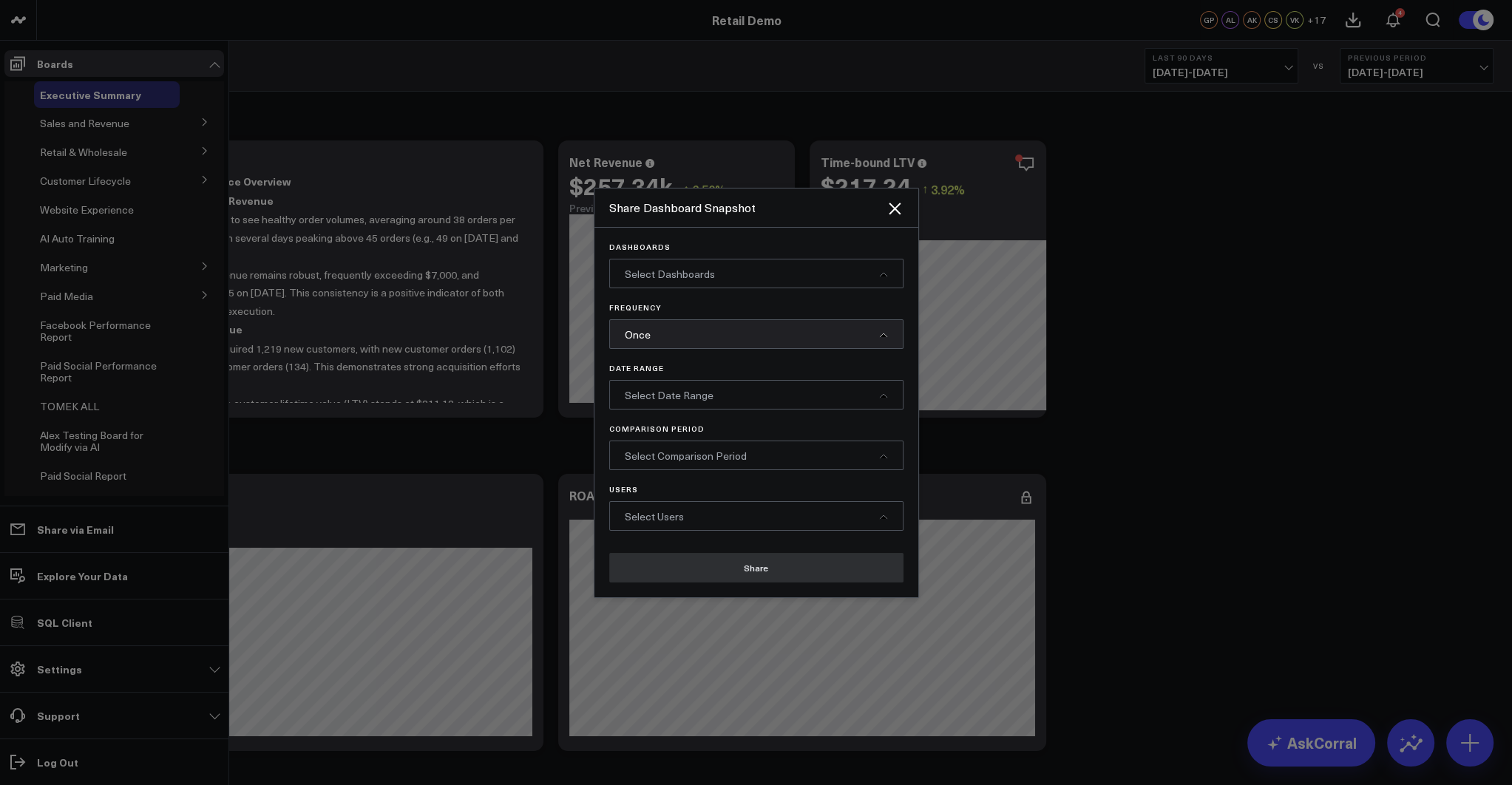
click at [694, 269] on span "Select Dashboards" at bounding box center [670, 274] width 91 height 14
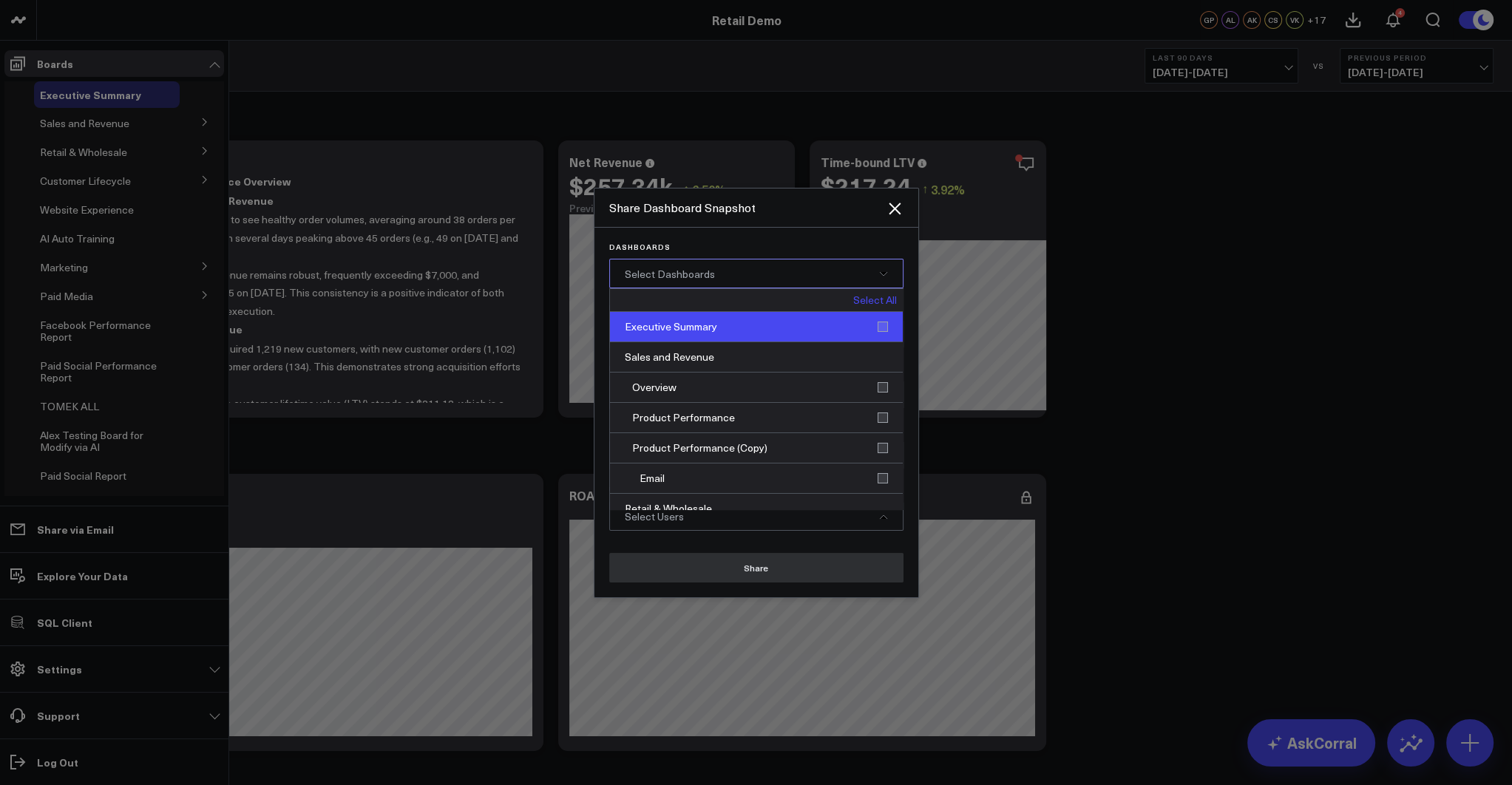
click at [693, 332] on div "Executive Summary" at bounding box center [756, 327] width 292 height 30
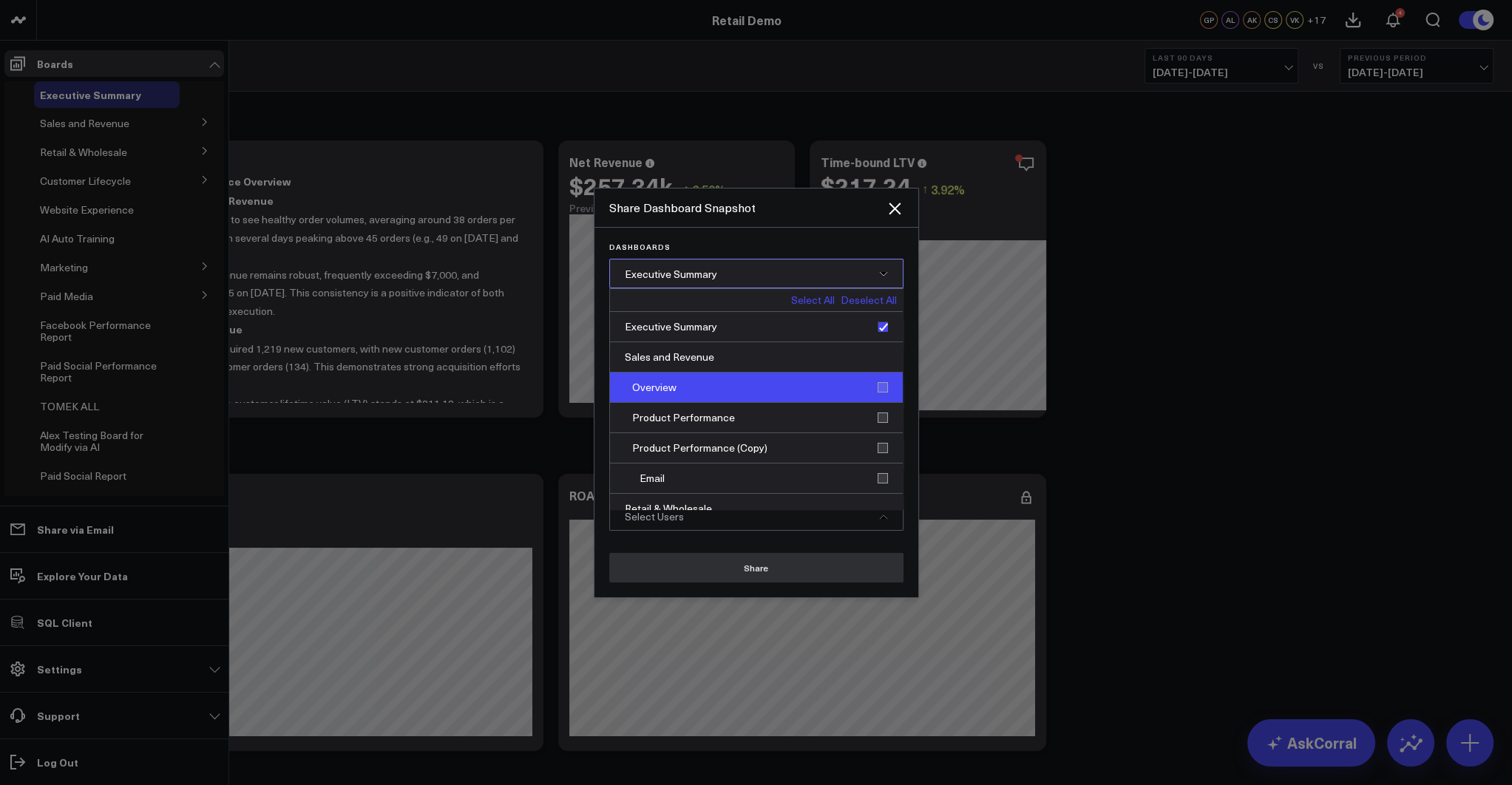
click at [694, 385] on div "Overview" at bounding box center [756, 388] width 292 height 30
click at [694, 277] on span "Executive Summary, Overview" at bounding box center [694, 274] width 141 height 14
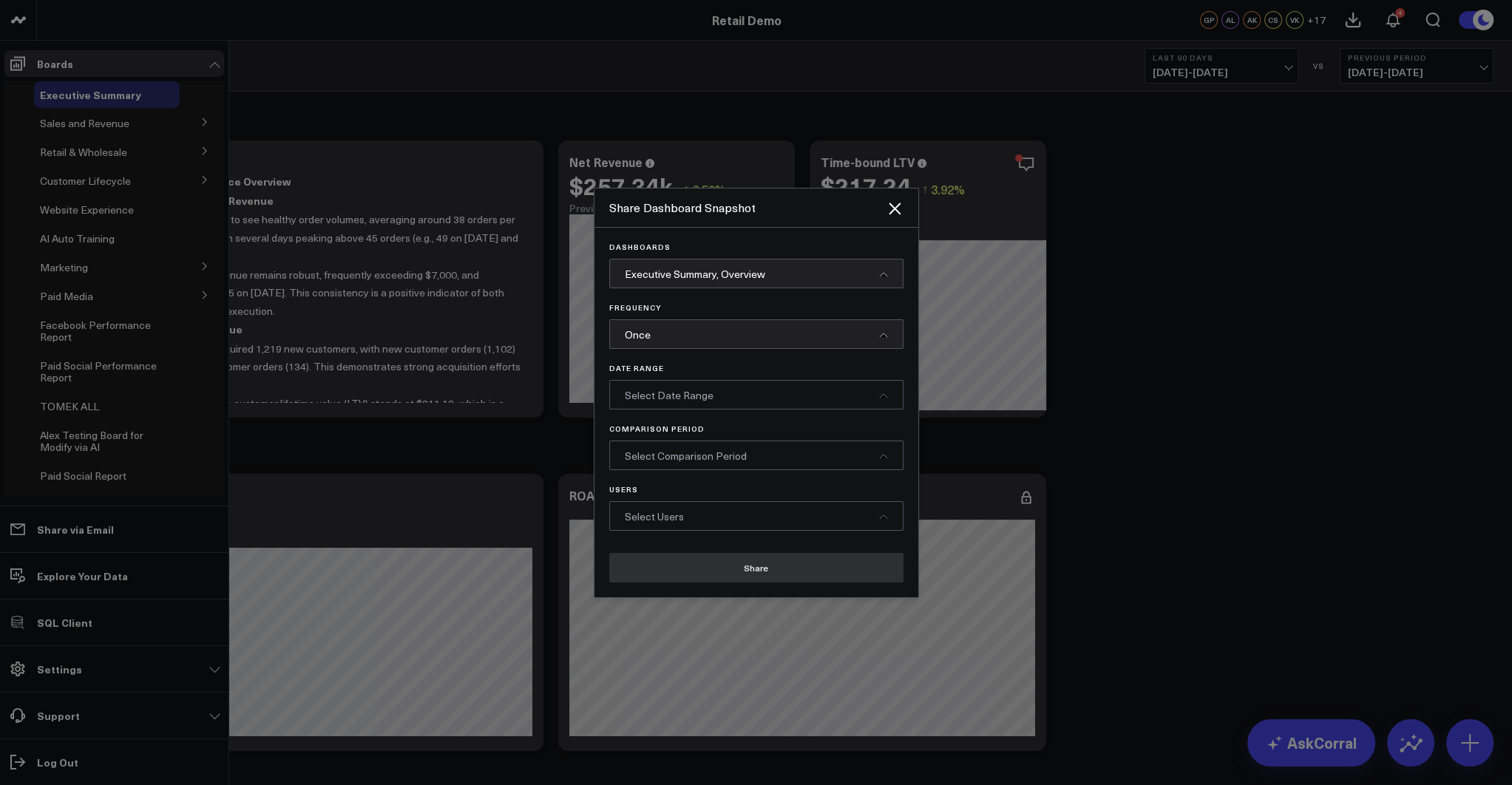
click at [676, 329] on div "Once" at bounding box center [756, 334] width 294 height 29
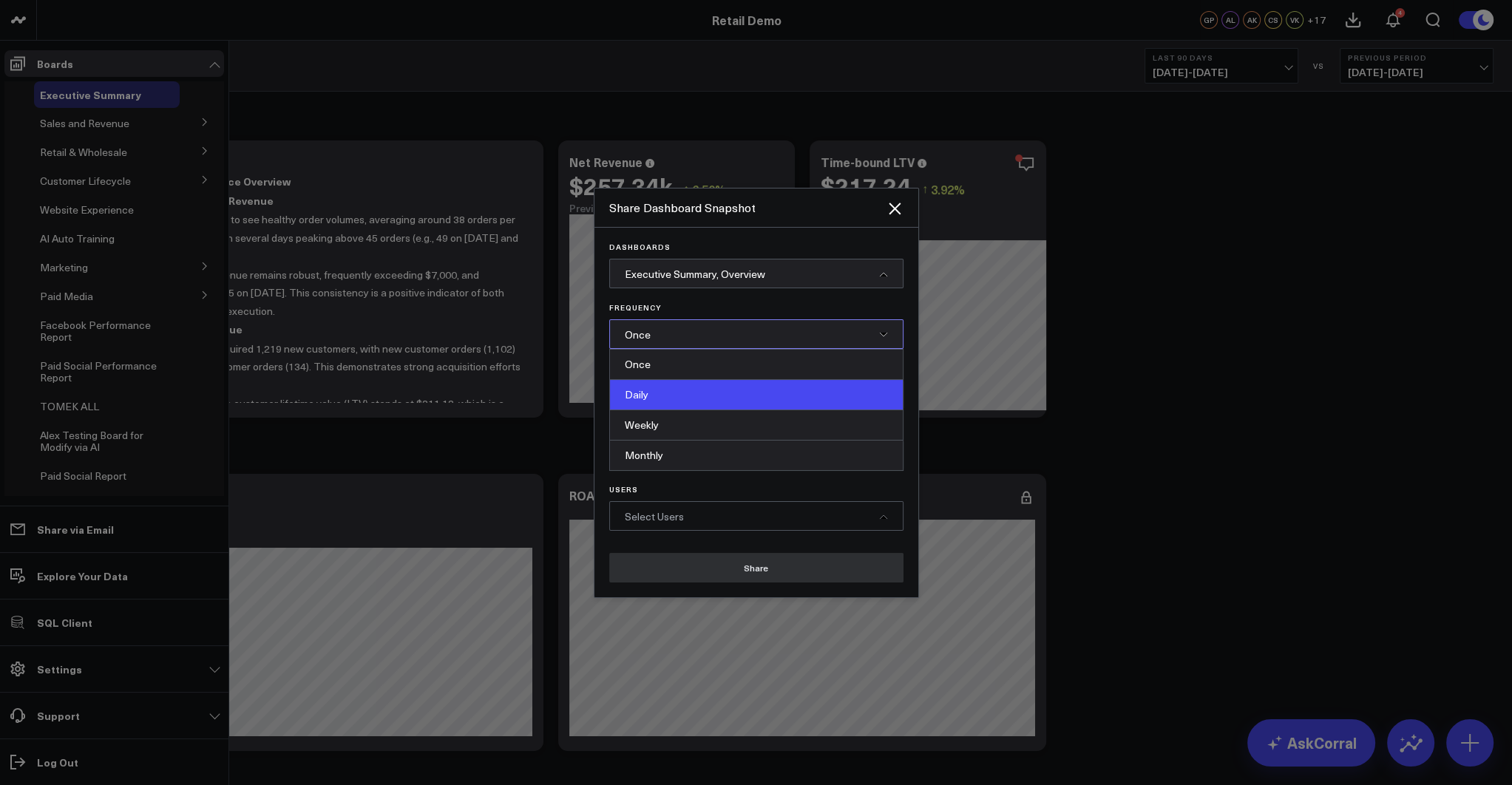
click at [666, 397] on div "Daily" at bounding box center [756, 395] width 292 height 30
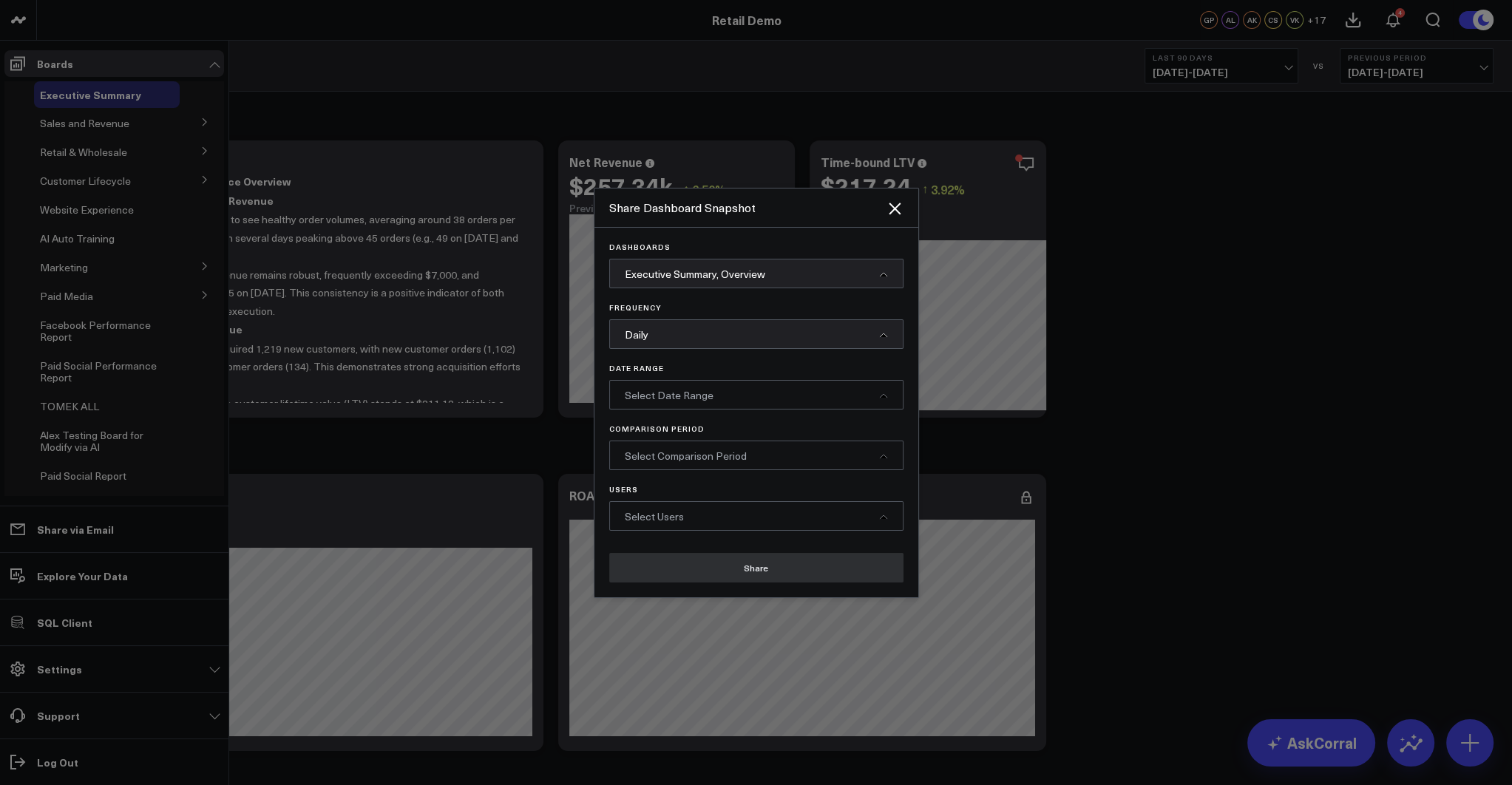
click at [658, 396] on span "Select Date Range" at bounding box center [669, 394] width 89 height 14
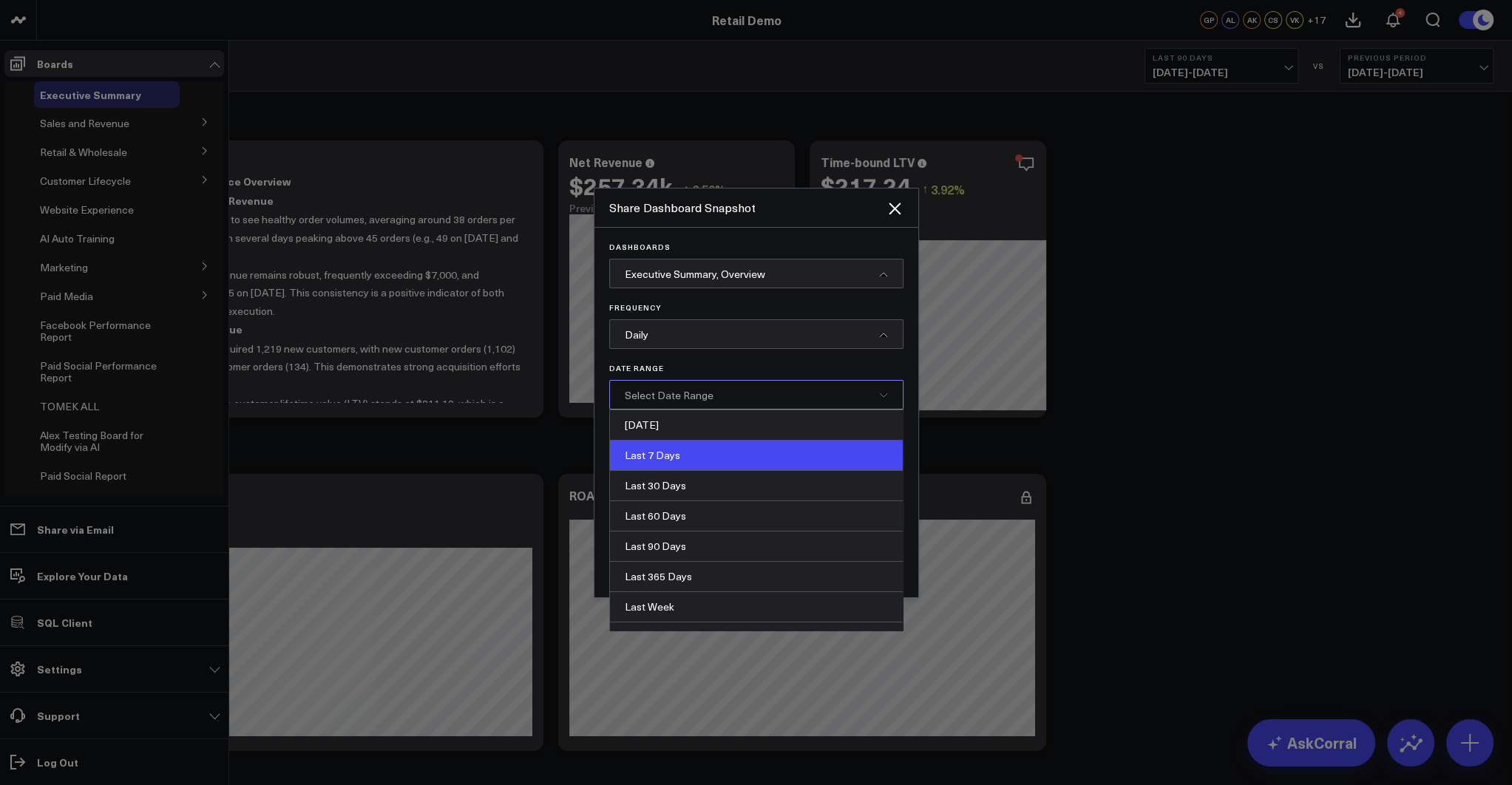
click at [659, 456] on div "Last 7 Days" at bounding box center [756, 456] width 292 height 30
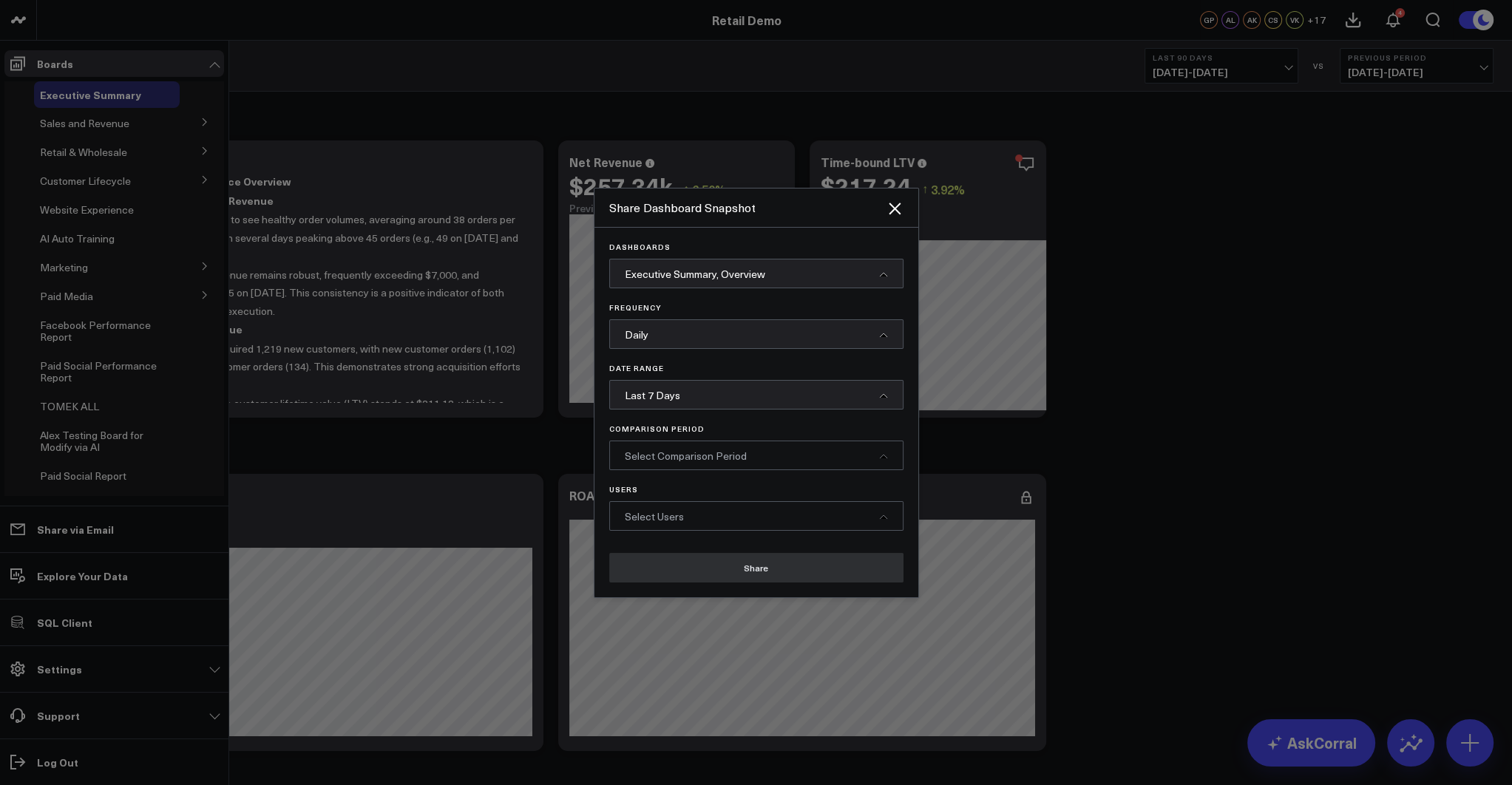
click at [678, 455] on span "Select Comparison Period" at bounding box center [685, 456] width 122 height 14
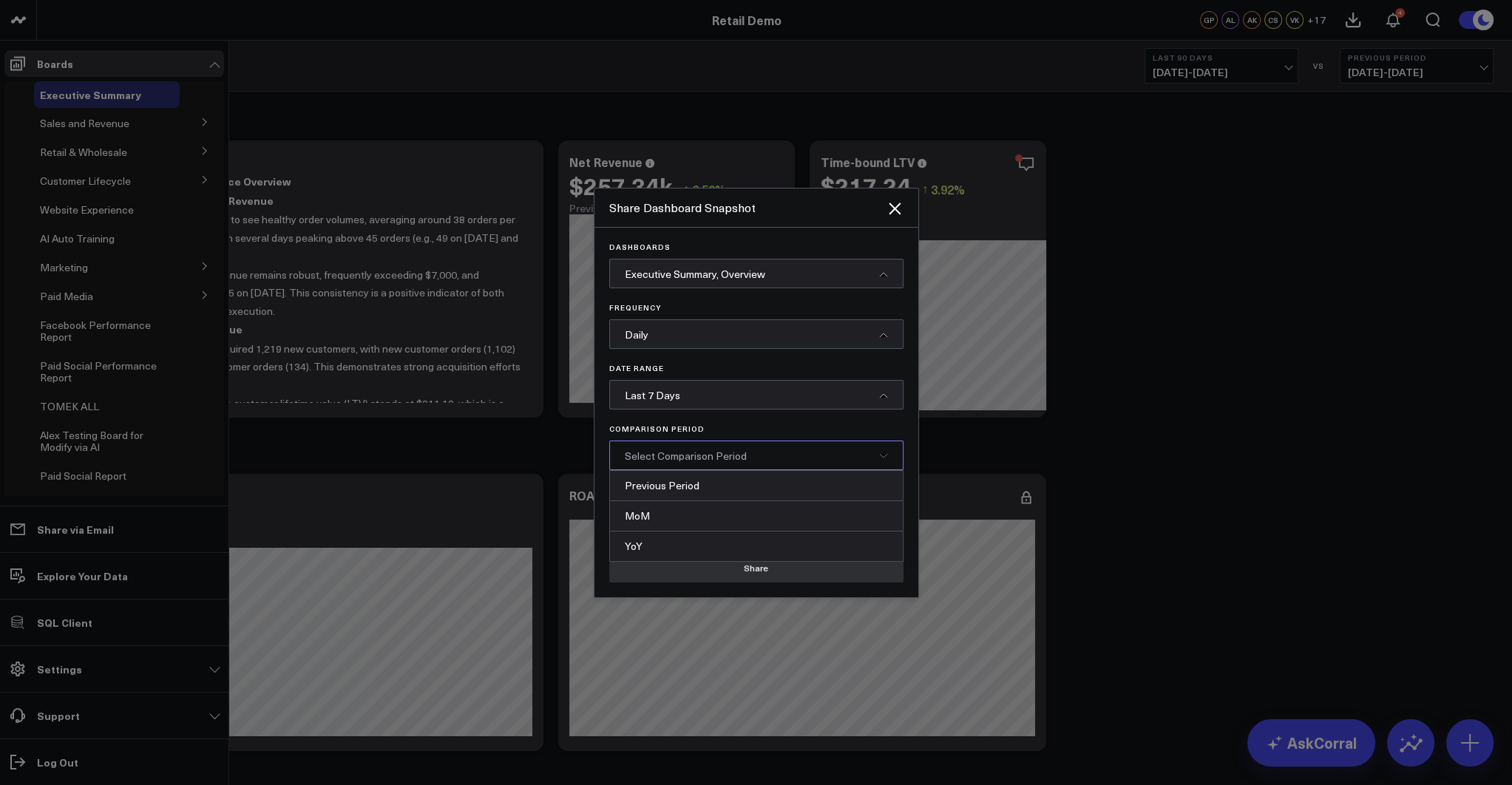
click at [669, 392] on span "Last 7 Days" at bounding box center [652, 394] width 56 height 14
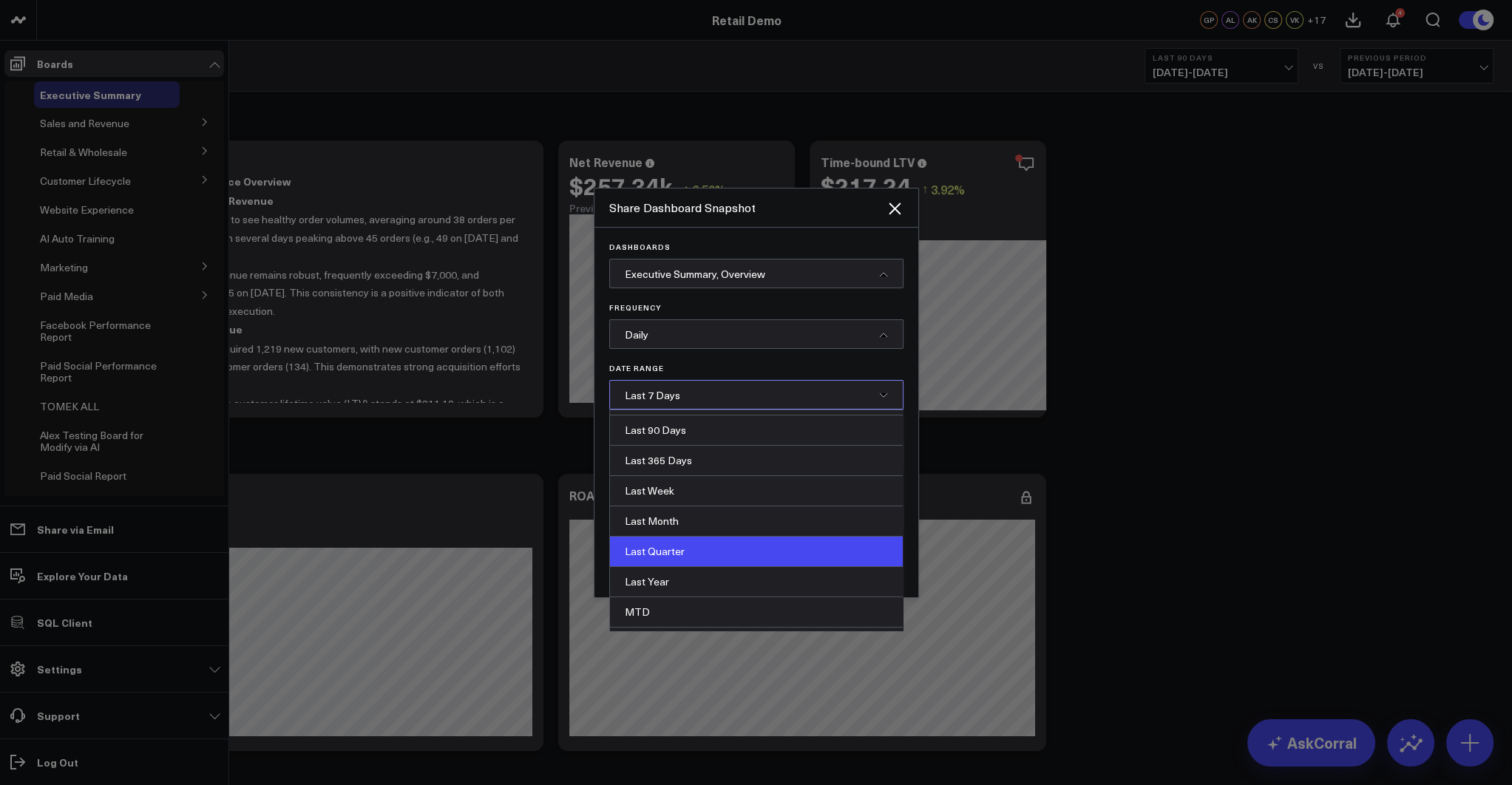
scroll to position [171, 0]
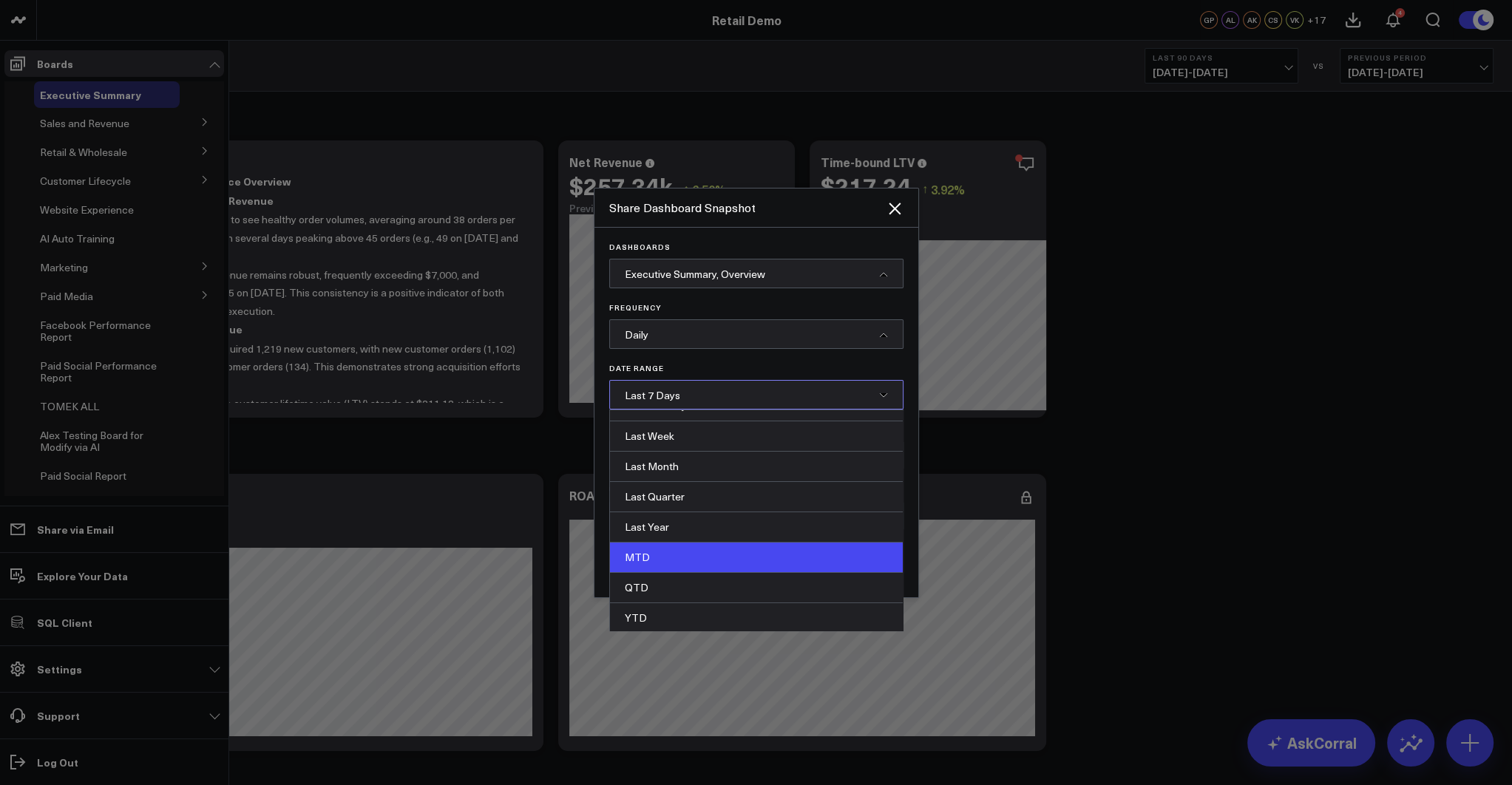
click at [650, 559] on div "MTD" at bounding box center [756, 558] width 292 height 30
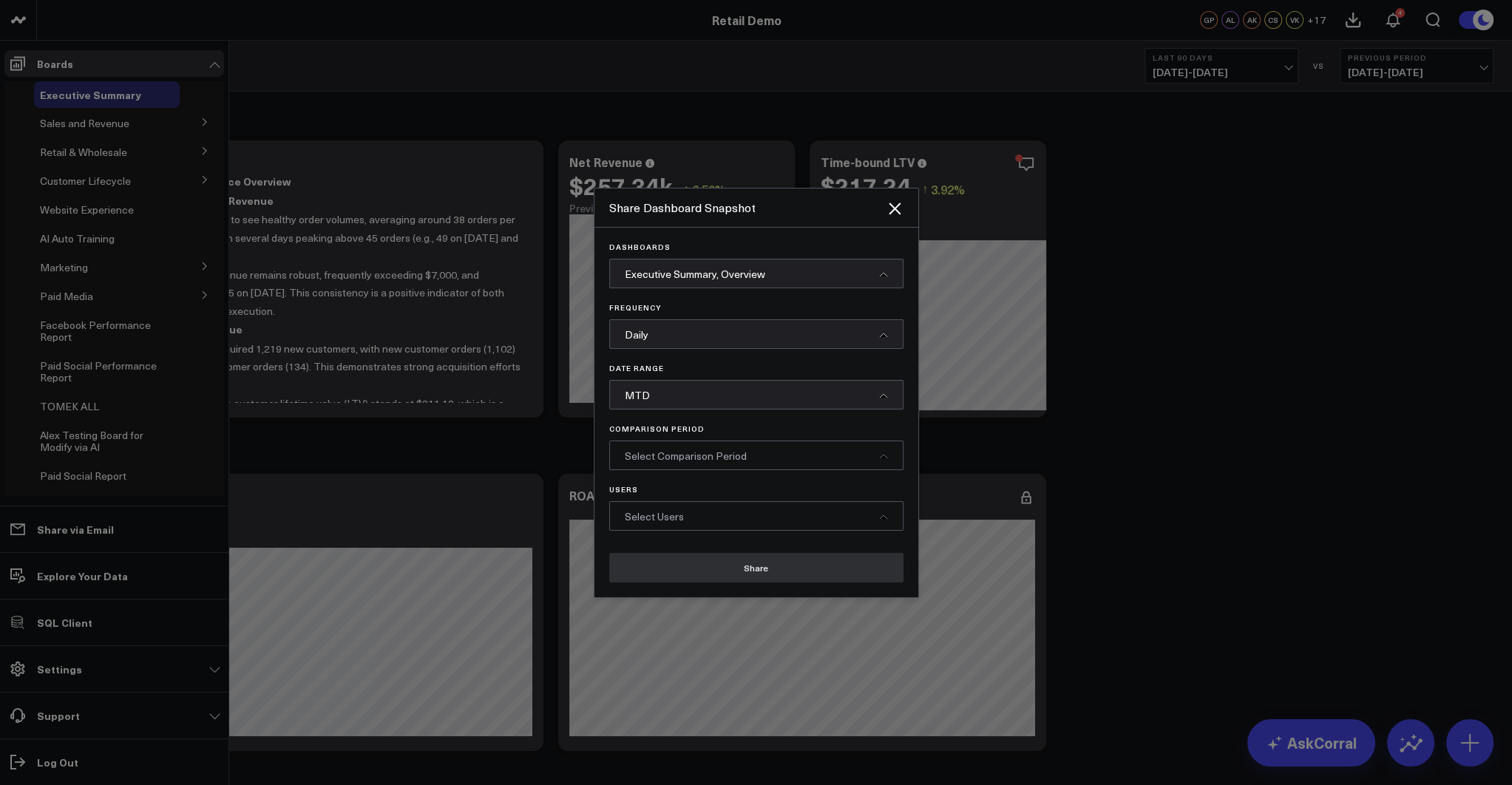
click at [693, 451] on span "Select Comparison Period" at bounding box center [685, 456] width 122 height 14
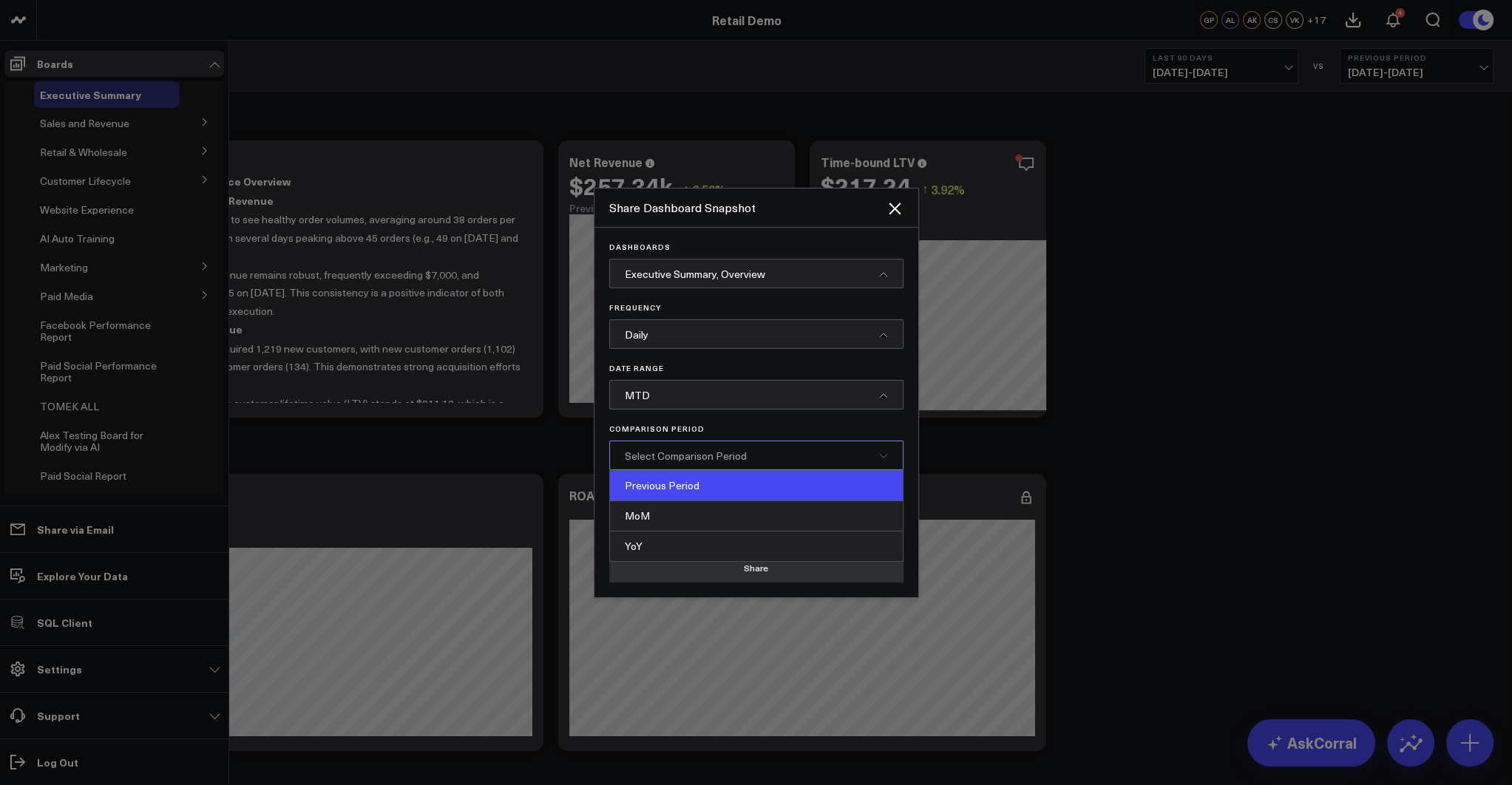
click at [655, 491] on div "Previous Period" at bounding box center [756, 486] width 292 height 30
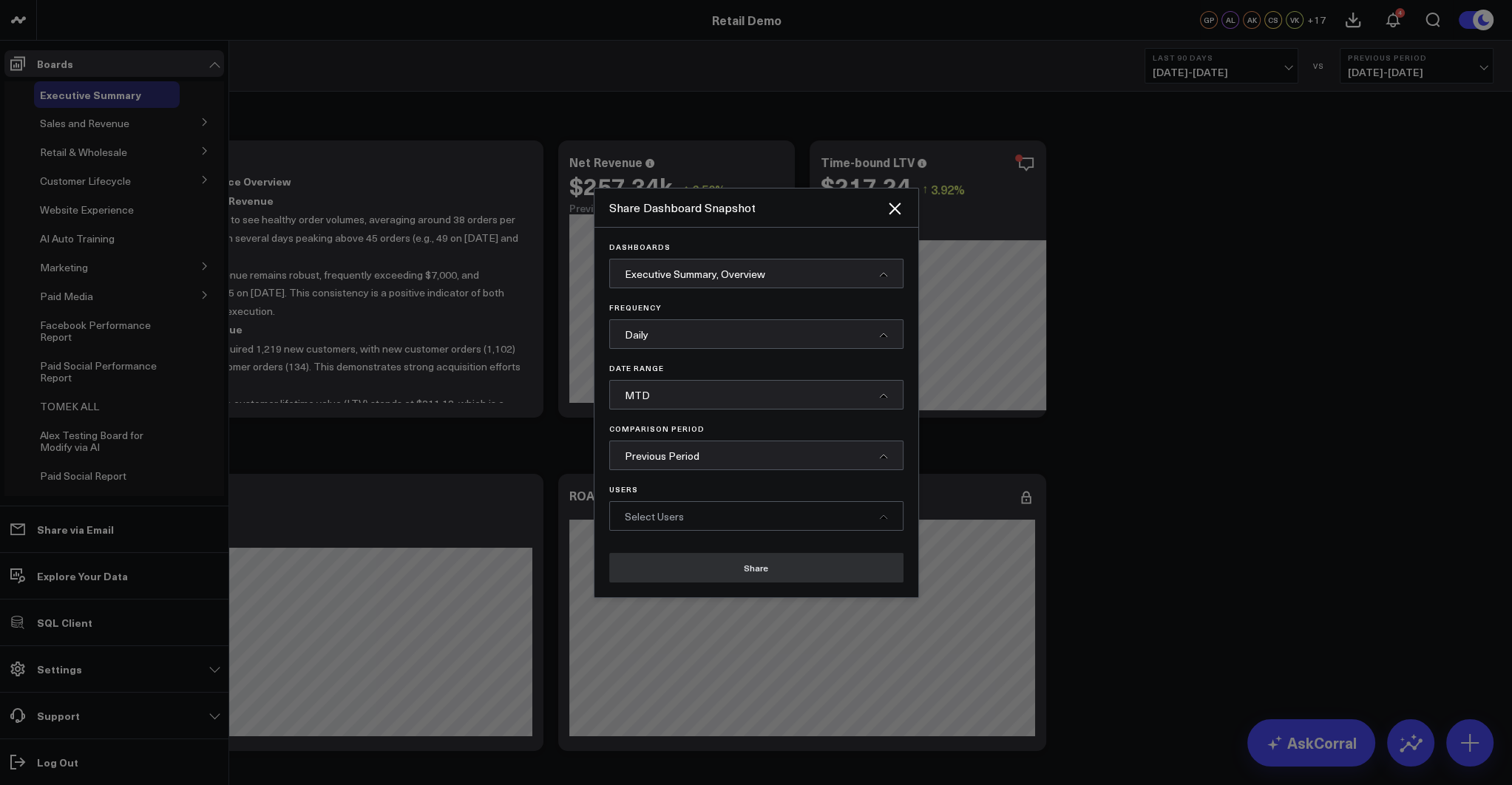
click at [659, 516] on span "Select Users" at bounding box center [654, 516] width 59 height 14
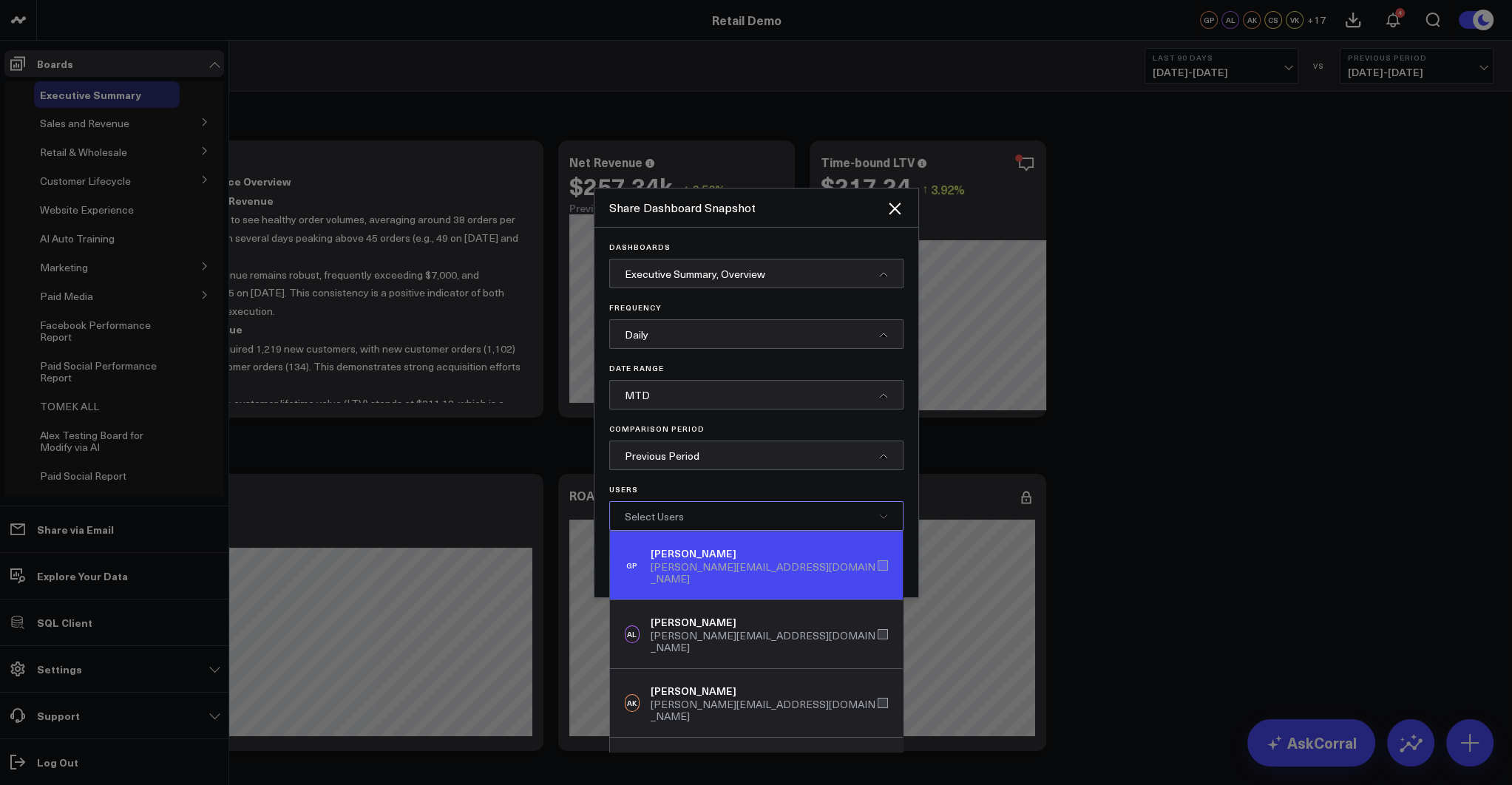
drag, startPoint x: 655, startPoint y: 556, endPoint x: 658, endPoint y: 573, distance: 17.3
click at [656, 558] on div "Gareth Price" at bounding box center [764, 554] width 226 height 15
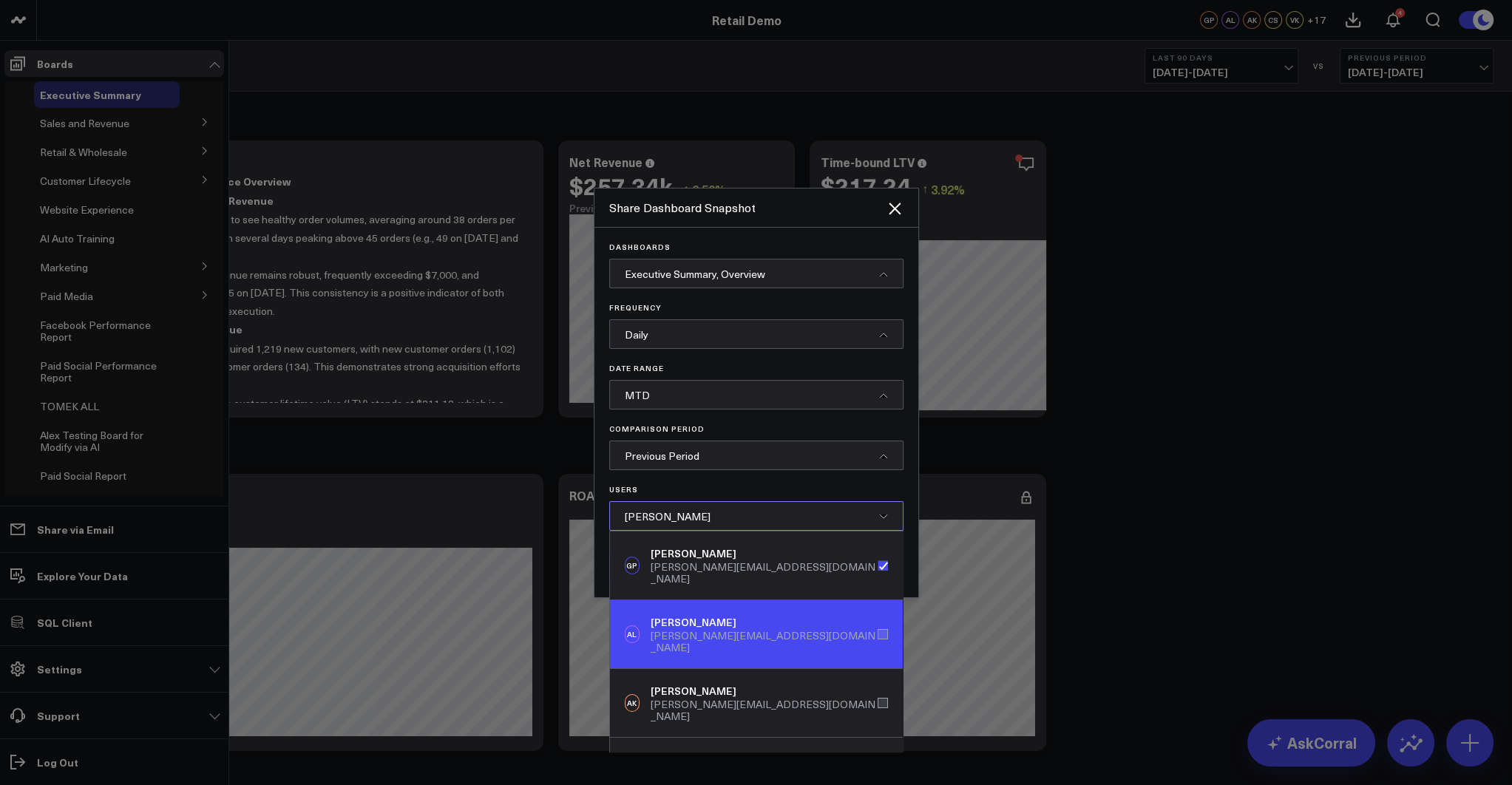
click at [663, 615] on div "Alex Lirtsman" at bounding box center [764, 623] width 226 height 15
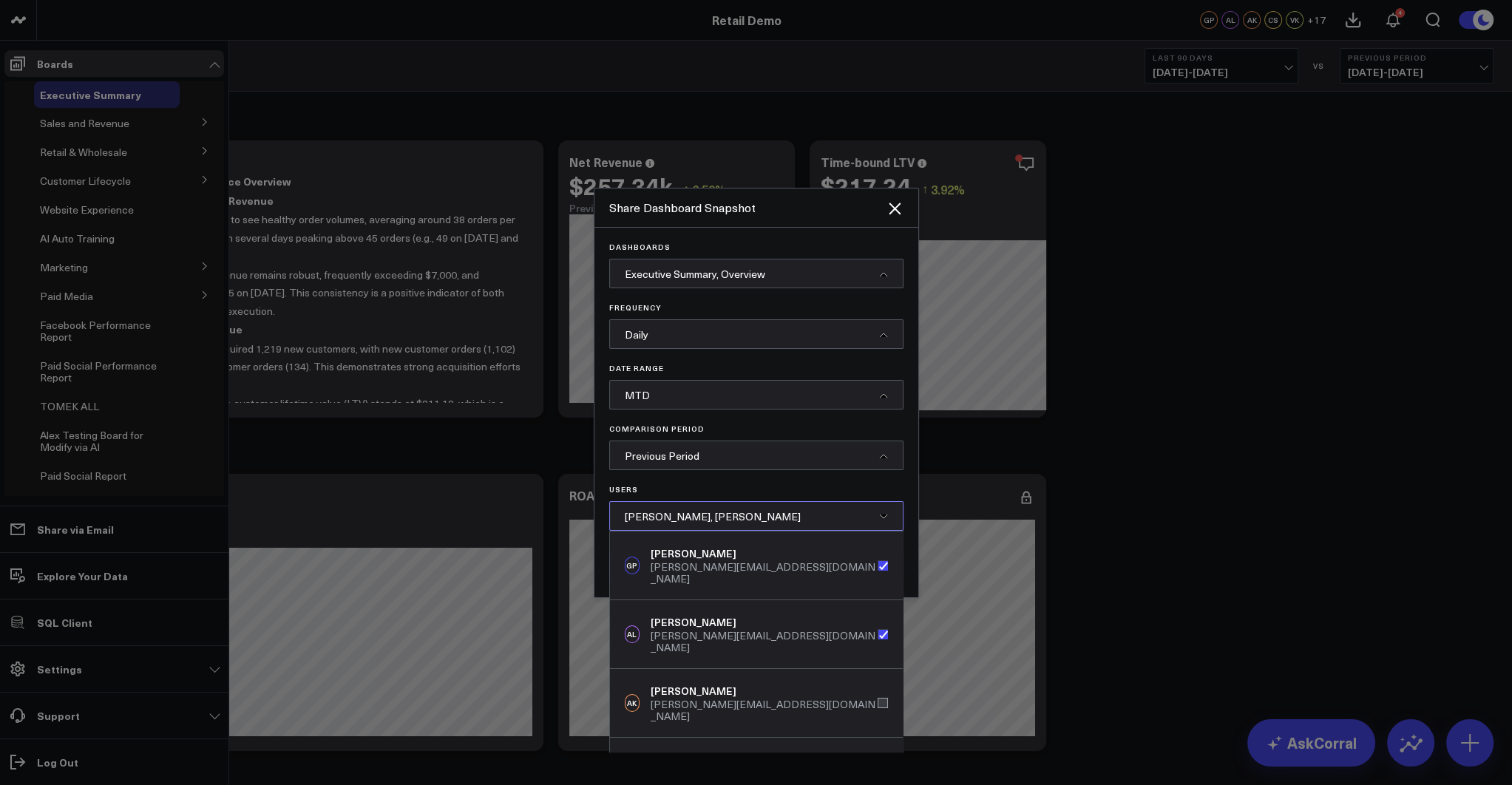
click at [691, 511] on span "Gareth Price, Alex Lirtsman" at bounding box center [712, 516] width 176 height 14
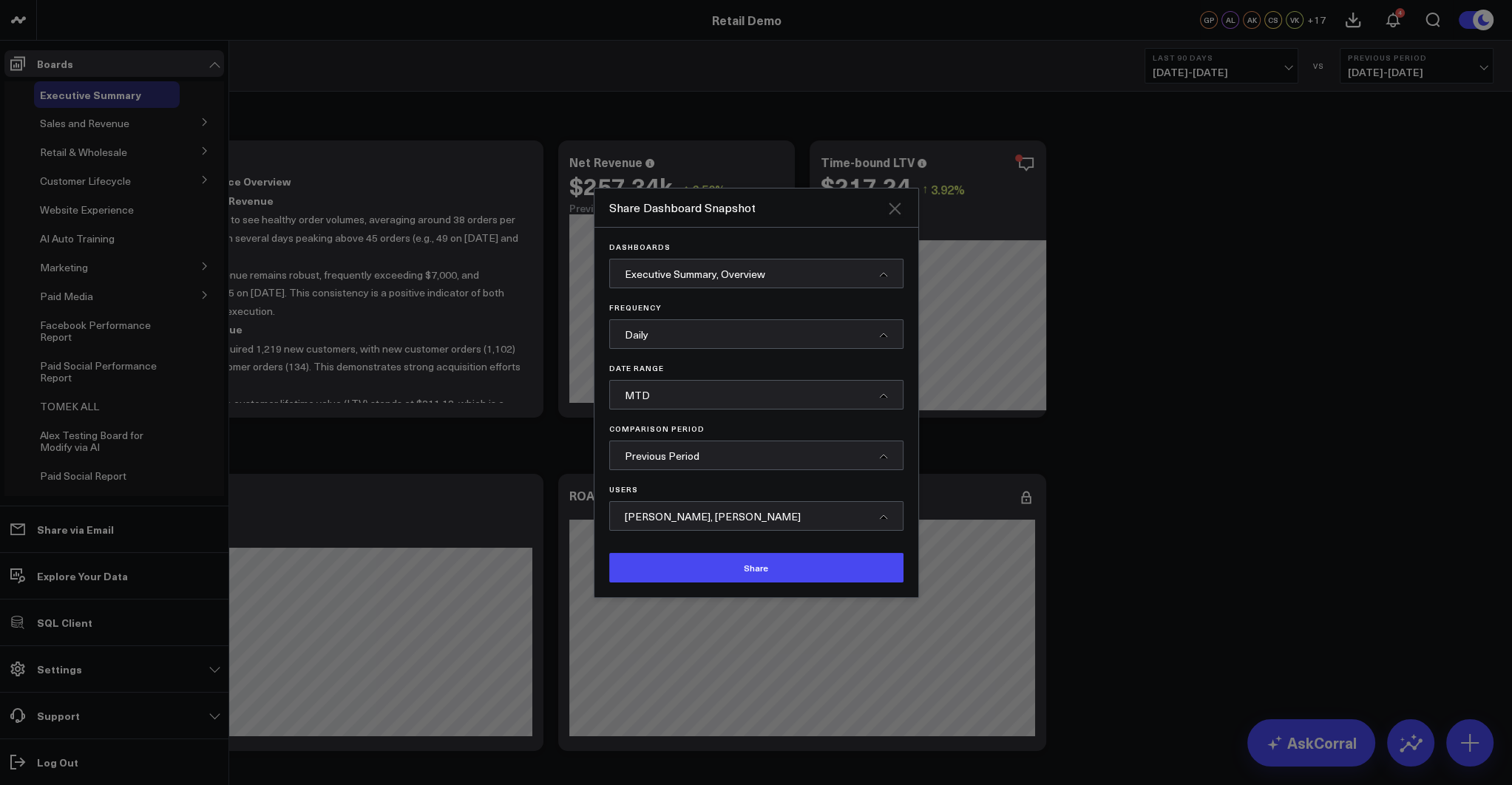
click at [895, 213] on icon "Close" at bounding box center [894, 209] width 18 height 18
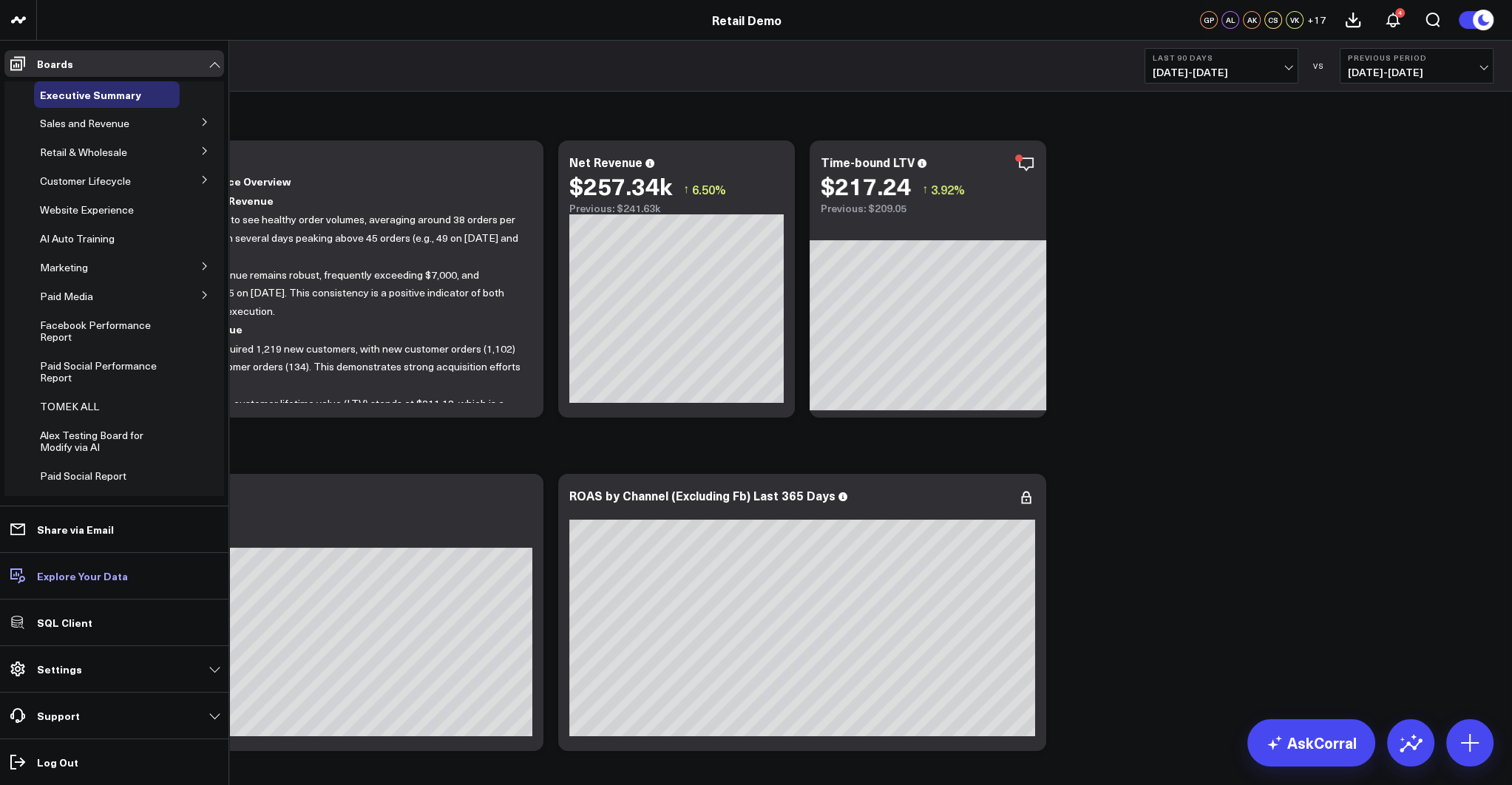
click at [61, 579] on p "Explore Your Data" at bounding box center [82, 576] width 91 height 12
